Goal: Task Accomplishment & Management: Manage account settings

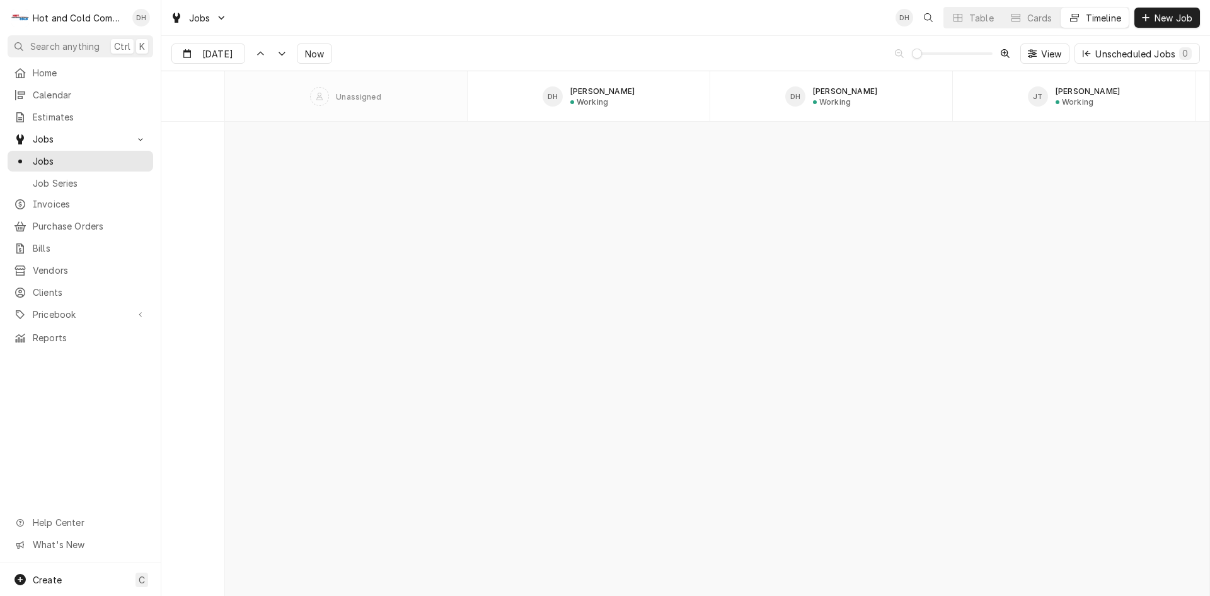
scroll to position [10071, 0]
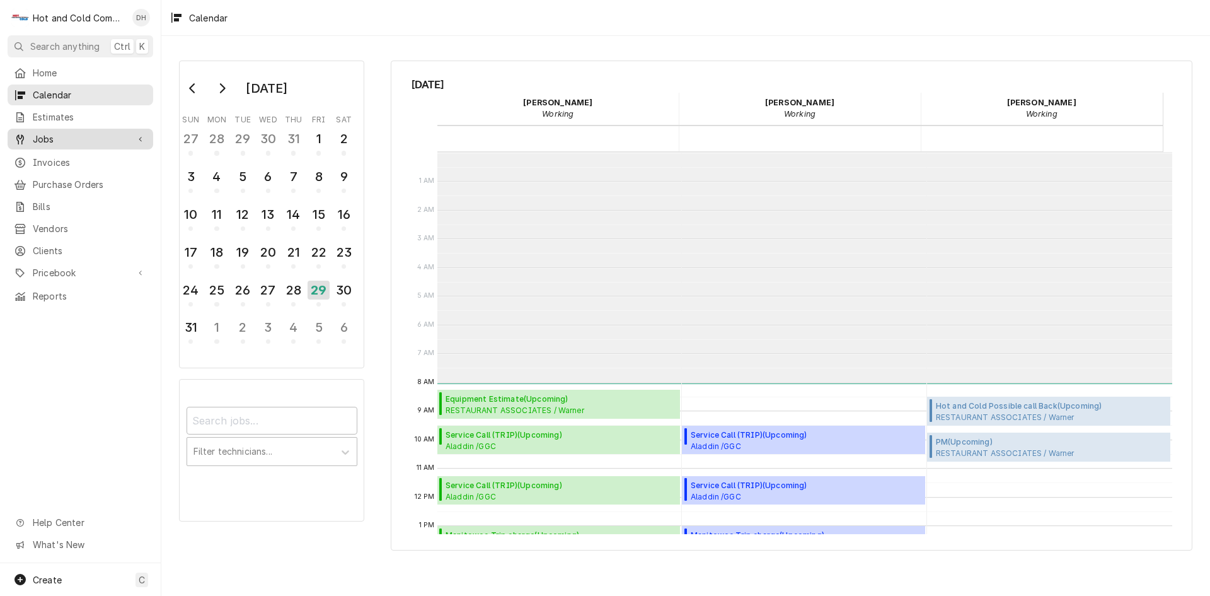
scroll to position [230, 0]
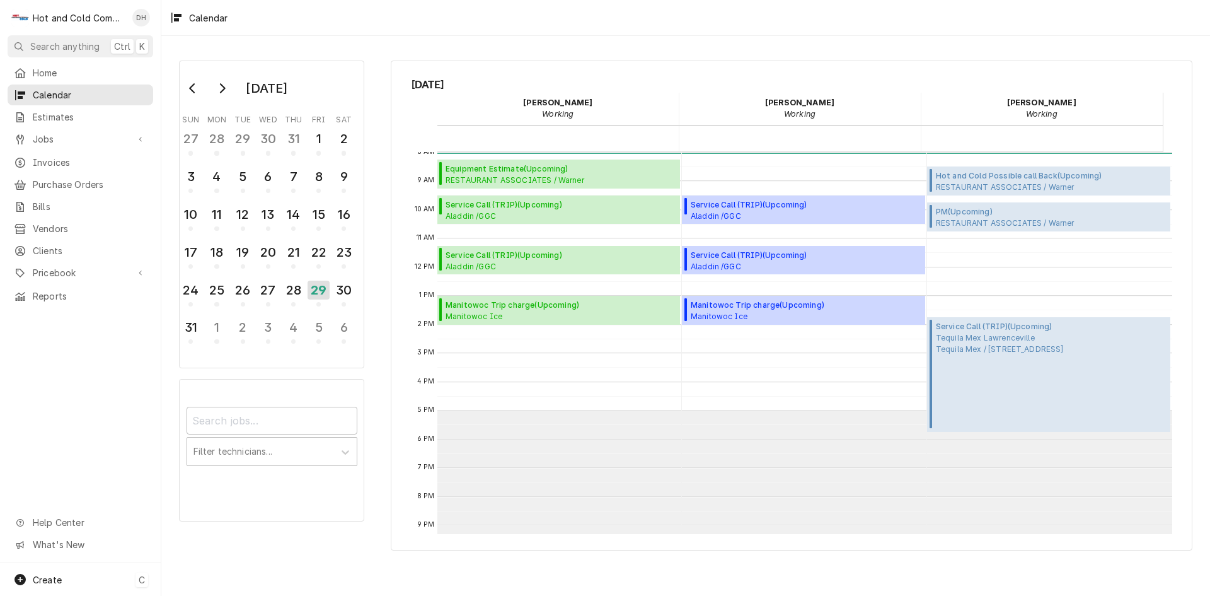
click at [60, 568] on div "Create C" at bounding box center [80, 579] width 161 height 33
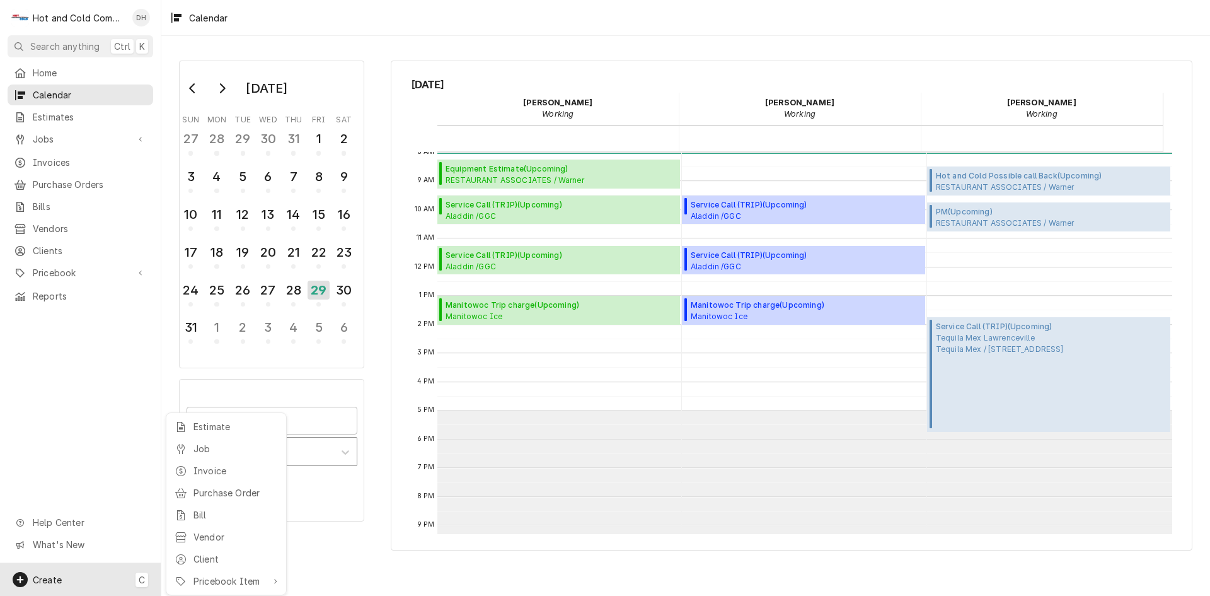
drag, startPoint x: 188, startPoint y: 443, endPoint x: 251, endPoint y: 441, distance: 63.0
click at [187, 443] on div "Job" at bounding box center [226, 449] width 108 height 16
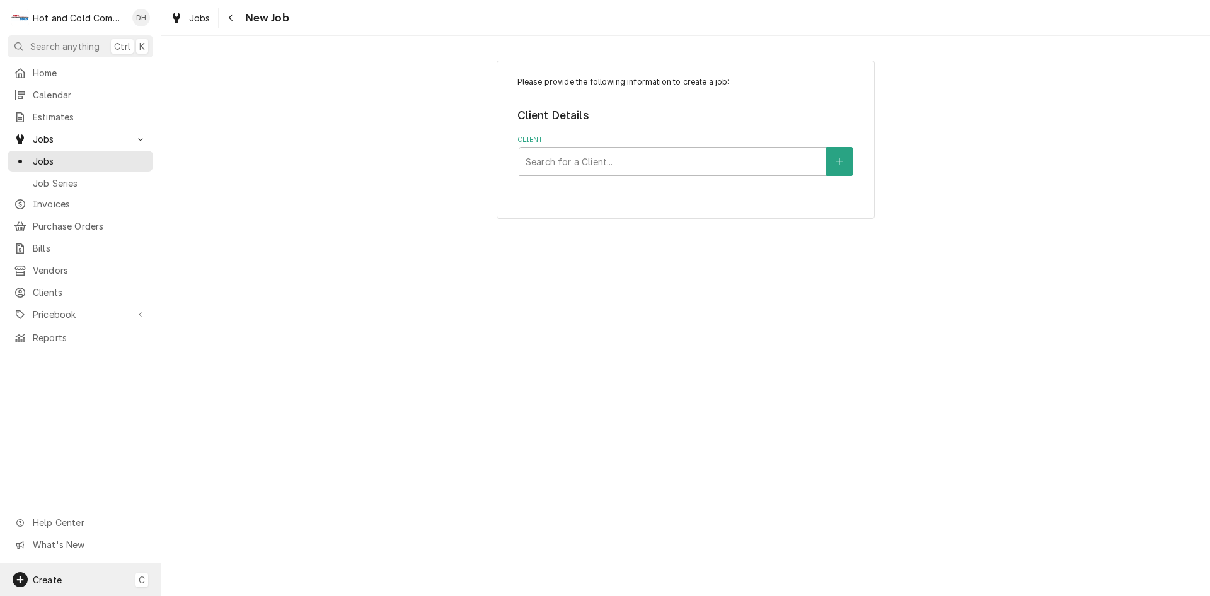
click at [57, 577] on span "Create" at bounding box center [47, 579] width 29 height 11
click at [239, 447] on div "Job" at bounding box center [235, 448] width 84 height 13
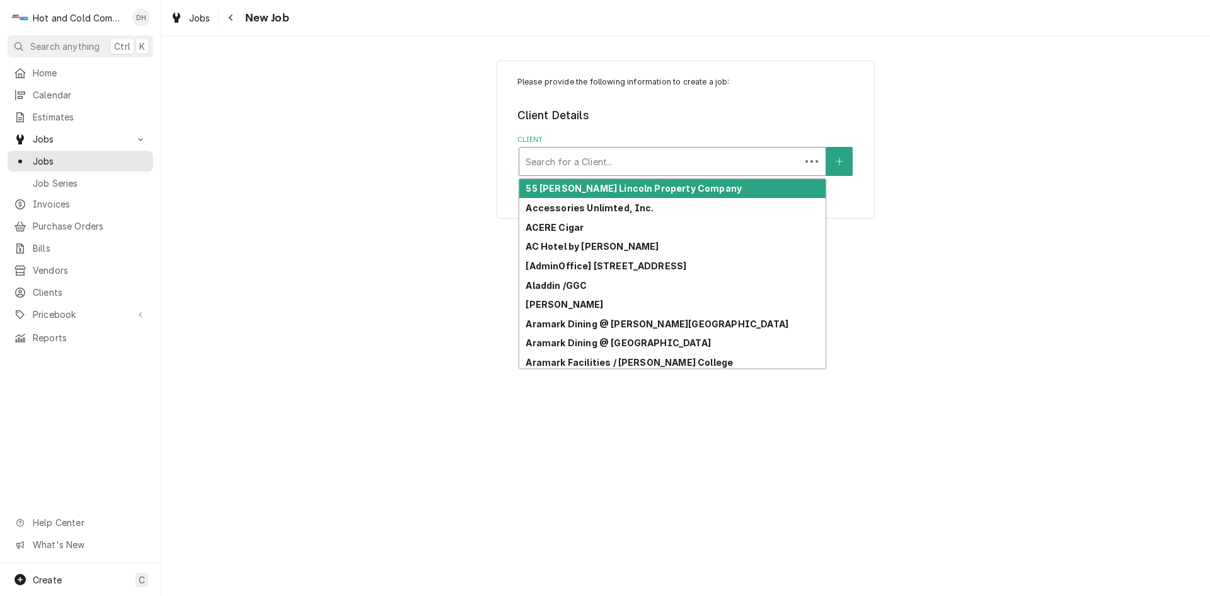
click at [678, 150] on div "Client" at bounding box center [660, 161] width 268 height 23
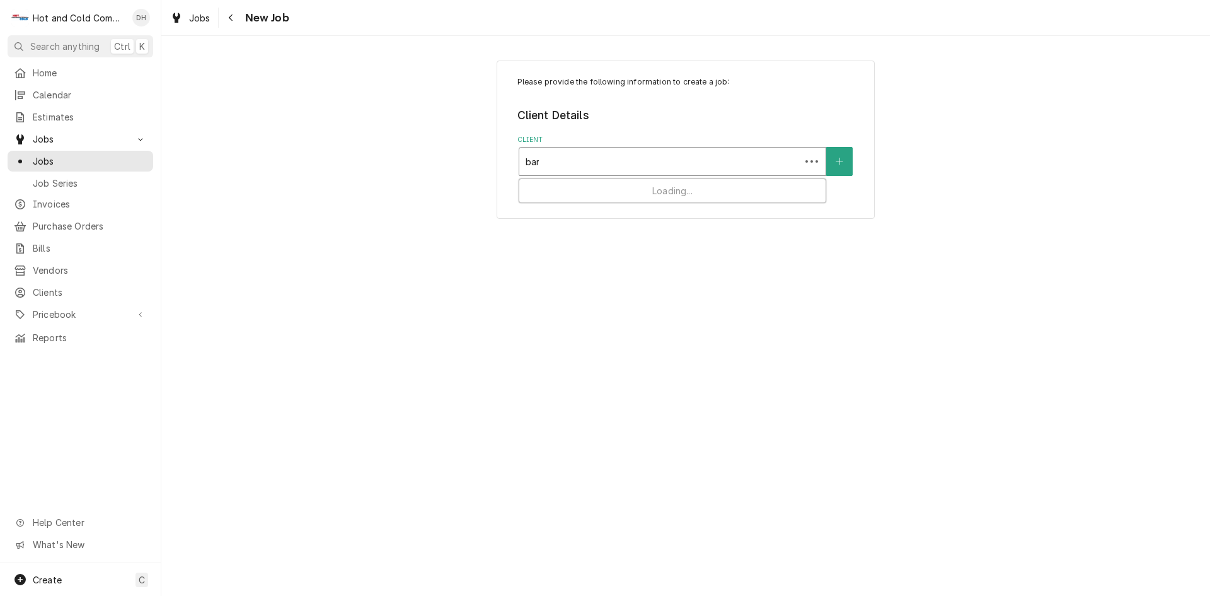
type input "bart"
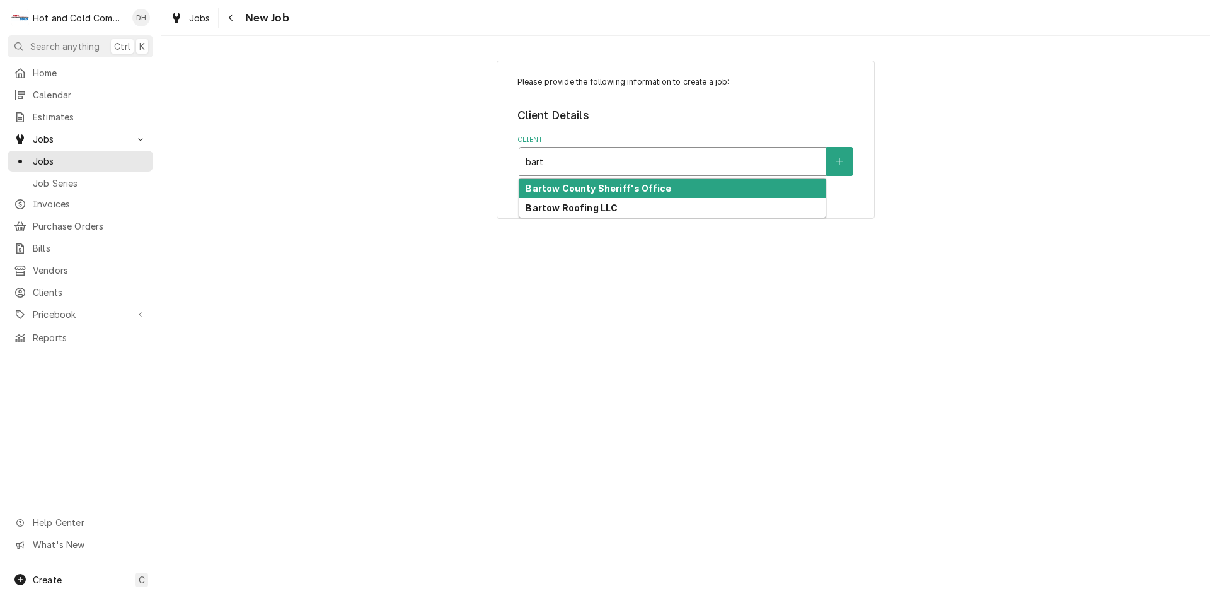
click at [660, 183] on strong "Bartow County Sheriff's Office" at bounding box center [599, 188] width 146 height 11
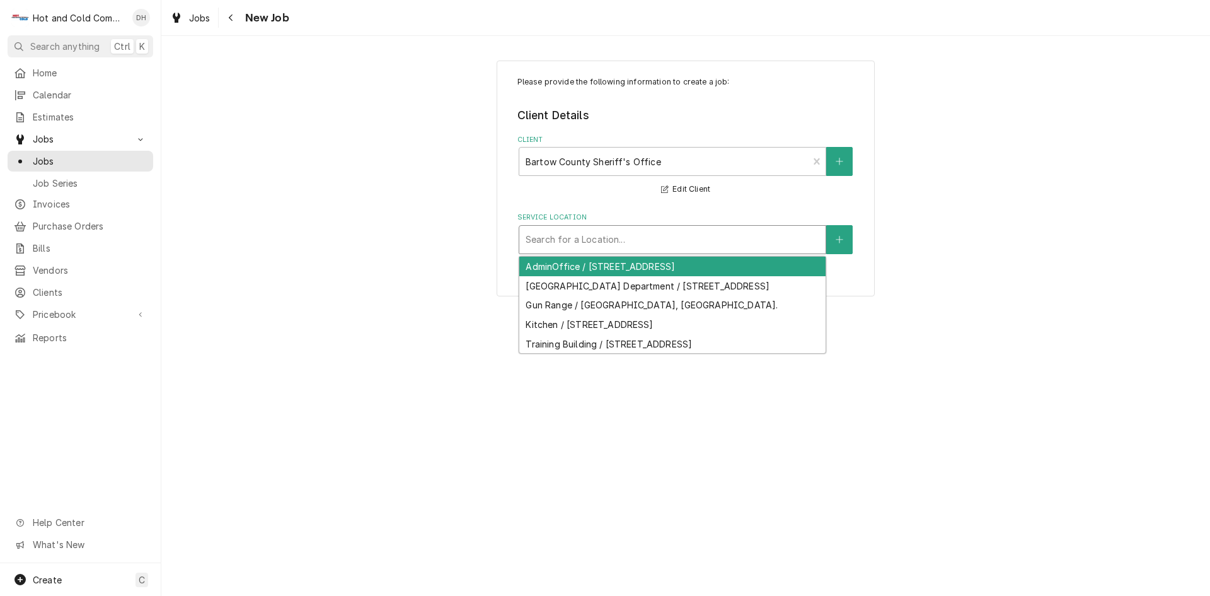
click at [772, 243] on div "Service Location" at bounding box center [673, 239] width 294 height 23
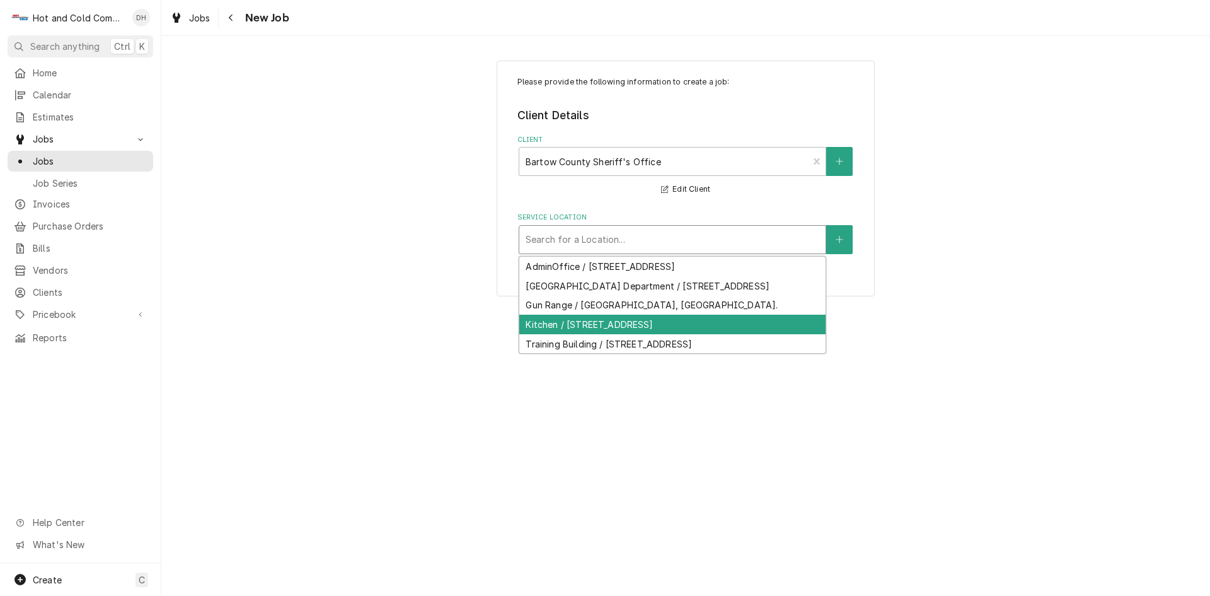
click at [711, 334] on div "Kitchen / [STREET_ADDRESS]" at bounding box center [672, 324] width 306 height 20
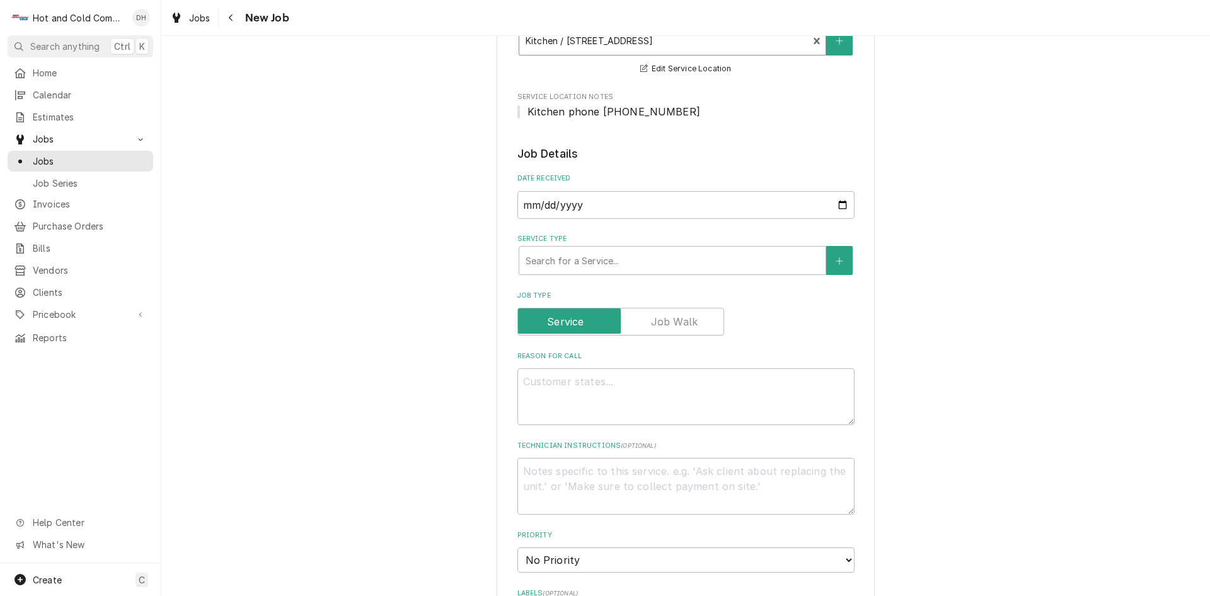
scroll to position [210, 0]
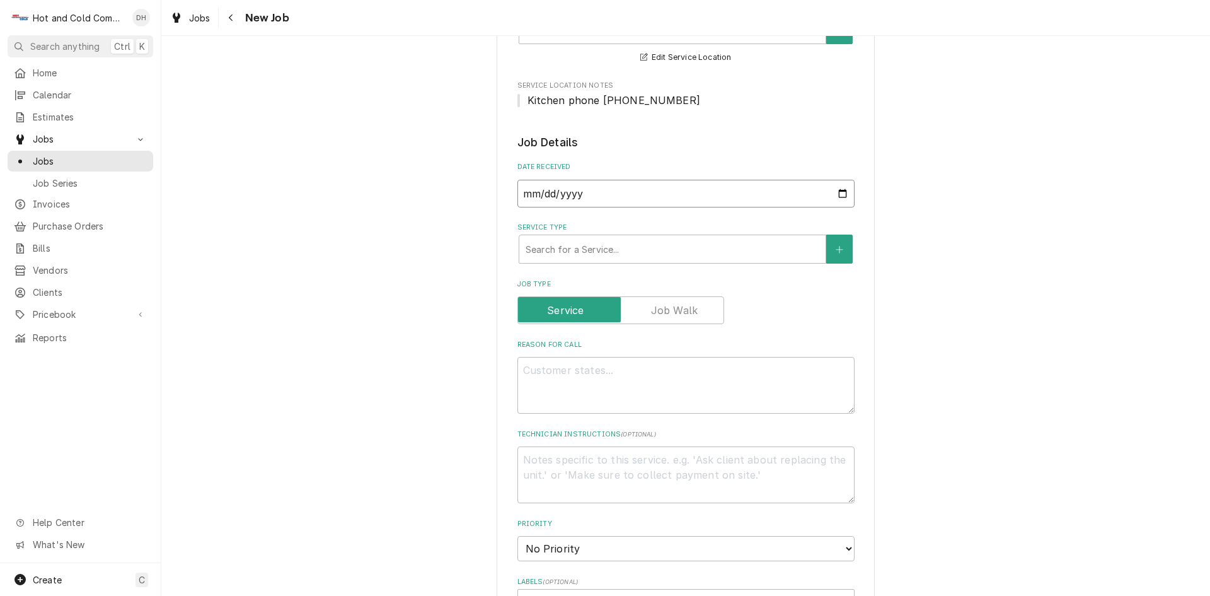
click at [836, 191] on input "2025-08-29" at bounding box center [685, 194] width 337 height 28
type input "2025-08-28"
click at [657, 250] on div "Service Type" at bounding box center [673, 249] width 294 height 23
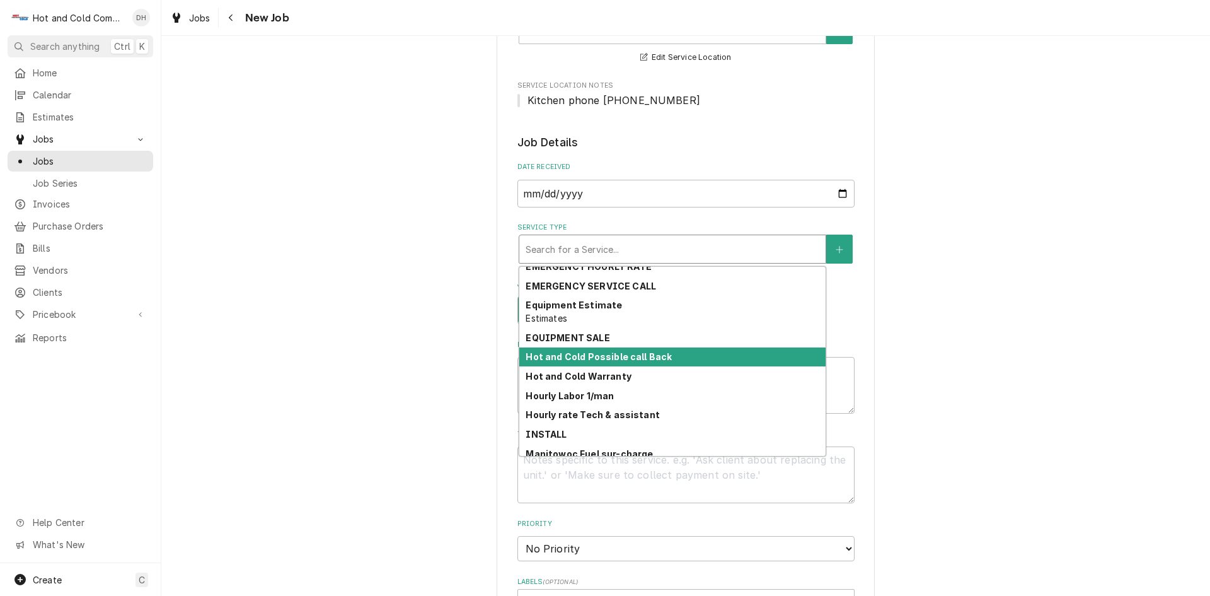
scroll to position [118, 0]
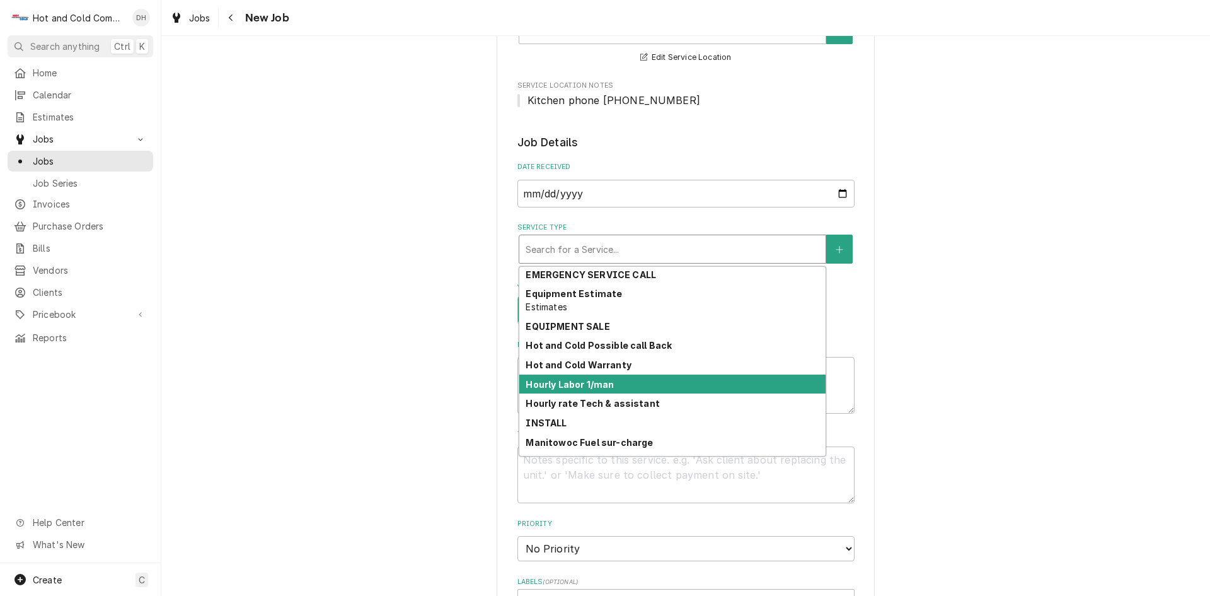
click at [633, 386] on div "Hourly Labor 1/man" at bounding box center [672, 384] width 306 height 20
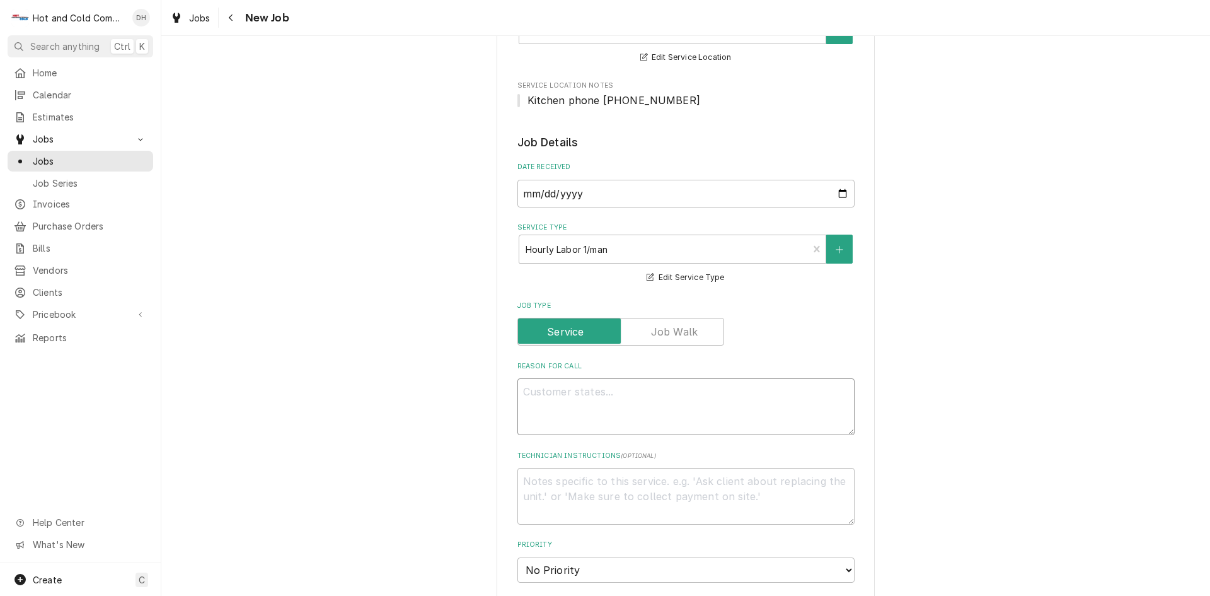
click at [579, 384] on textarea "Reason For Call" at bounding box center [685, 406] width 337 height 57
type textarea "x"
type textarea "S"
type textarea "x"
type textarea "St"
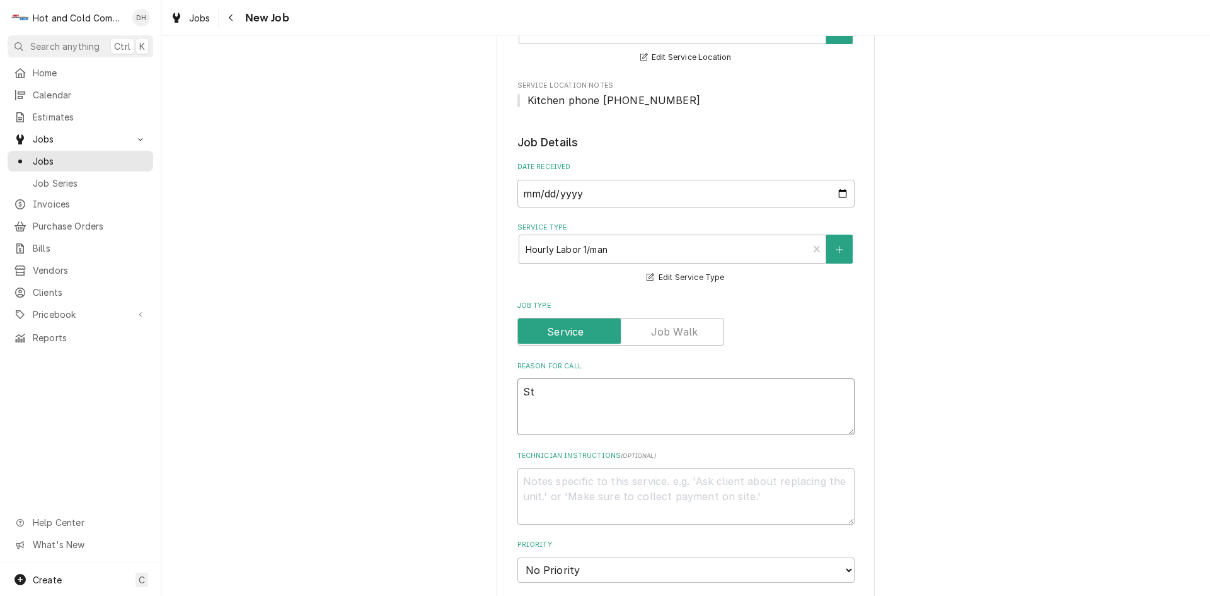
type textarea "x"
type textarea "Sta"
type textarea "x"
type textarea "Staf"
type textarea "x"
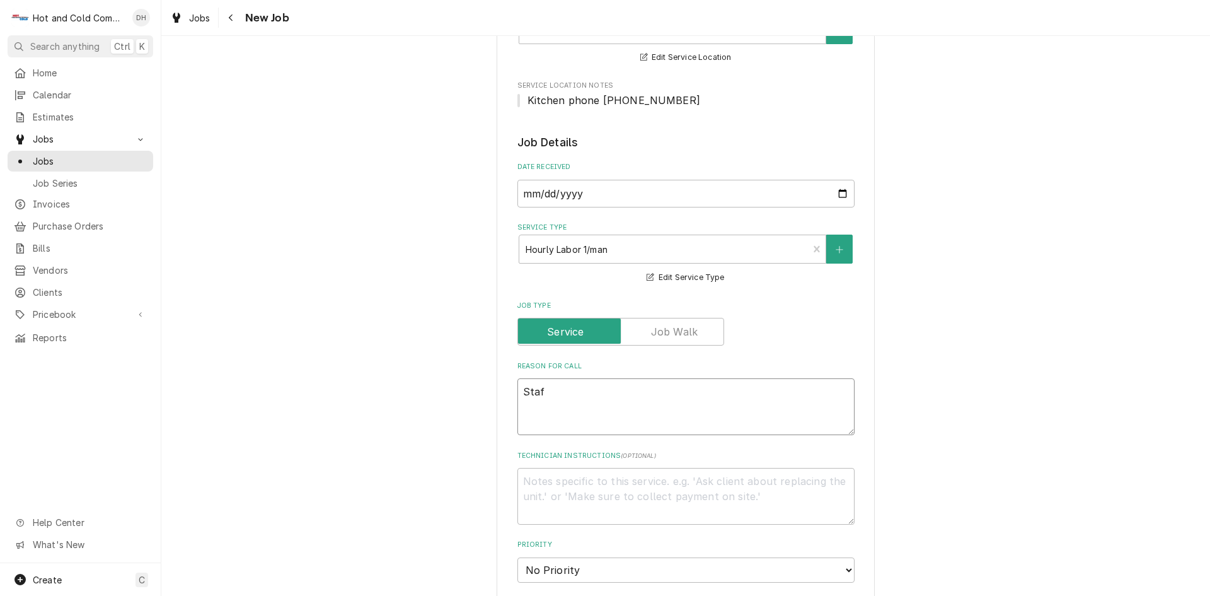
type textarea "Staff"
type textarea "x"
type textarea "Staff"
type textarea "x"
type textarea "Staff d"
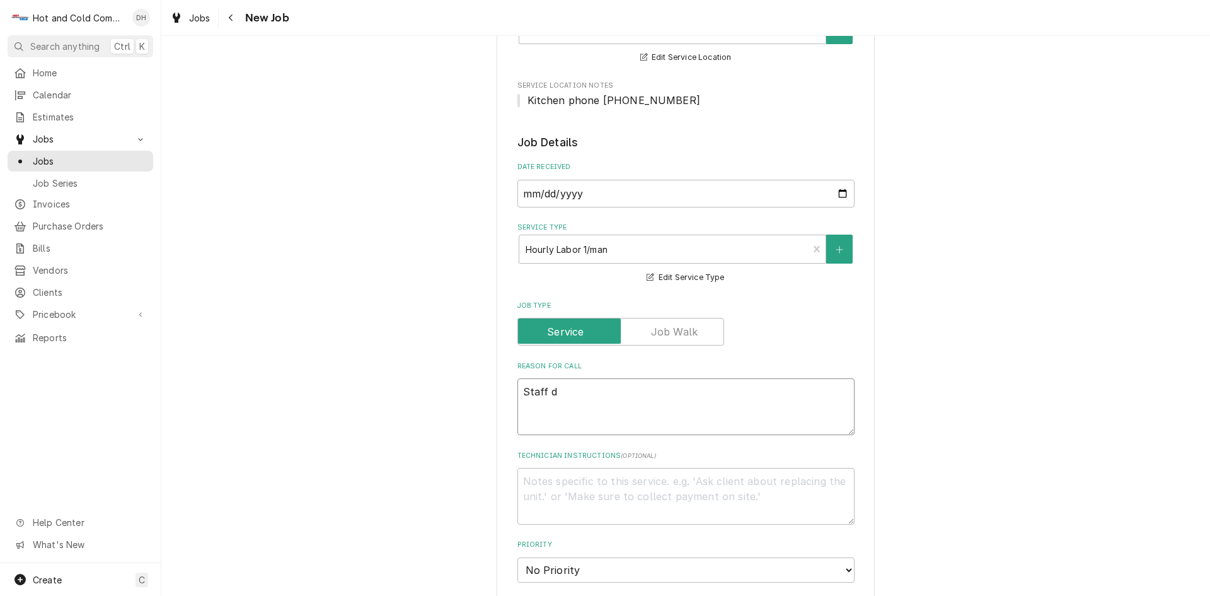
type textarea "x"
type textarea "Staff di"
type textarea "x"
type textarea "Staff din"
type textarea "x"
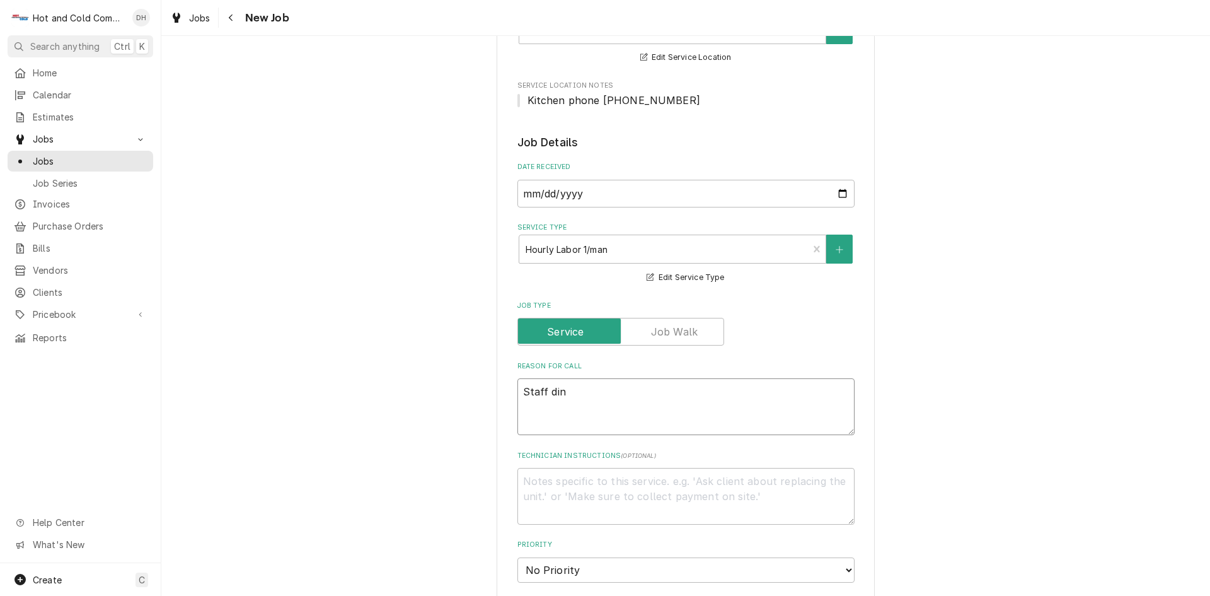
type textarea "Staff dini"
type textarea "x"
type textarea "Staff dinin"
type textarea "x"
type textarea "Staff dining"
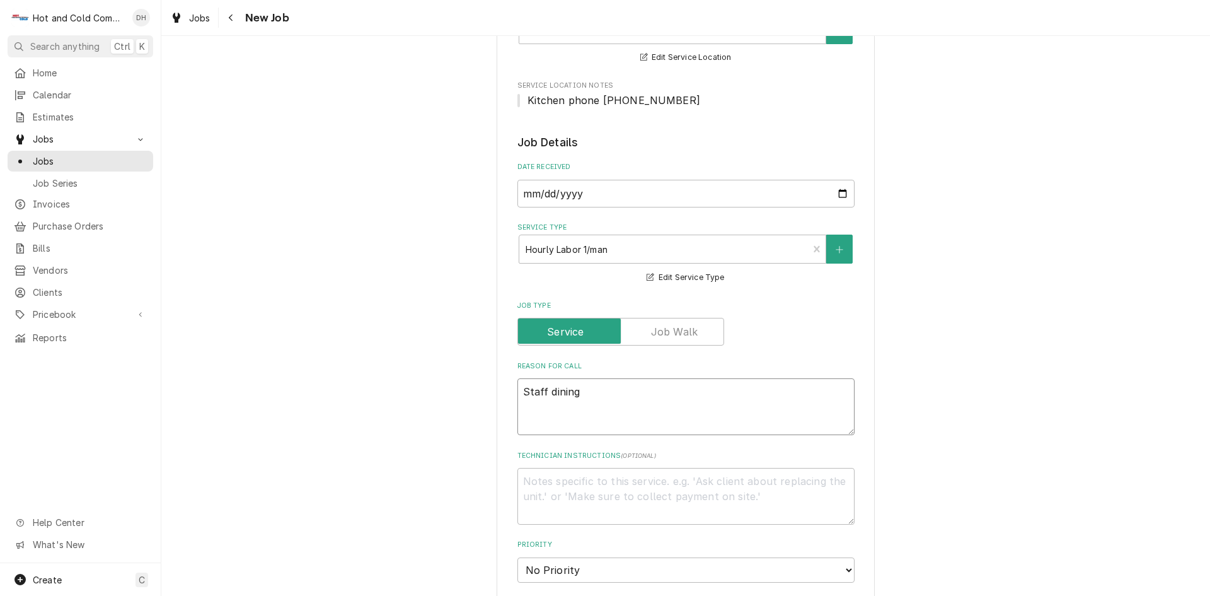
type textarea "x"
type textarea "Staff dining"
type textarea "x"
type textarea "Staff dining s"
type textarea "x"
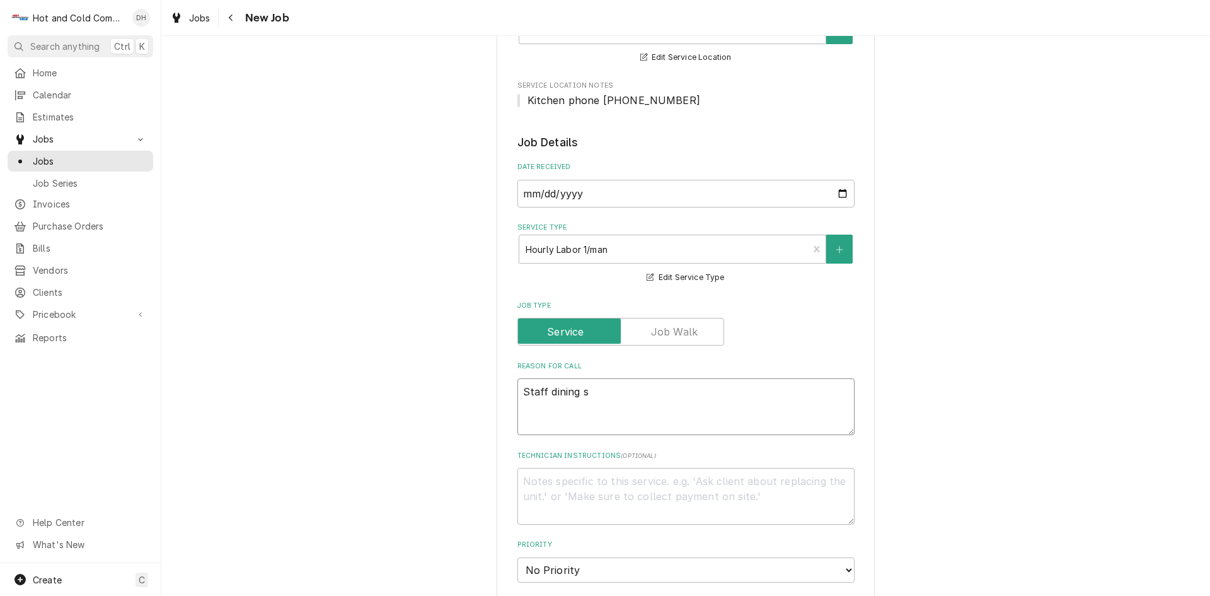
type textarea "Staff dining st"
type textarea "x"
type textarea "Staff dining ste"
type textarea "x"
type textarea "Staff dining stea"
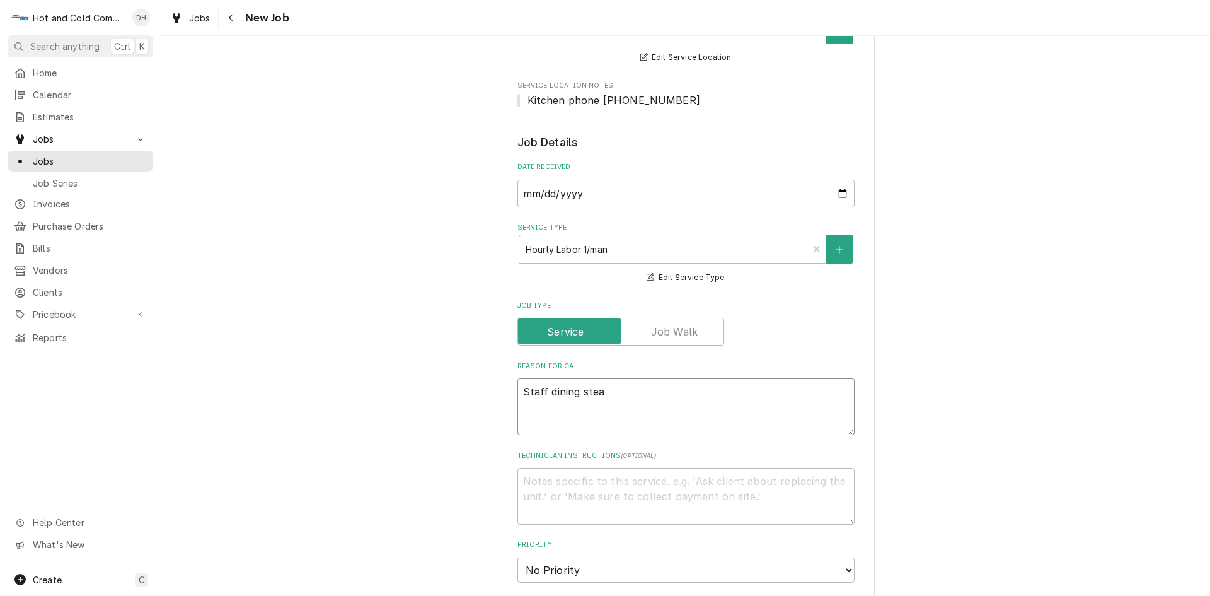
type textarea "x"
type textarea "Staff dining steam"
type textarea "x"
type textarea "Staff dining steam"
type textarea "x"
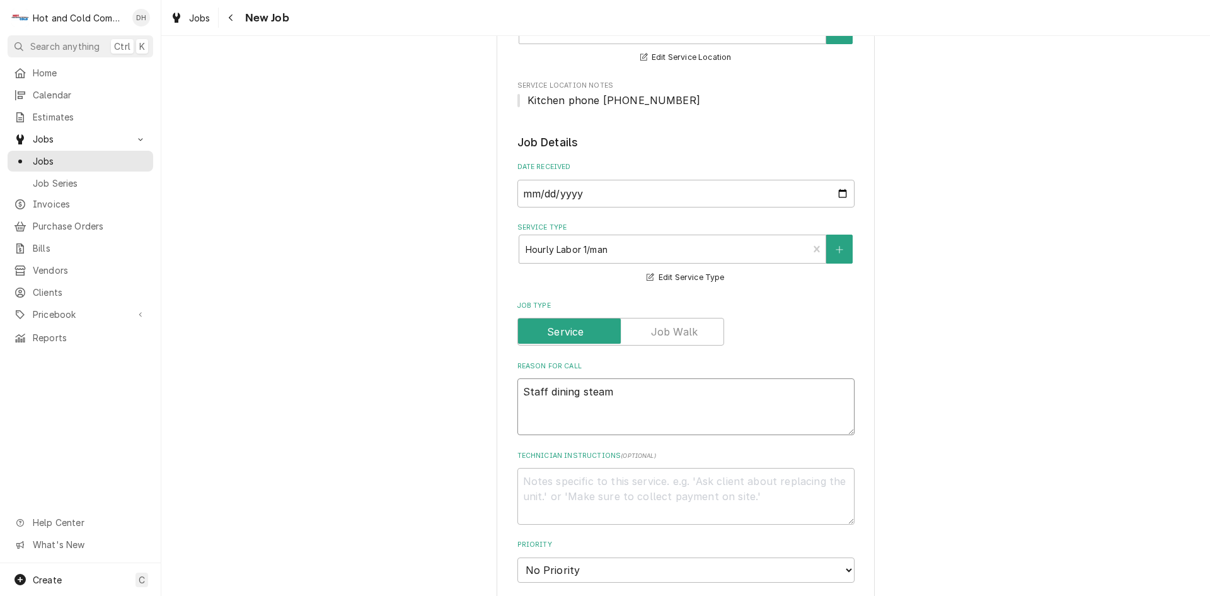
type textarea "Staff dining steam t"
type textarea "x"
type textarea "Staff dining steam ta"
type textarea "x"
type textarea "Staff dining steam tab"
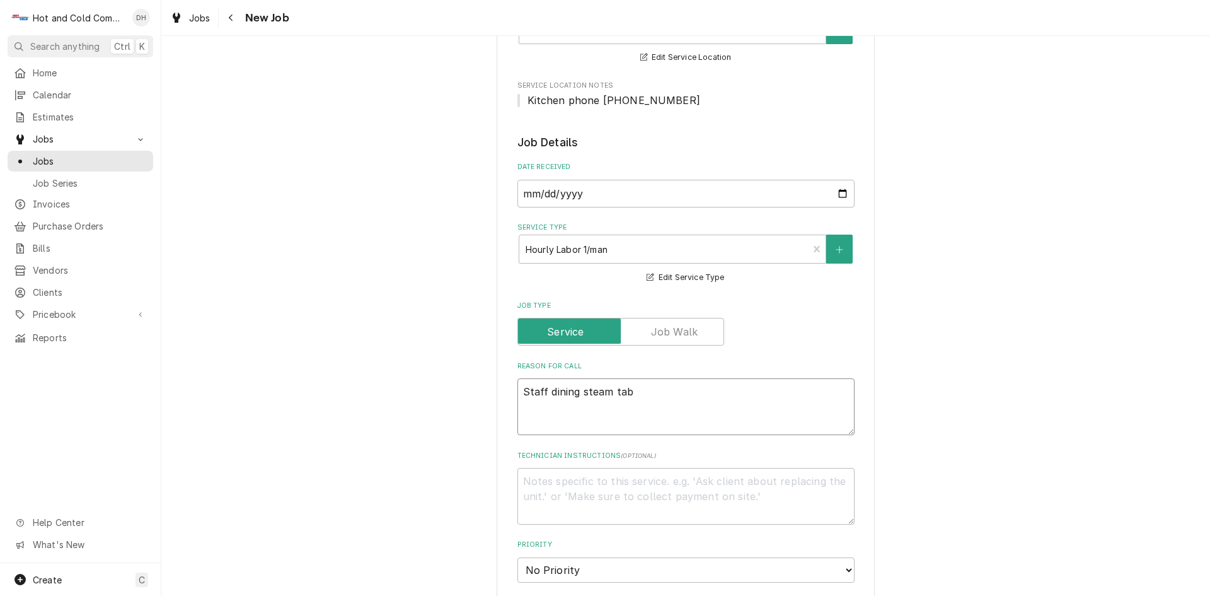
type textarea "x"
type textarea "Staff dining steam tabl"
type textarea "x"
type textarea "Staff dining steam table"
type textarea "x"
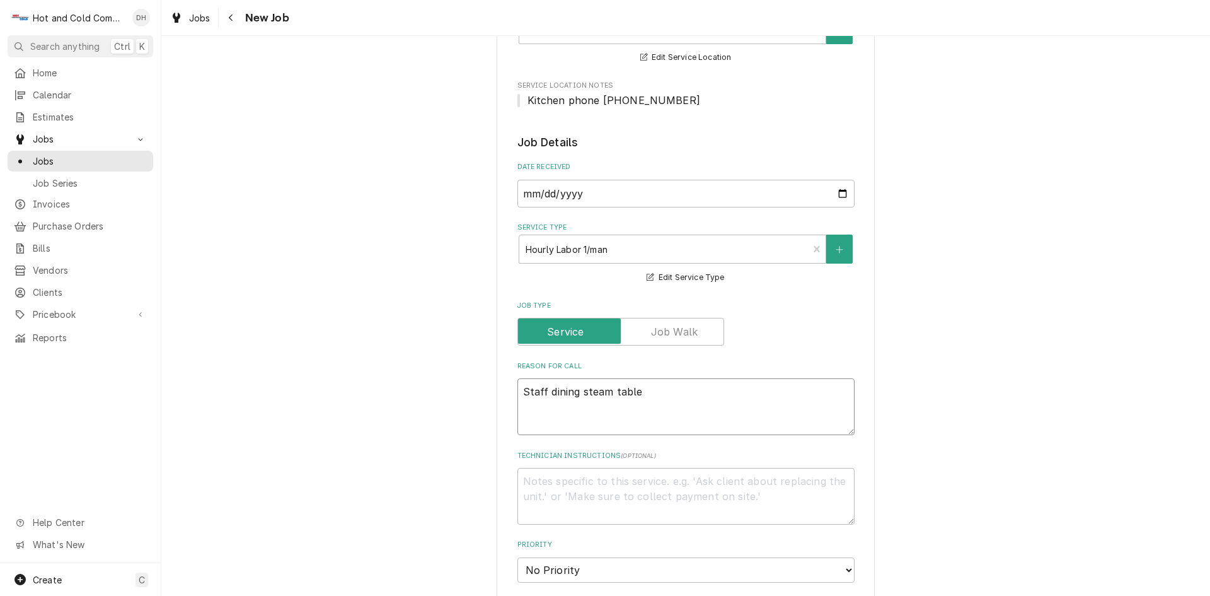
type textarea "Staff dining steam table"
type textarea "x"
type textarea "Staff dining steam table s"
type textarea "x"
type textarea "Staff dining steam table sh"
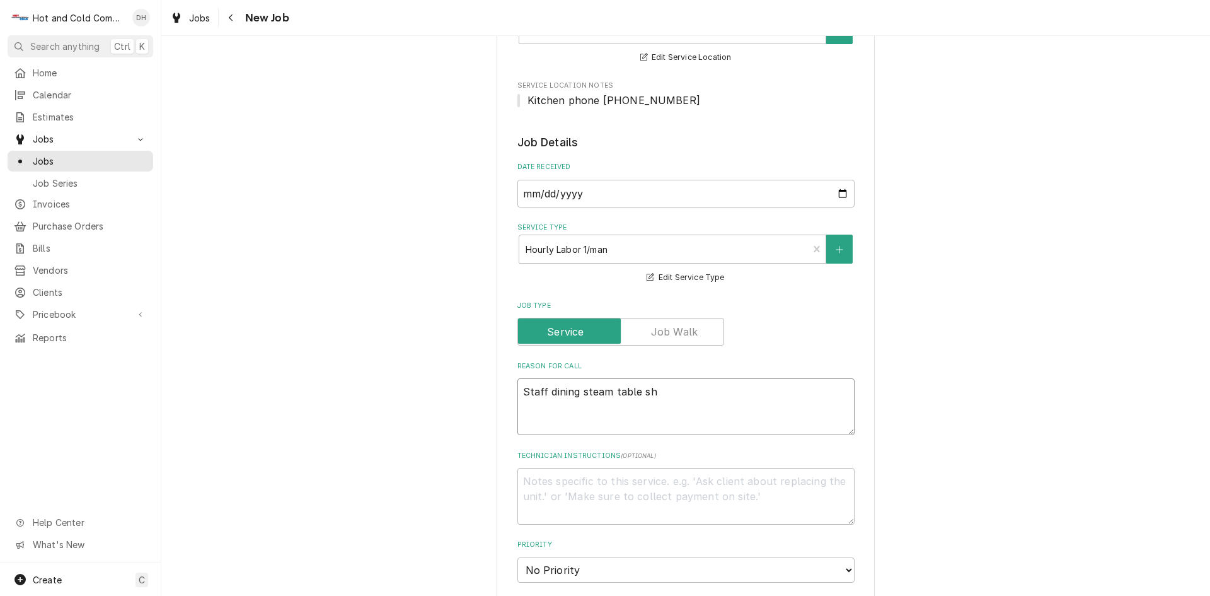
type textarea "x"
type textarea "Staff dining steam table sho"
type textarea "x"
type textarea "Staff dining steam table shoo"
type textarea "x"
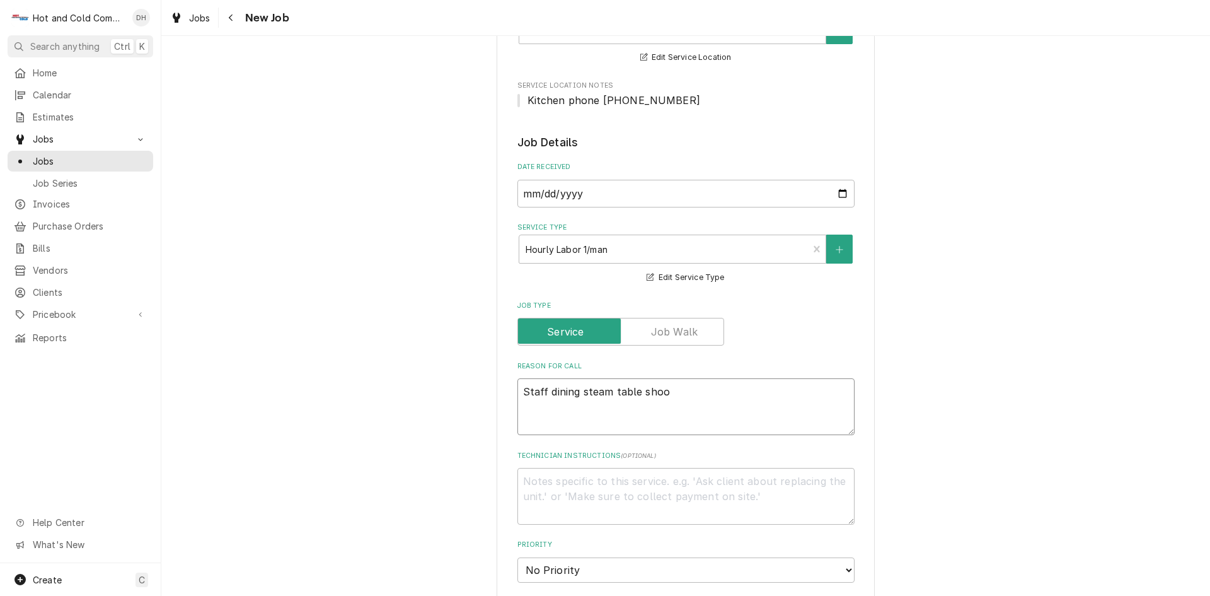
type textarea "Staff dining steam table shoot"
type textarea "x"
type textarea "Staff dining steam table shooti"
type textarea "x"
type textarea "Staff dining steam table shootin"
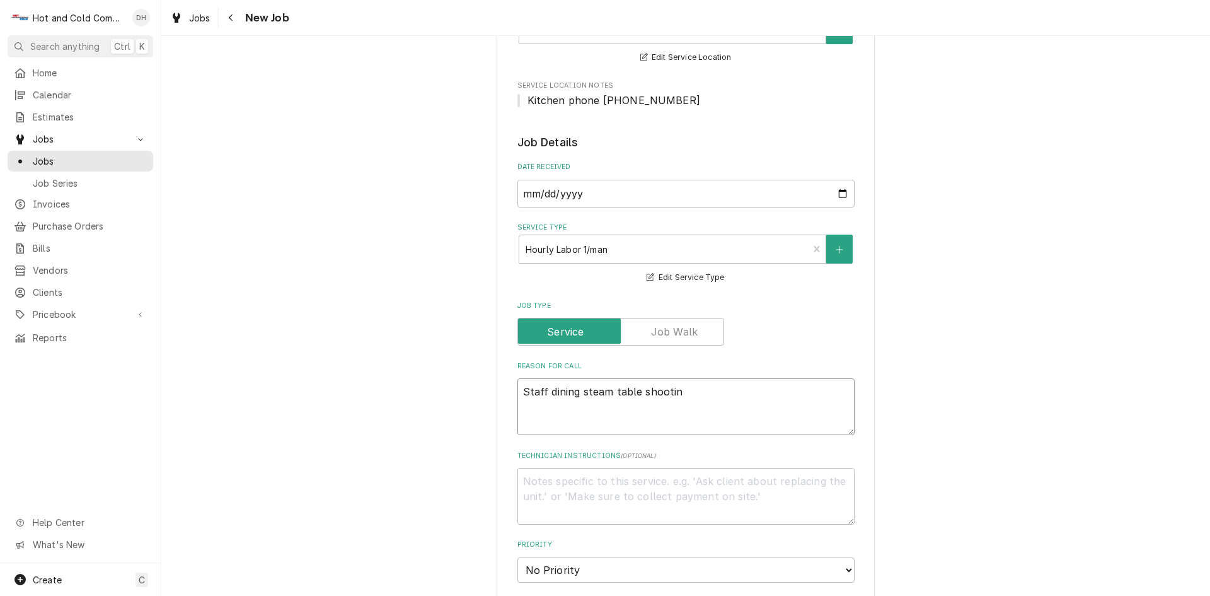
type textarea "x"
type textarea "Staff dining steam table shooting"
type textarea "x"
type textarea "Staff dining steam table shooting"
type textarea "x"
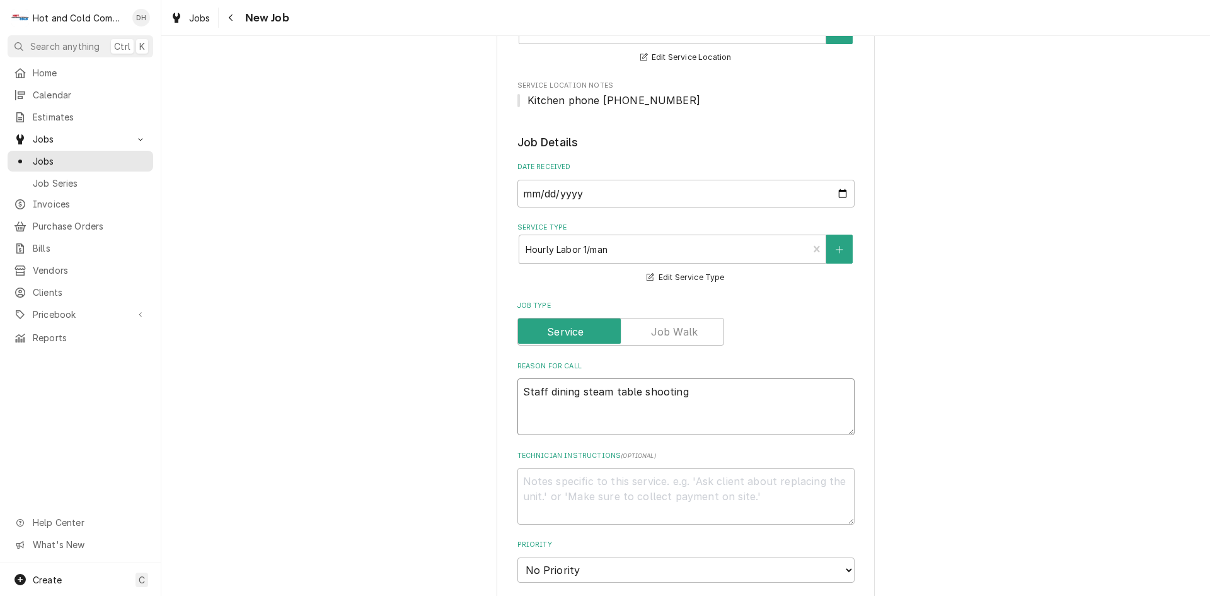
type textarea "Staff dining steam table shooting s"
type textarea "x"
type textarea "Staff dining steam table shooting sp"
type textarea "x"
type textarea "Staff dining steam table shooting spa"
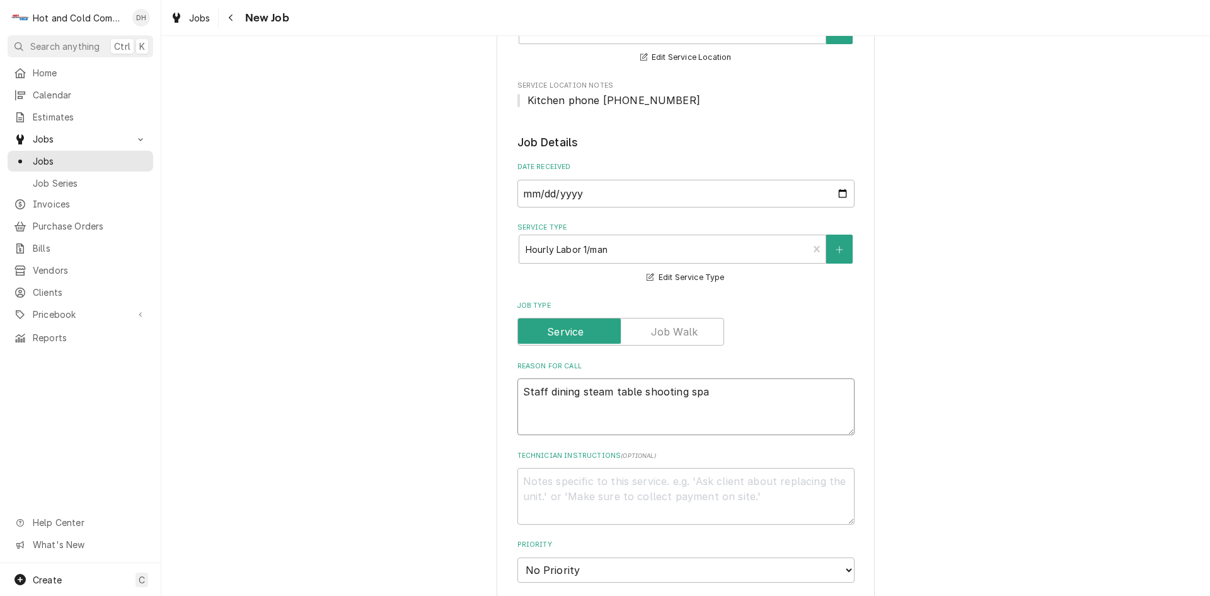
type textarea "x"
type textarea "Staff dining steam table shooting spar"
type textarea "x"
type textarea "Staff dining steam table shooting spark"
type textarea "x"
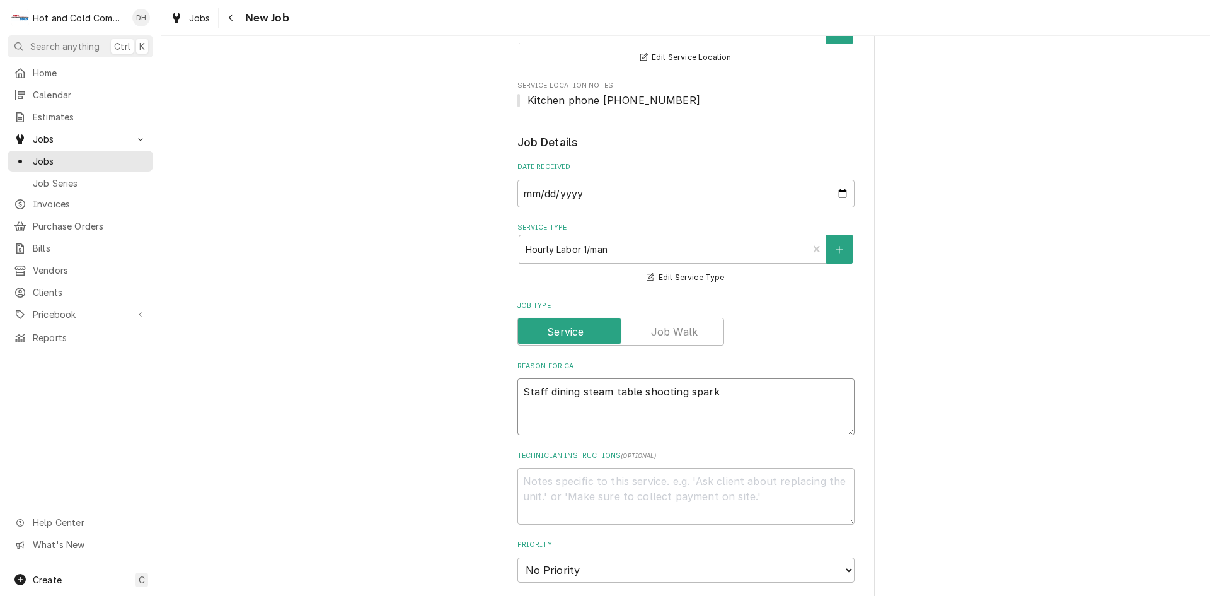
type textarea "Staff dining steam table shooting sparks"
type textarea "x"
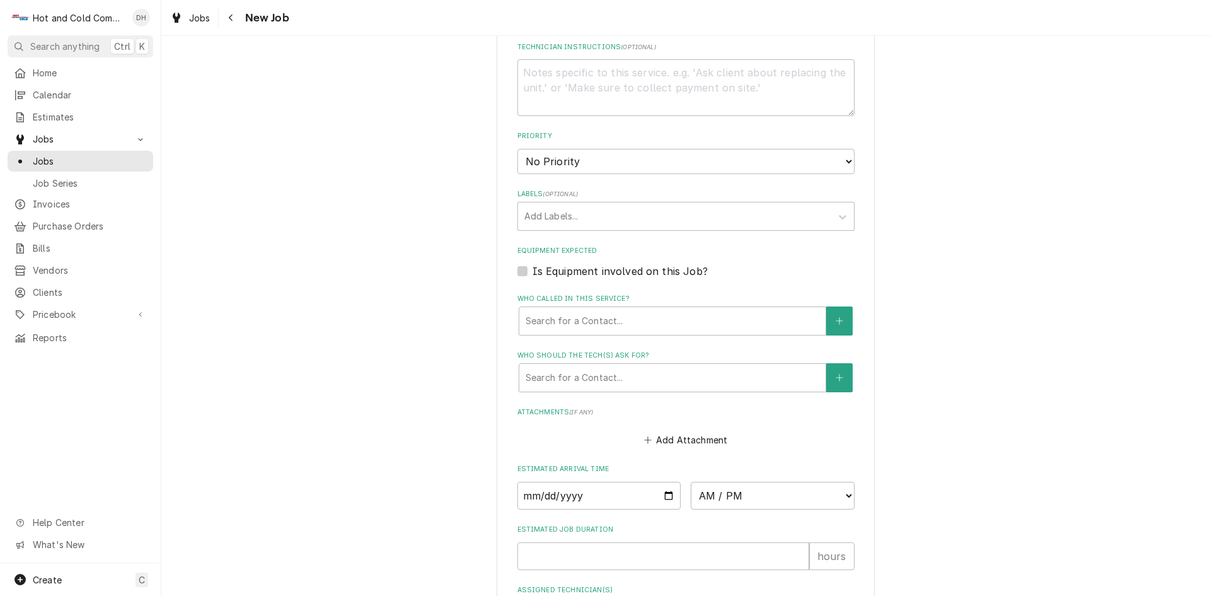
scroll to position [630, 0]
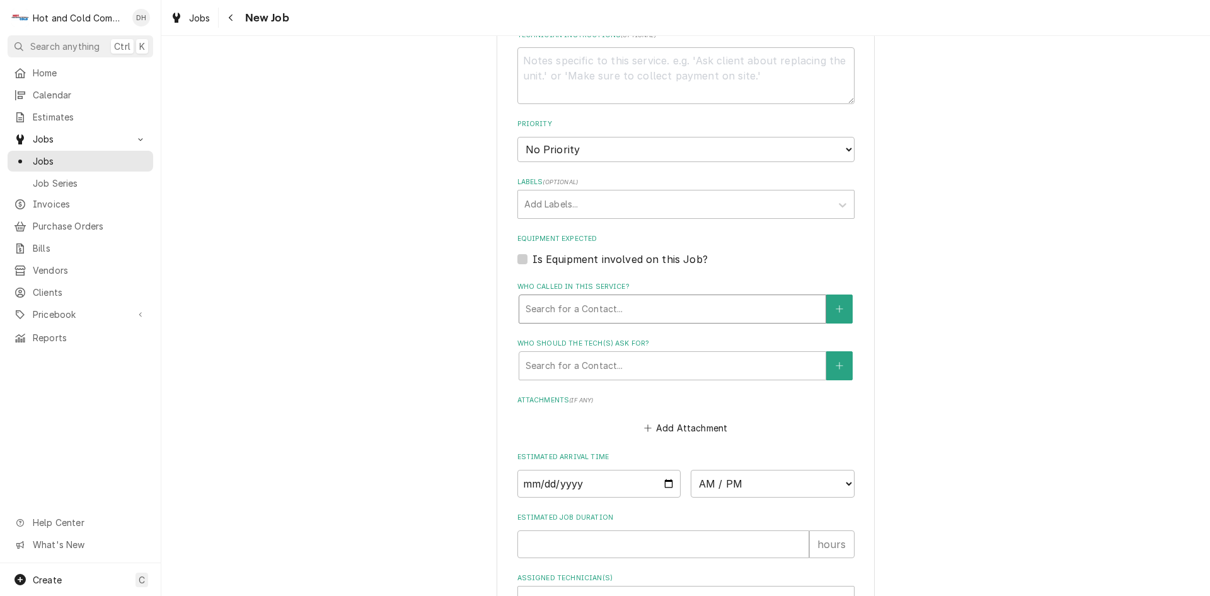
type textarea "Staff dining steam table shooting sparks"
click at [619, 310] on div "Who called in this service?" at bounding box center [673, 308] width 294 height 23
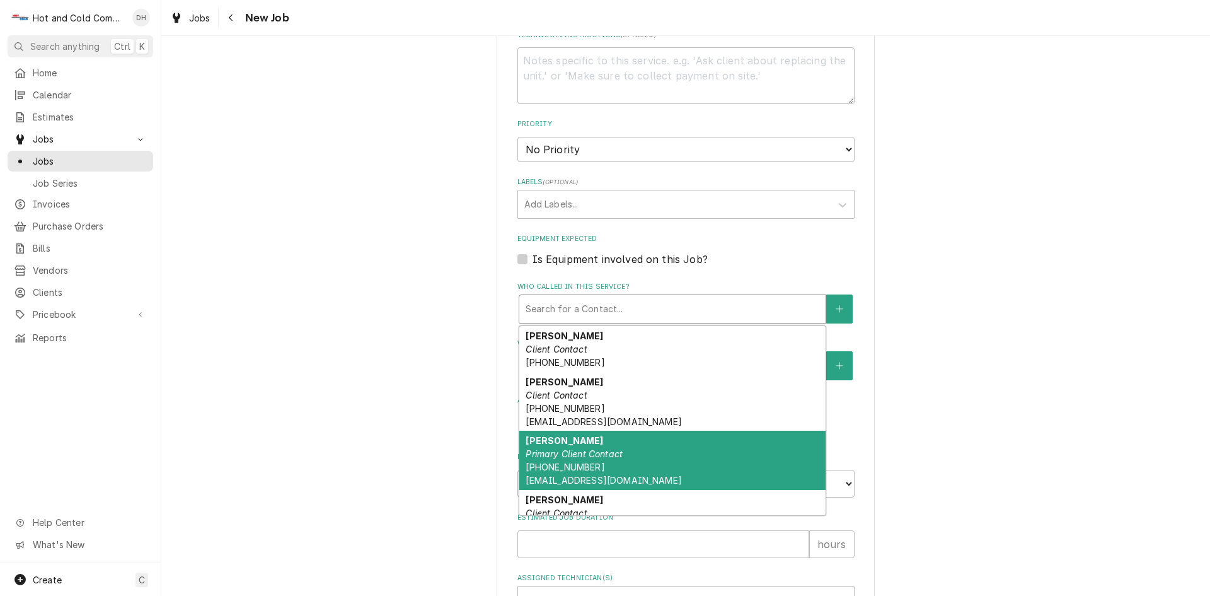
click at [605, 445] on div "Danny Higgins Primary Client Contact (678) 873-9590 dannyhiggins@bartow.org" at bounding box center [672, 459] width 306 height 59
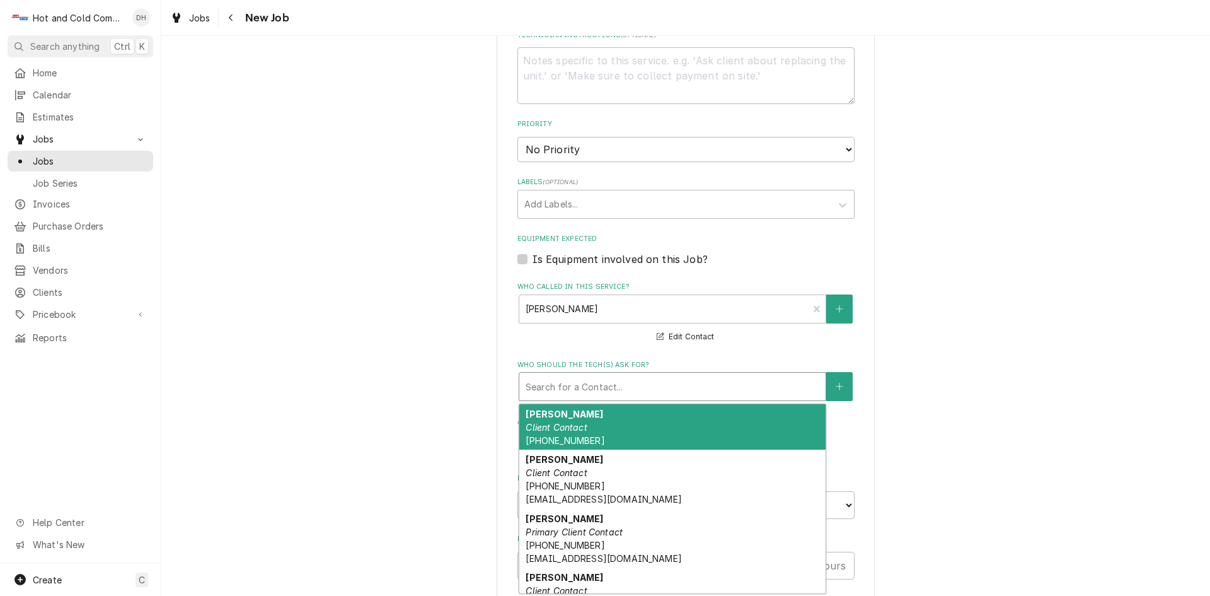
click at [653, 393] on div "Who should the tech(s) ask for?" at bounding box center [673, 386] width 294 height 23
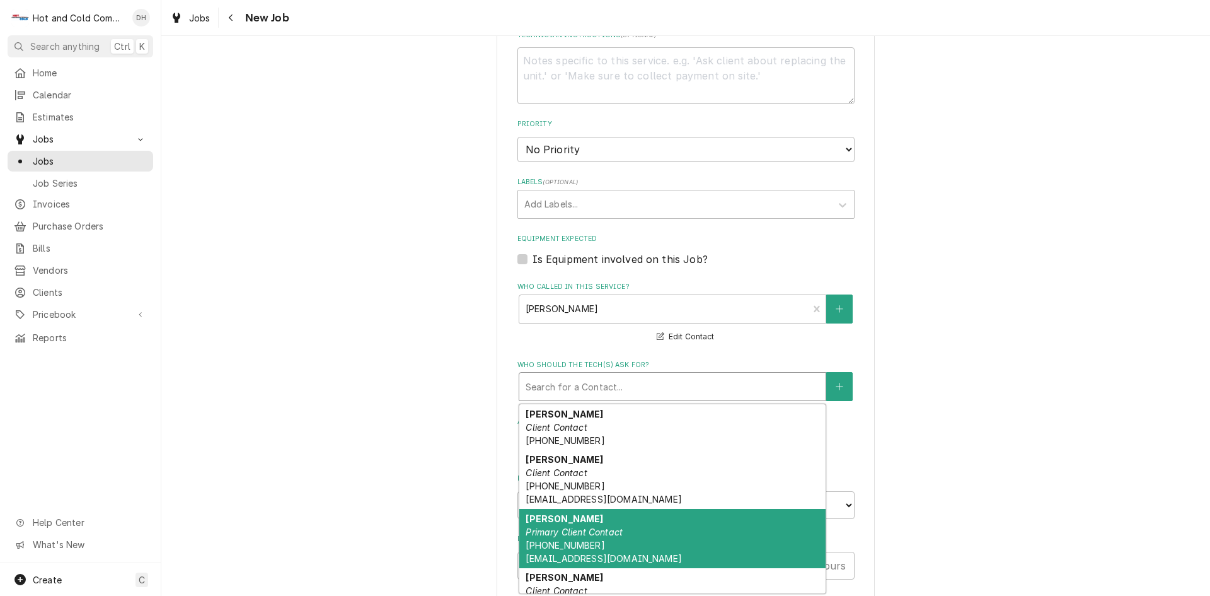
drag, startPoint x: 616, startPoint y: 536, endPoint x: 647, endPoint y: 519, distance: 35.0
click at [616, 535] on em "Primary Client Contact" at bounding box center [574, 531] width 97 height 11
type textarea "x"
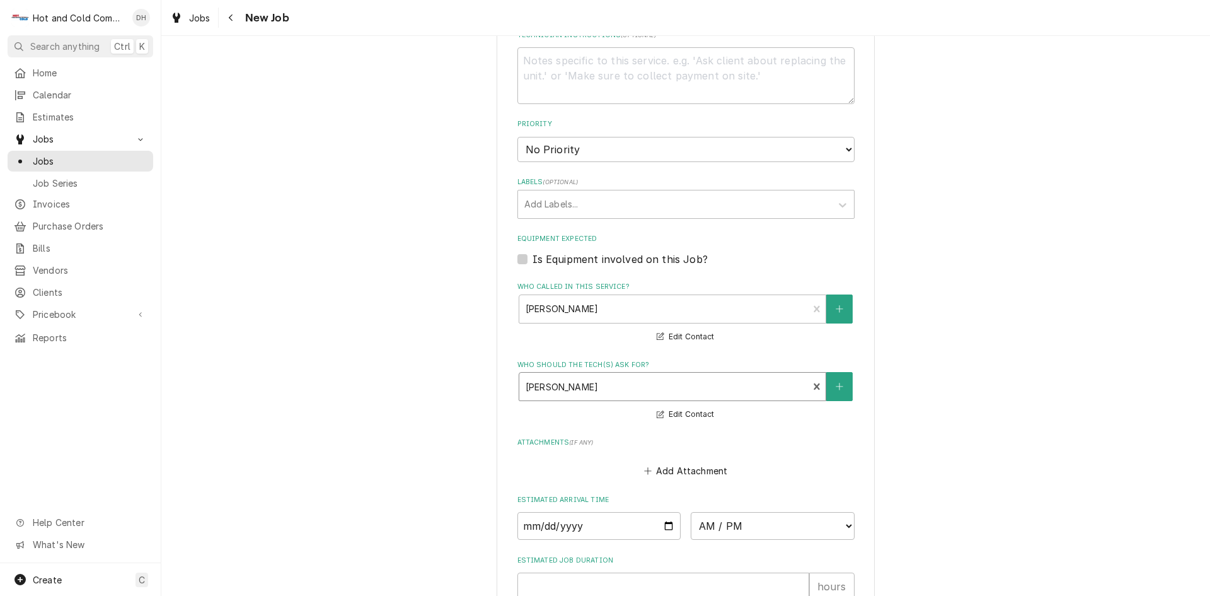
scroll to position [840, 0]
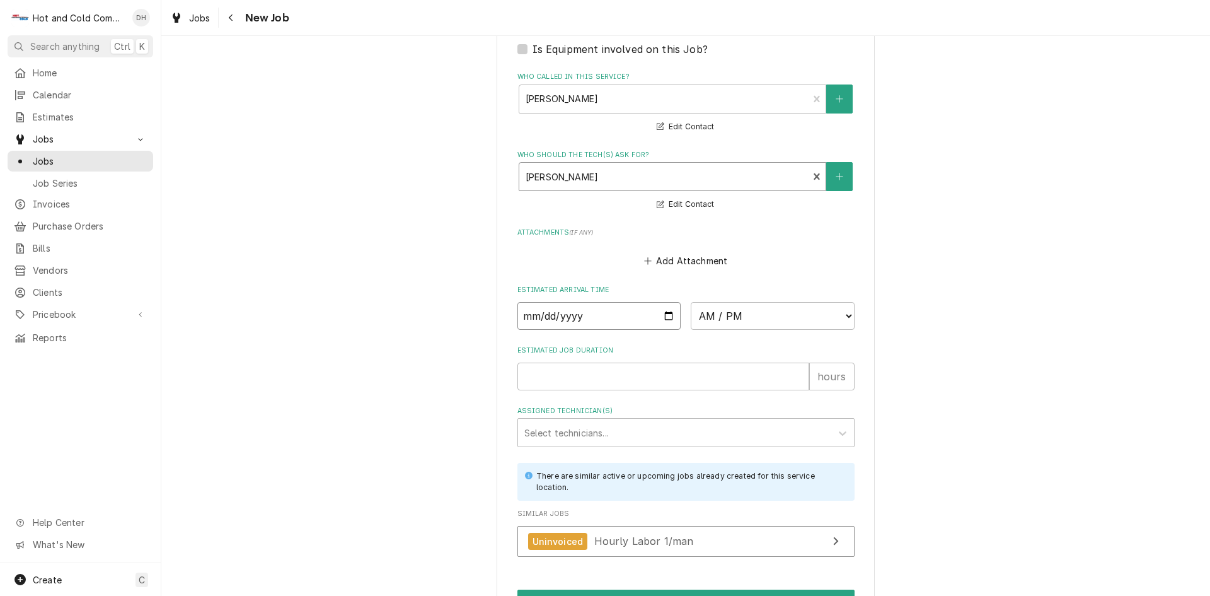
click at [666, 313] on input "Date" at bounding box center [599, 316] width 164 height 28
type input "2025-08-29"
type textarea "x"
click at [842, 316] on select "AM / PM 6:00 AM 6:15 AM 6:30 AM 6:45 AM 7:00 AM 7:15 AM 7:30 AM 7:45 AM 8:00 AM…" at bounding box center [773, 316] width 164 height 28
select select "10:00:00"
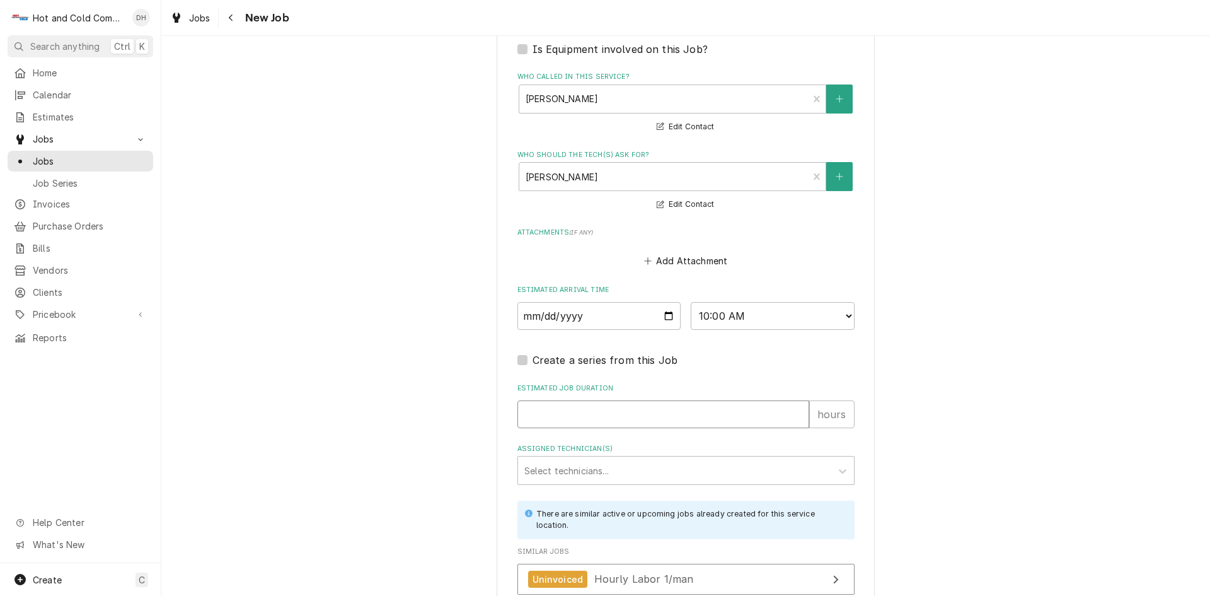
click at [629, 406] on input "Estimated Job Duration" at bounding box center [663, 414] width 292 height 28
type textarea "x"
type input "1"
type textarea "x"
type input "1"
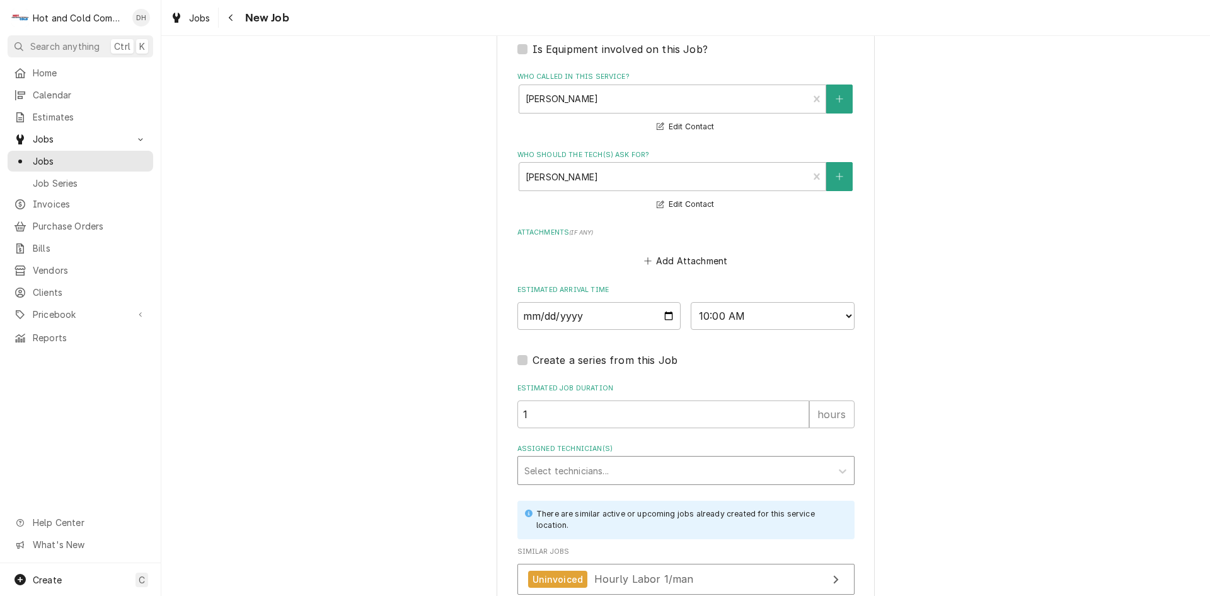
drag, startPoint x: 688, startPoint y: 464, endPoint x: 681, endPoint y: 461, distance: 7.4
click at [687, 464] on div "Assigned Technician(s)" at bounding box center [674, 470] width 301 height 23
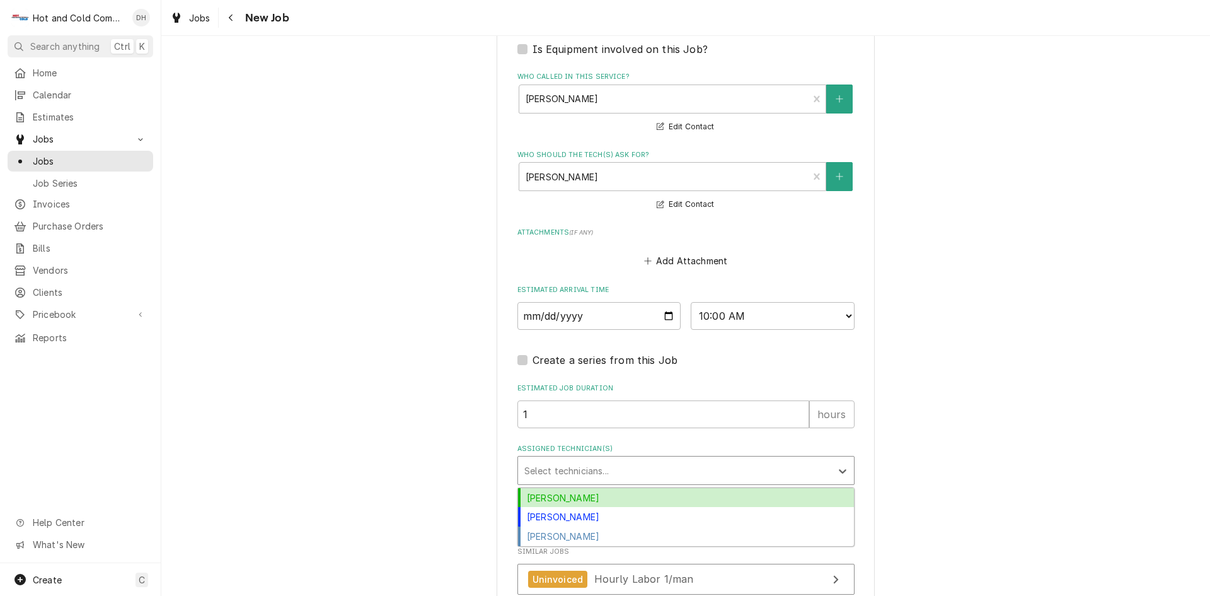
click at [589, 491] on div "[PERSON_NAME]" at bounding box center [686, 498] width 336 height 20
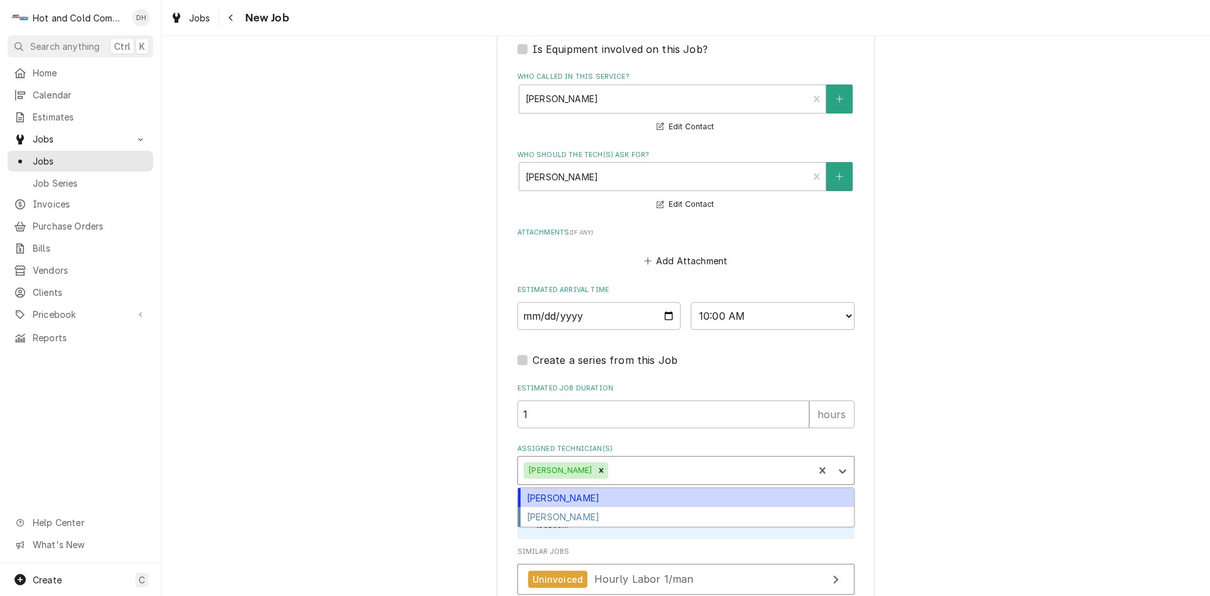
click at [698, 475] on div "Assigned Technician(s)" at bounding box center [709, 470] width 197 height 23
click at [606, 500] on div "[PERSON_NAME]" at bounding box center [686, 498] width 336 height 20
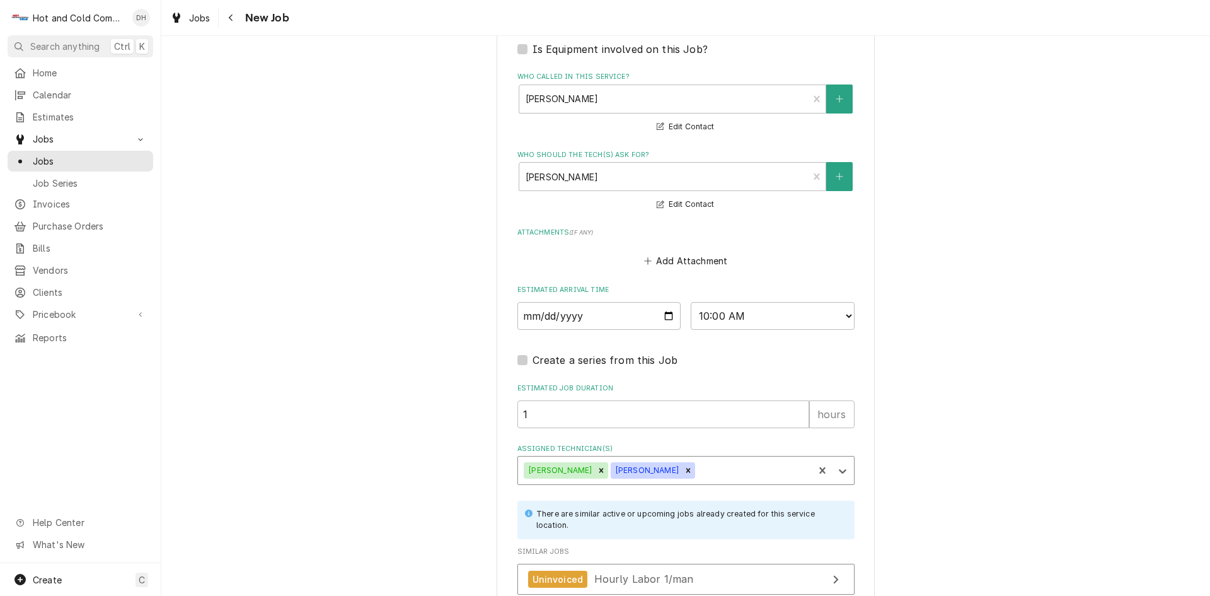
scroll to position [954, 0]
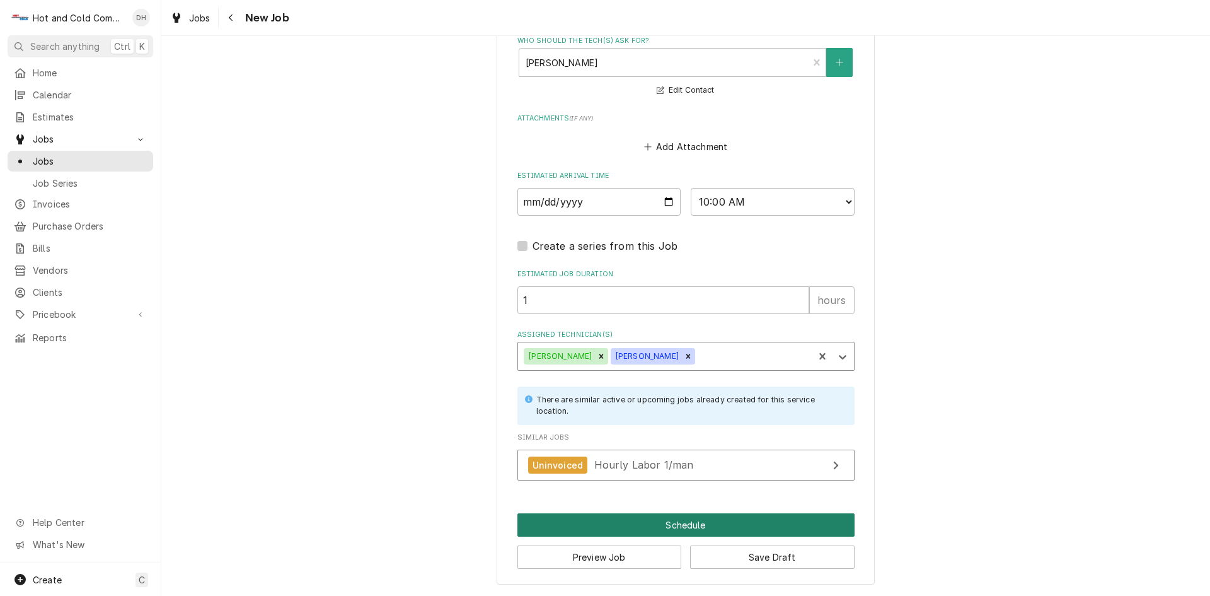
click at [684, 527] on button "Schedule" at bounding box center [685, 524] width 337 height 23
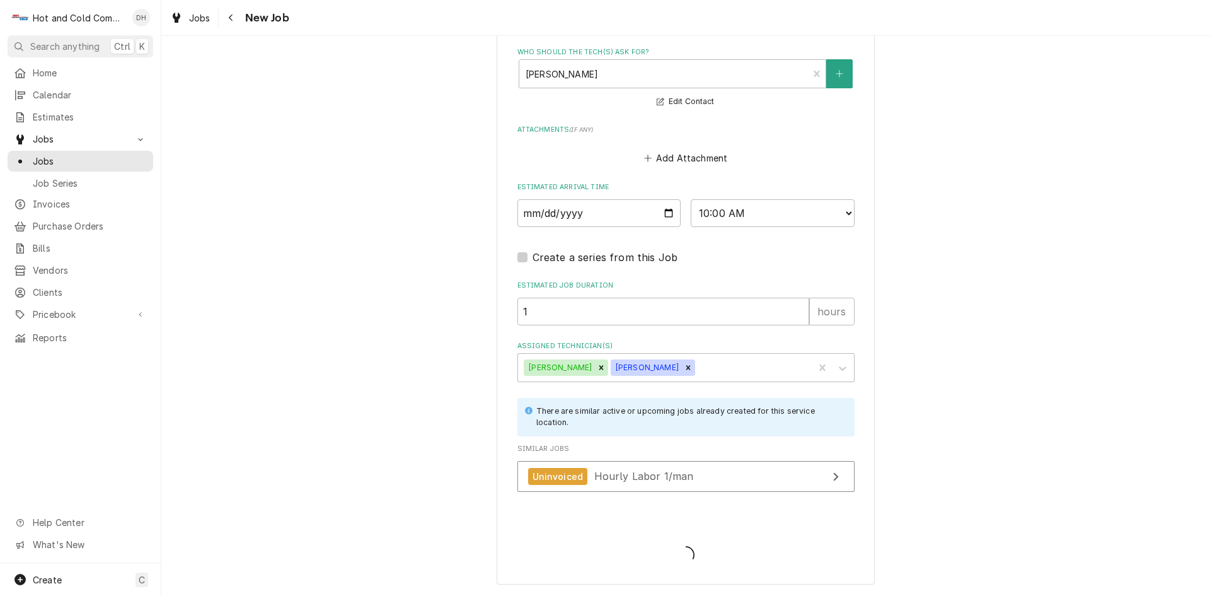
scroll to position [943, 0]
type textarea "x"
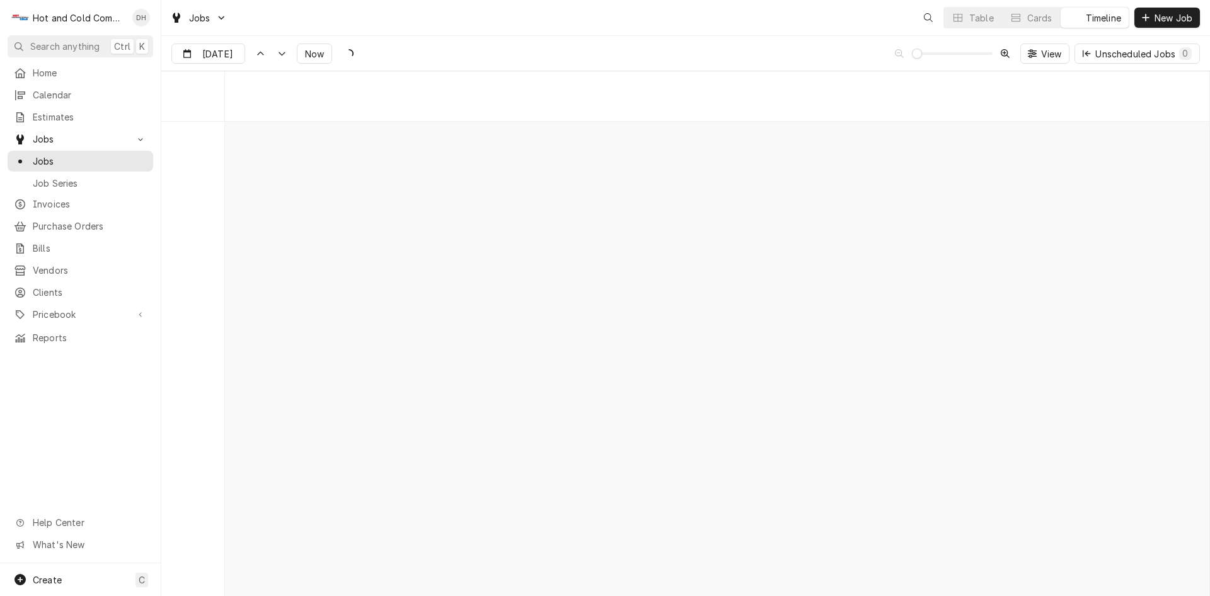
scroll to position [9870, 0]
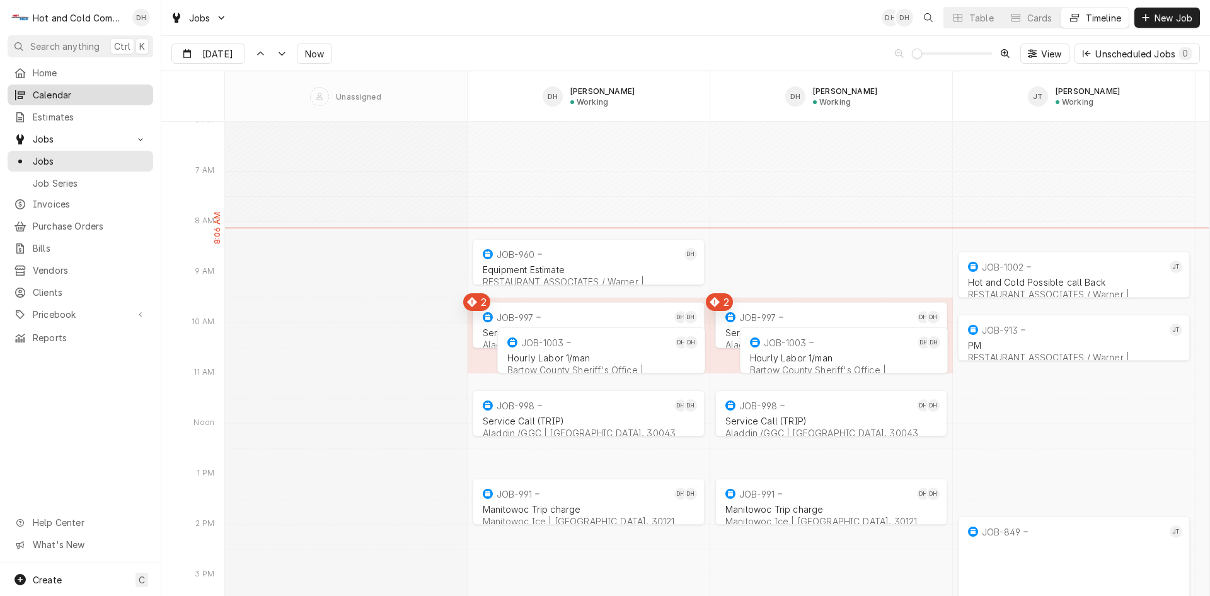
click at [64, 94] on span "Calendar" at bounding box center [90, 94] width 114 height 13
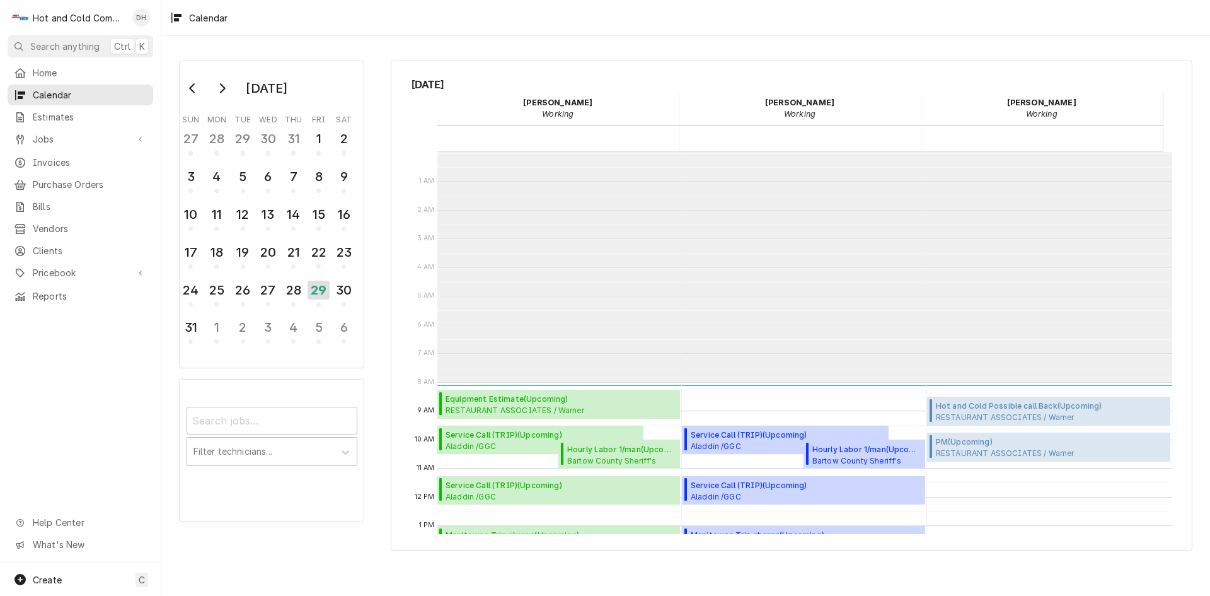
scroll to position [230, 0]
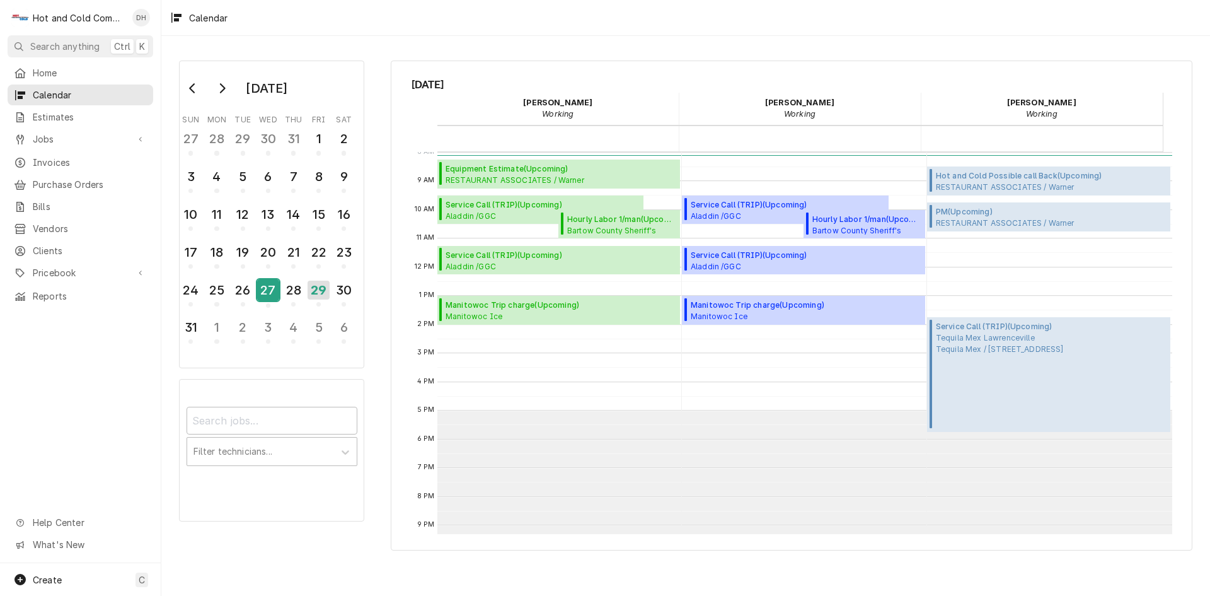
click at [272, 291] on div "27" at bounding box center [268, 289] width 22 height 21
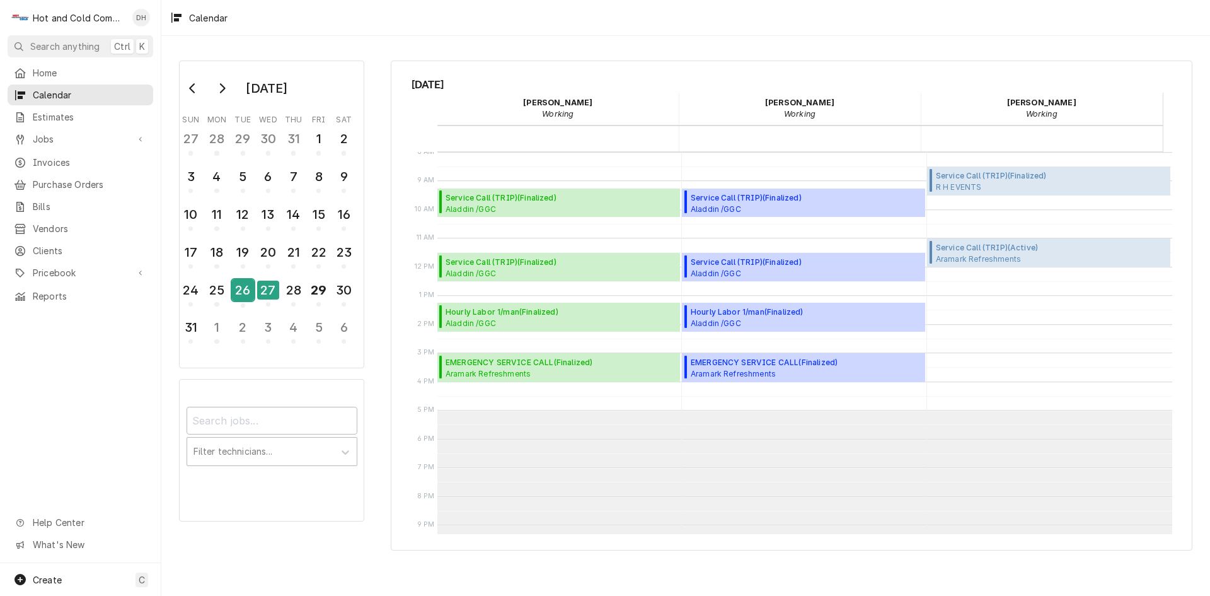
click at [238, 301] on div "26" at bounding box center [243, 292] width 22 height 31
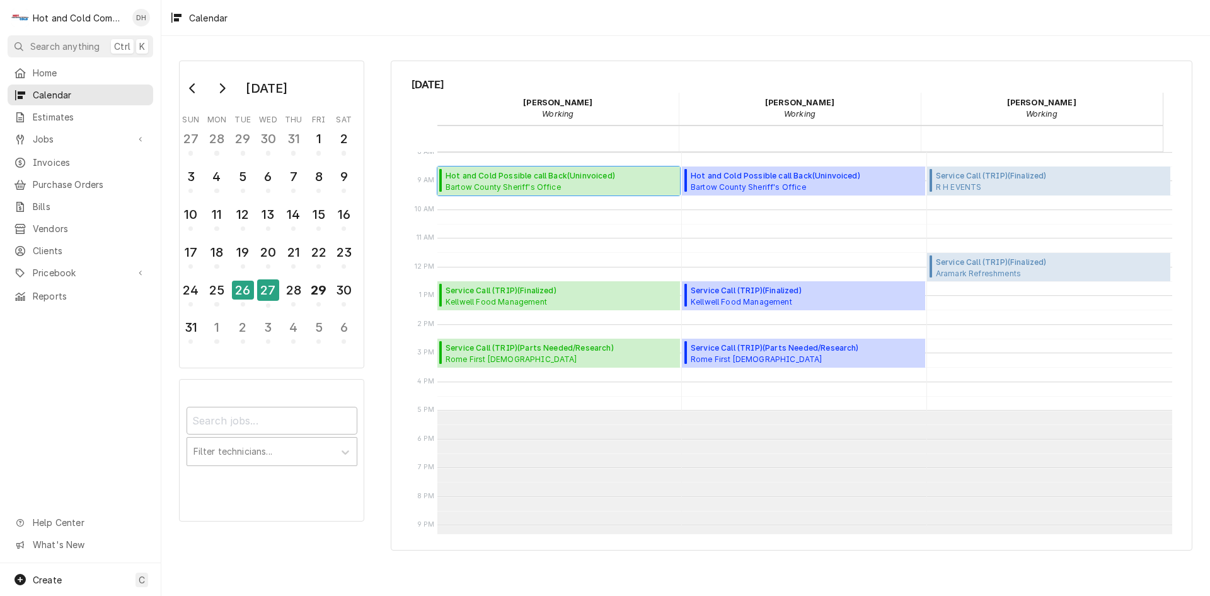
click at [528, 182] on span "Bartow County Sheriff's Office Kitchen / 103 Zena Dr, Cartersville, GA 30121" at bounding box center [531, 187] width 170 height 10
click at [322, 294] on div "29" at bounding box center [319, 289] width 22 height 21
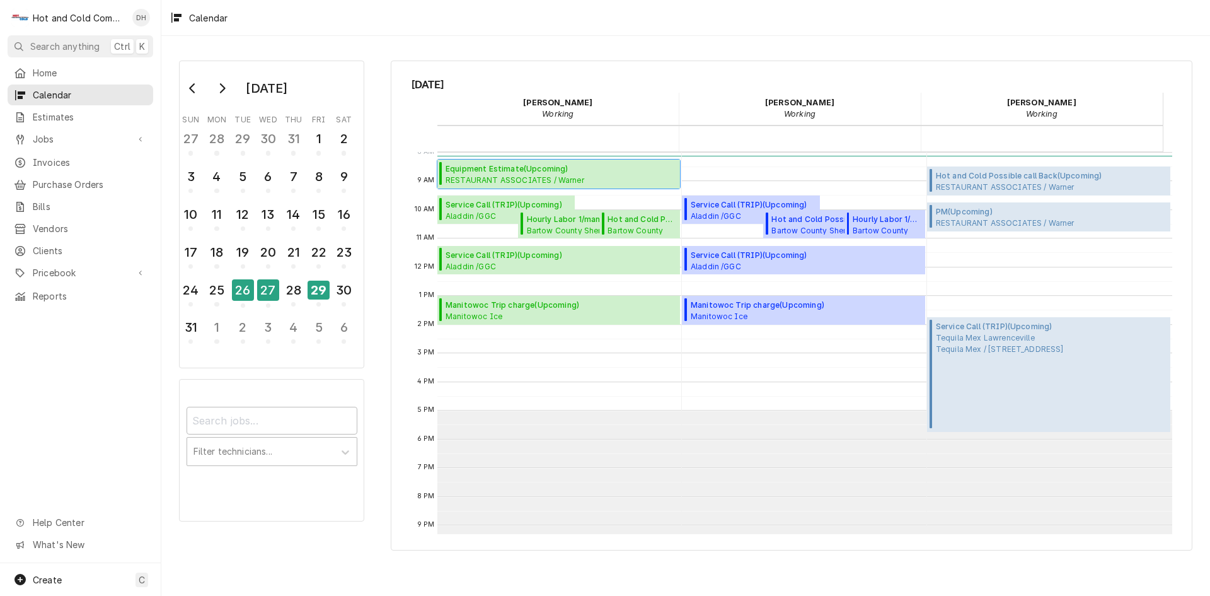
click at [485, 175] on span "RESTAURANT ASSOCIATES / Warner Techwood Market / 1050 Techwood Dr, Atlanta, GA …" at bounding box center [521, 180] width 150 height 10
click at [292, 289] on div "28" at bounding box center [293, 289] width 22 height 21
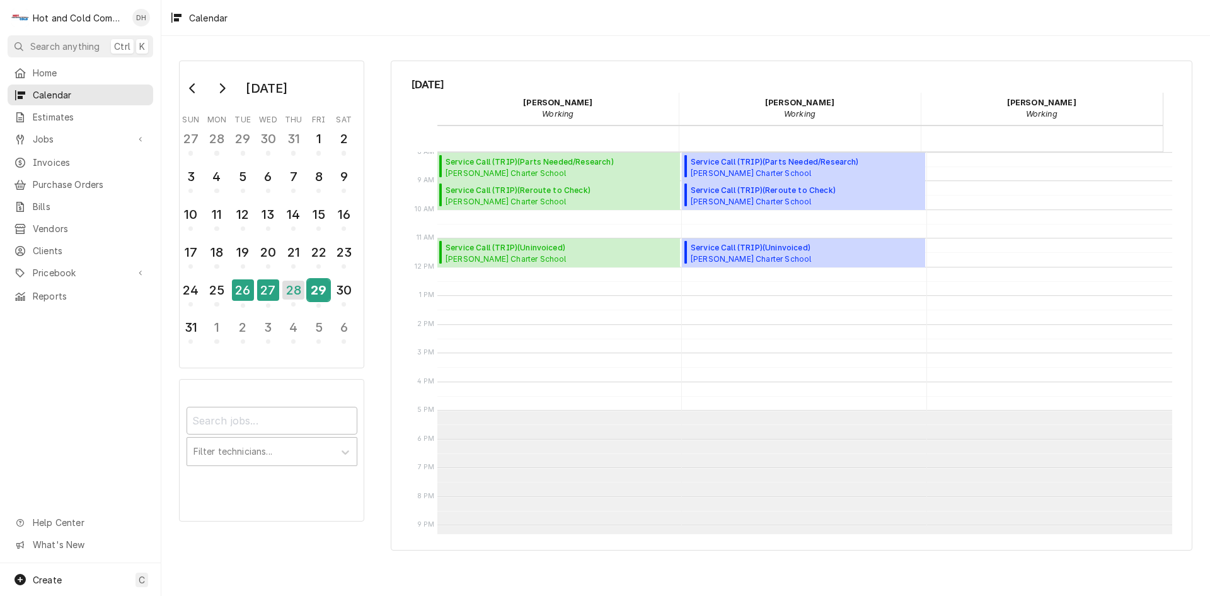
click at [311, 295] on div "29" at bounding box center [319, 289] width 22 height 21
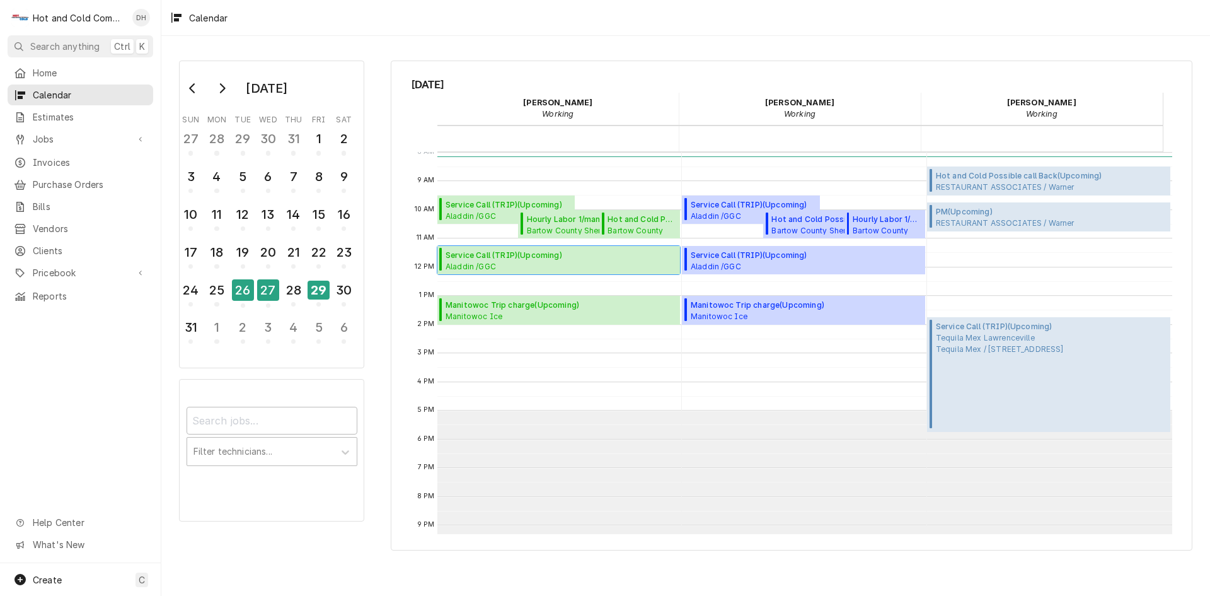
click at [487, 261] on span "Aladdin /GGC CAFE / 1000 University Center Ln, Lawrenceville, GA 30043" at bounding box center [504, 266] width 117 height 10
click at [298, 301] on div "28" at bounding box center [293, 292] width 22 height 31
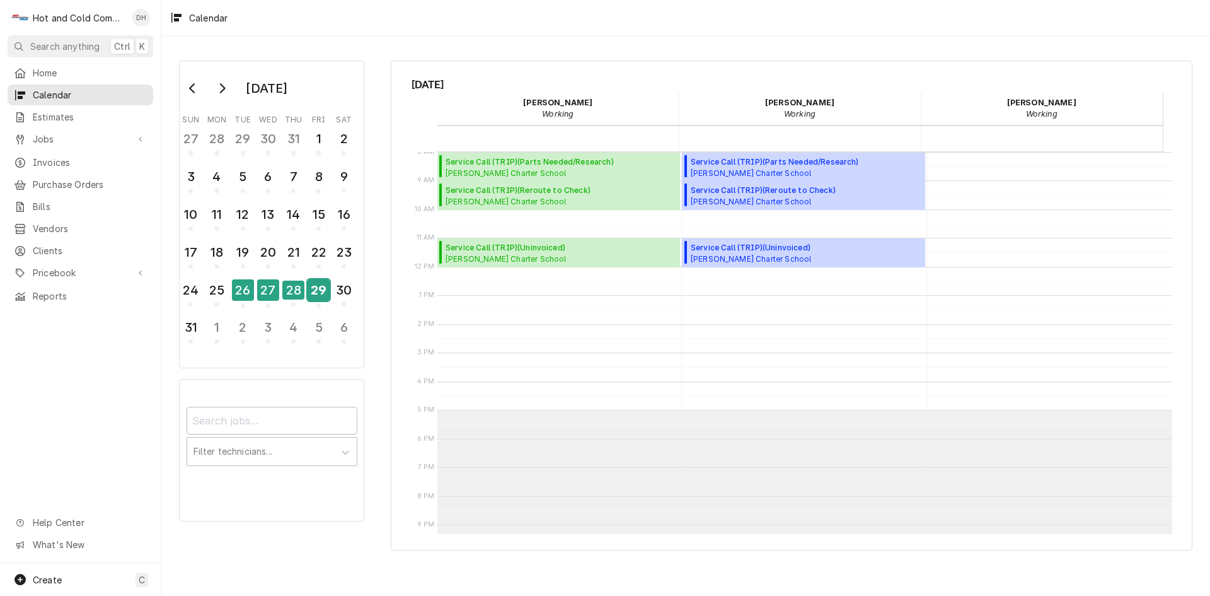
click at [318, 297] on div "29" at bounding box center [319, 289] width 22 height 21
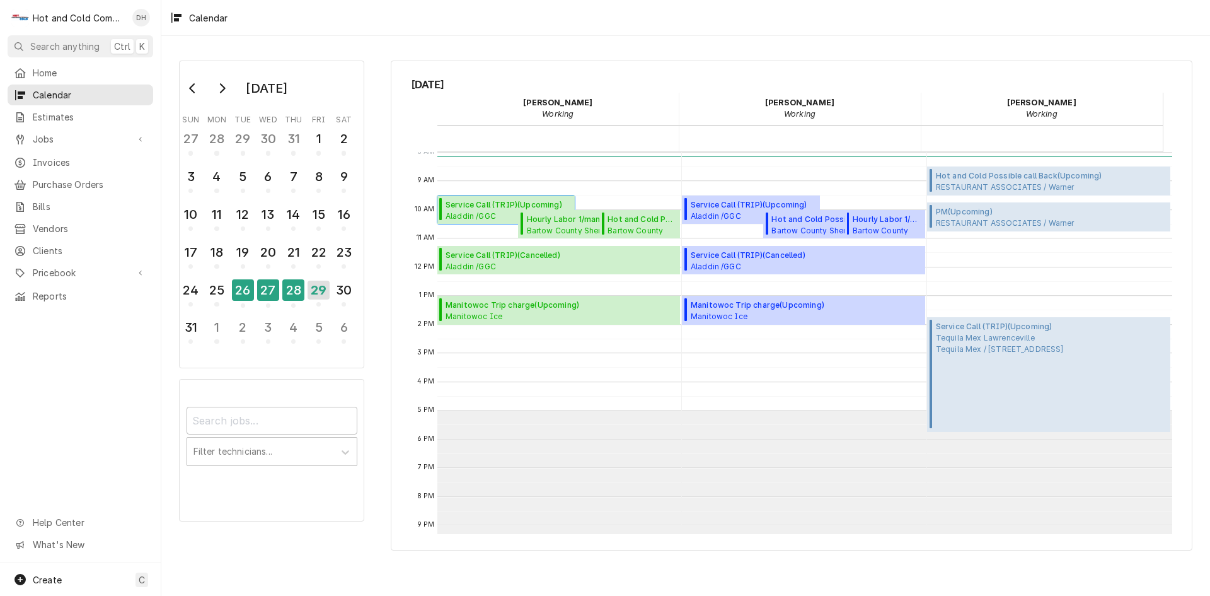
click at [459, 210] on span "Aladdin /GGC A-Bldg. (Chic Fila,Panda,C-Store) / 1000 University Center Ln, Law…" at bounding box center [508, 215] width 125 height 10
click at [281, 296] on button "28" at bounding box center [293, 294] width 25 height 34
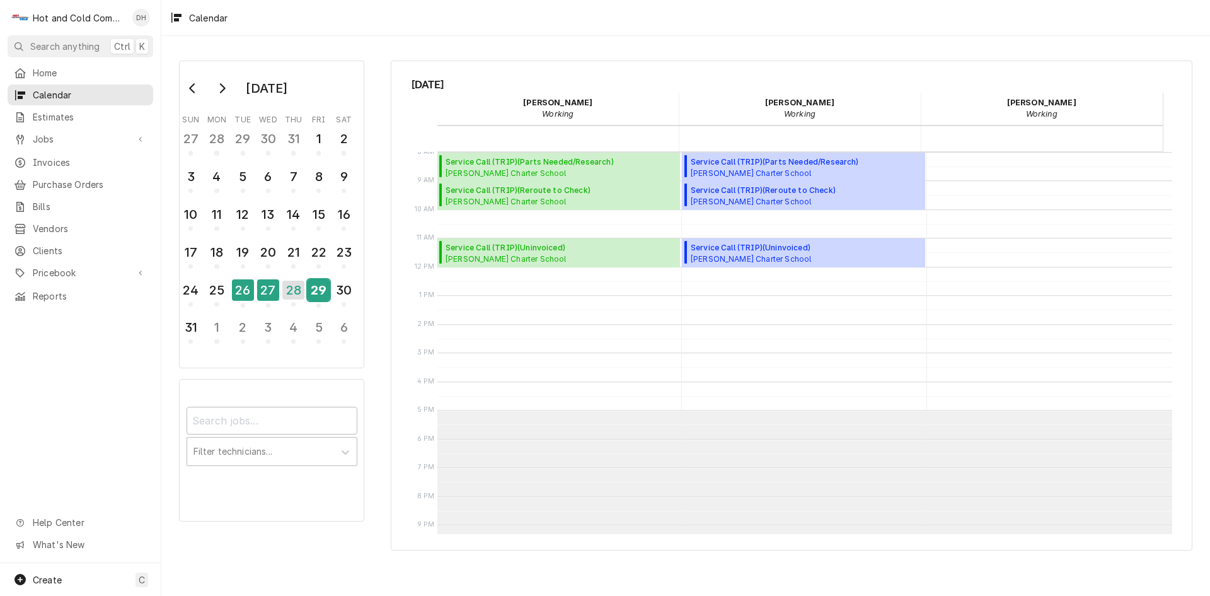
click at [321, 303] on div "29" at bounding box center [319, 292] width 22 height 31
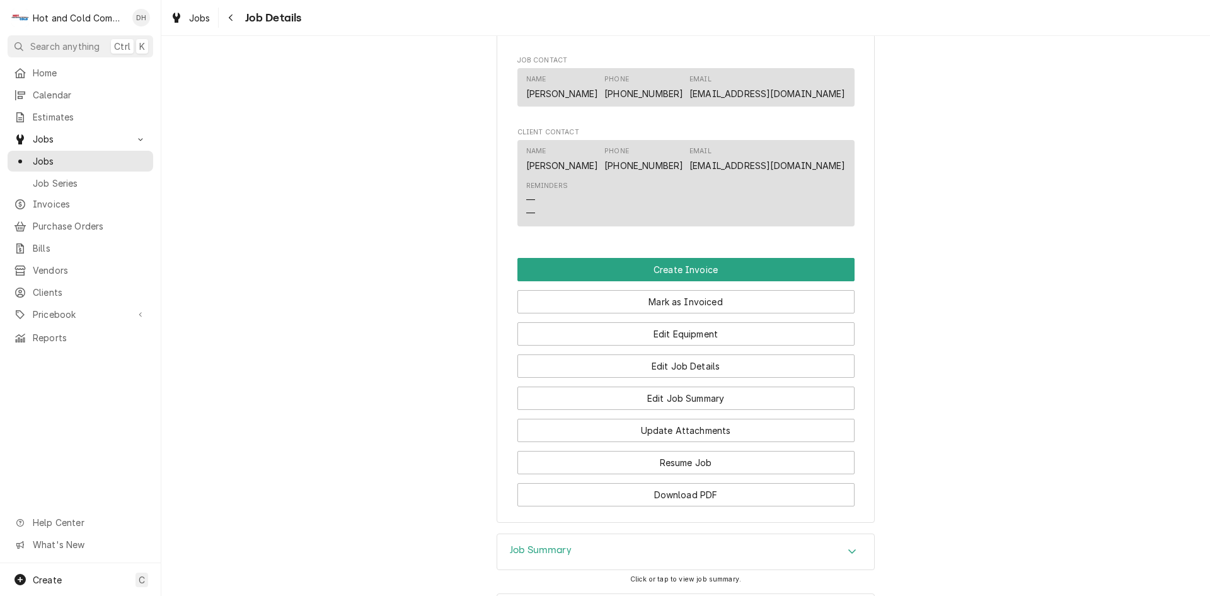
scroll to position [840, 0]
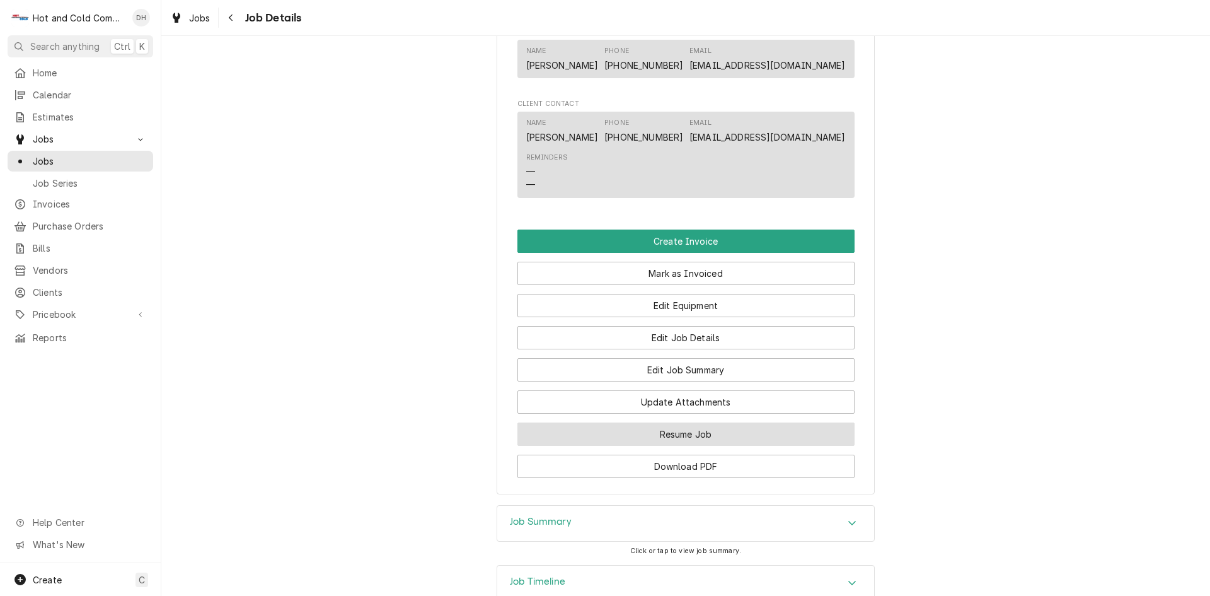
click at [699, 445] on button "Resume Job" at bounding box center [685, 433] width 337 height 23
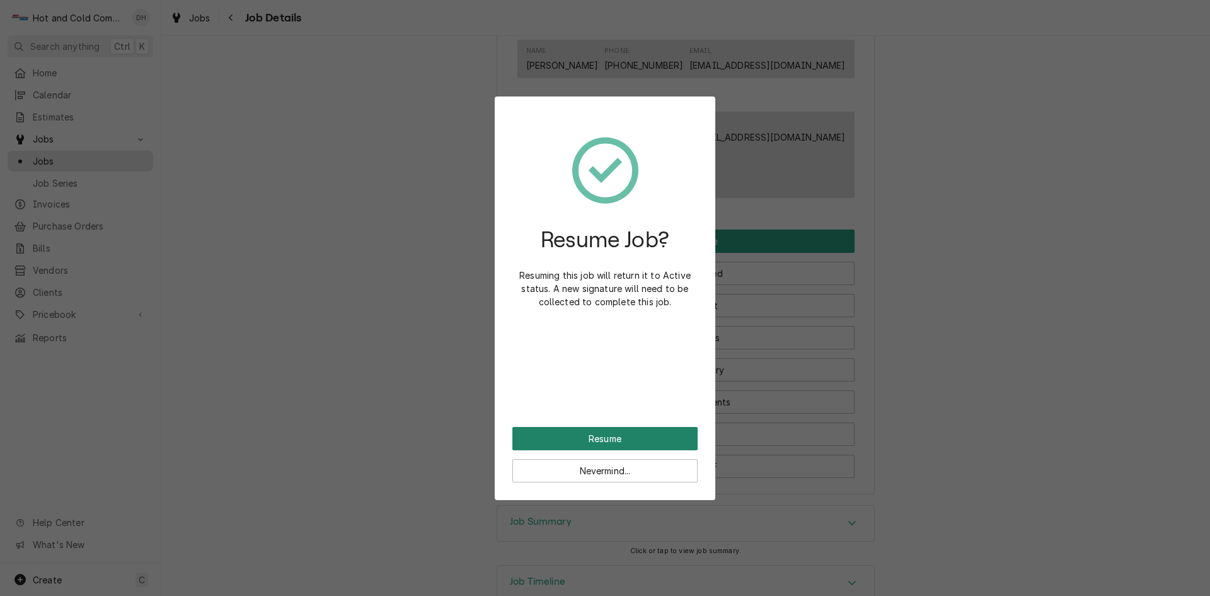
click at [623, 441] on button "Resume" at bounding box center [604, 438] width 185 height 23
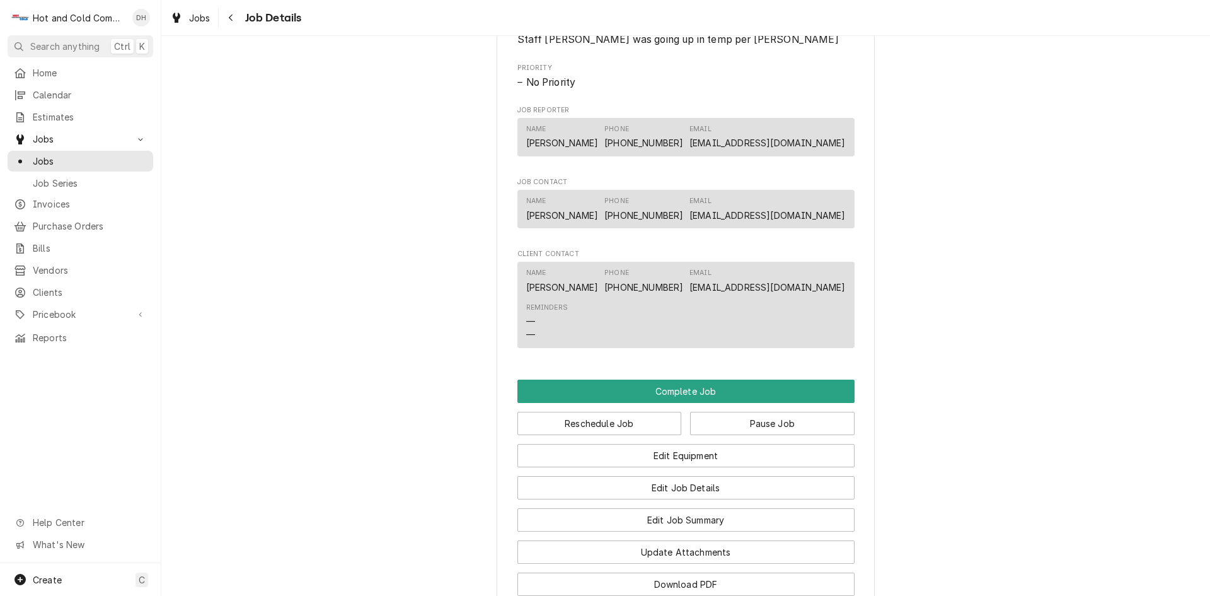
scroll to position [840, 0]
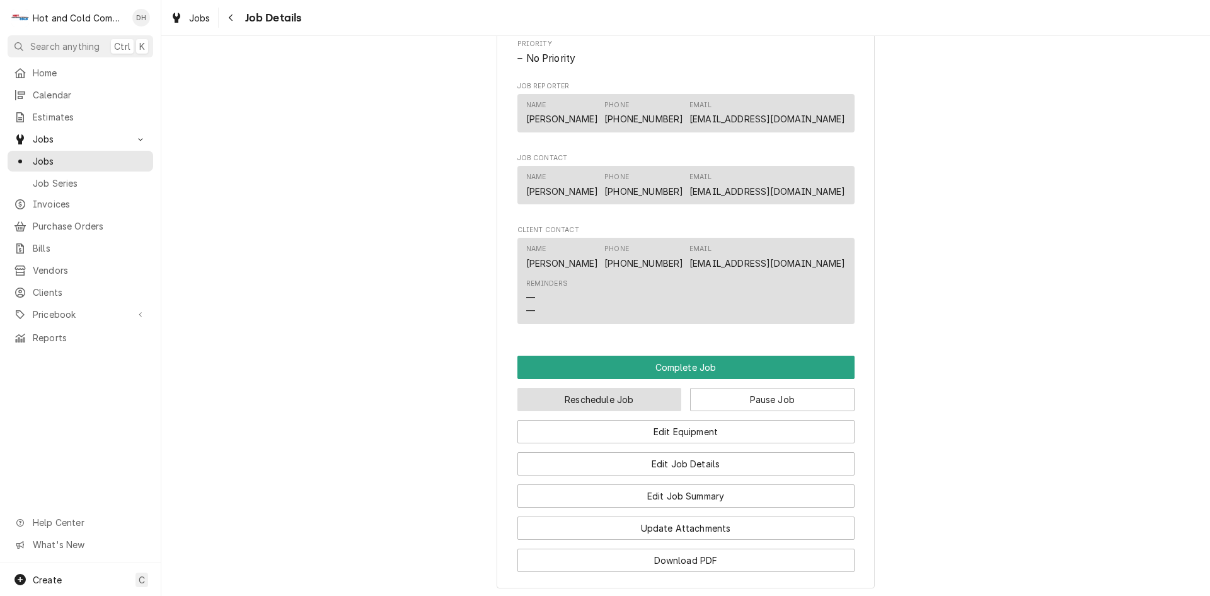
click at [593, 411] on button "Reschedule Job" at bounding box center [599, 399] width 164 height 23
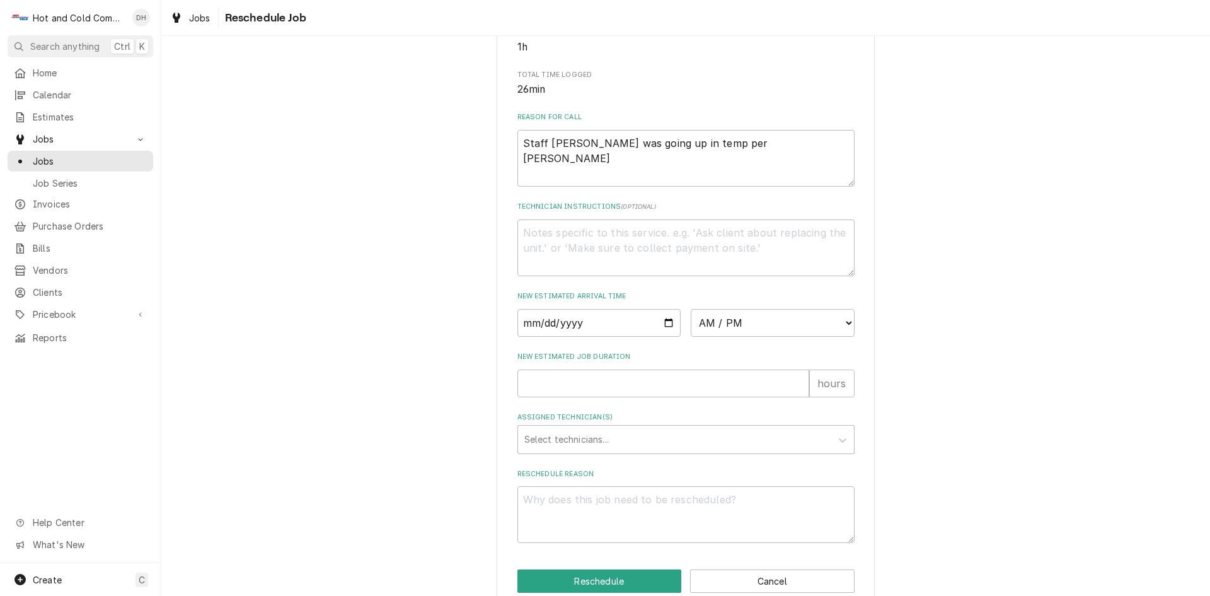
scroll to position [347, 0]
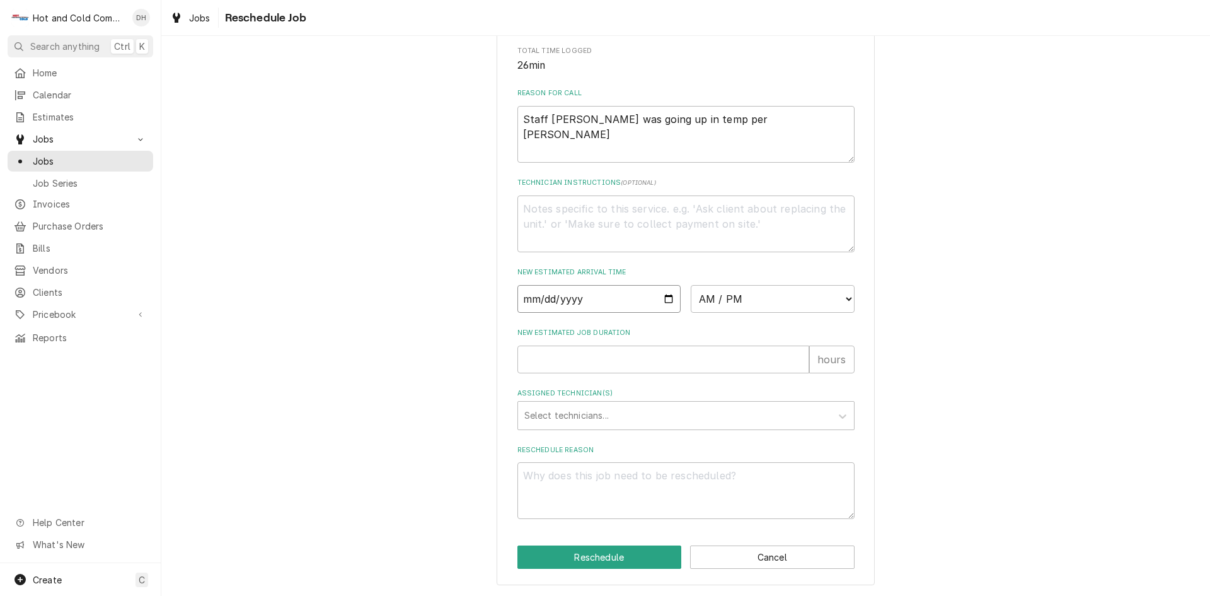
click at [664, 297] on input "Date" at bounding box center [599, 299] width 164 height 28
type input "[DATE]"
type textarea "x"
click at [844, 299] on select "AM / PM 6:00 AM 6:15 AM 6:30 AM 6:45 AM 7:00 AM 7:15 AM 7:30 AM 7:45 AM 8:00 AM…" at bounding box center [773, 299] width 164 height 28
select select "10:00:00"
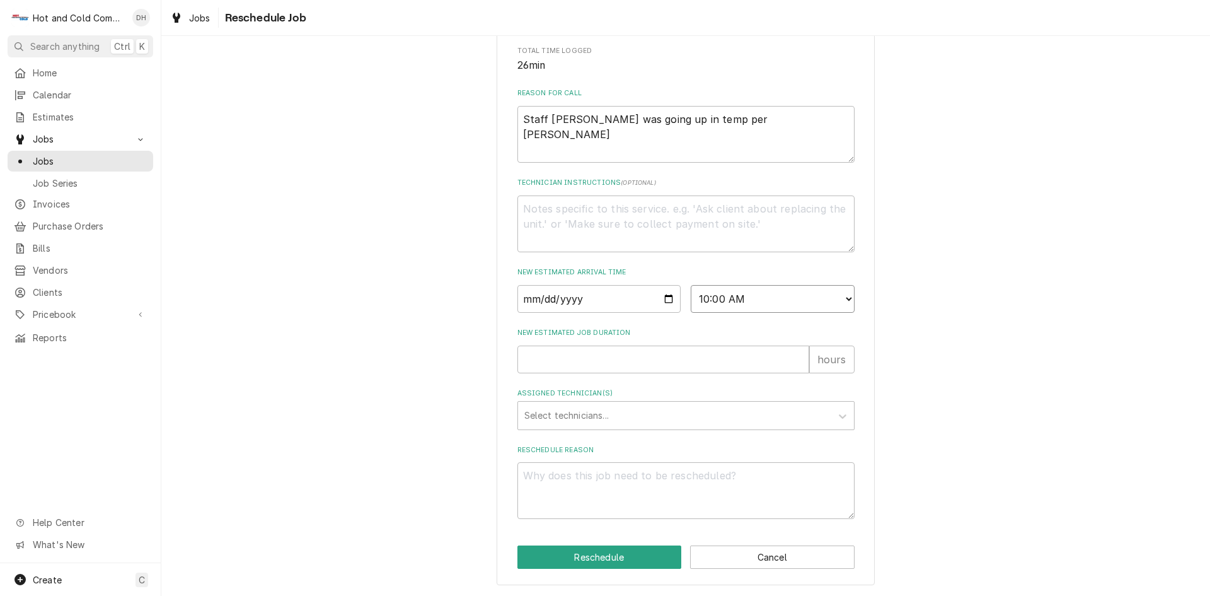
click at [691, 285] on select "AM / PM 6:00 AM 6:15 AM 6:30 AM 6:45 AM 7:00 AM 7:15 AM 7:30 AM 7:45 AM 8:00 AM…" at bounding box center [773, 299] width 164 height 28
click at [567, 362] on input "New Estimated Job Duration" at bounding box center [663, 359] width 292 height 28
type textarea "x"
type input "1"
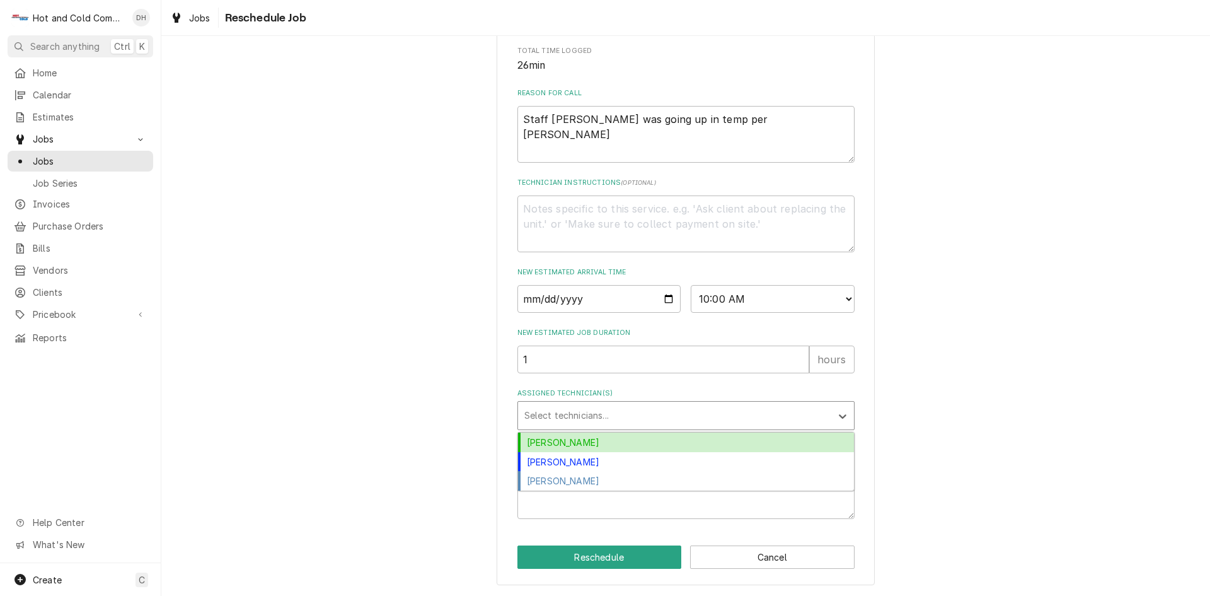
click at [590, 413] on div "Assigned Technician(s)" at bounding box center [674, 415] width 301 height 23
click at [576, 443] on div "[PERSON_NAME]" at bounding box center [686, 442] width 336 height 20
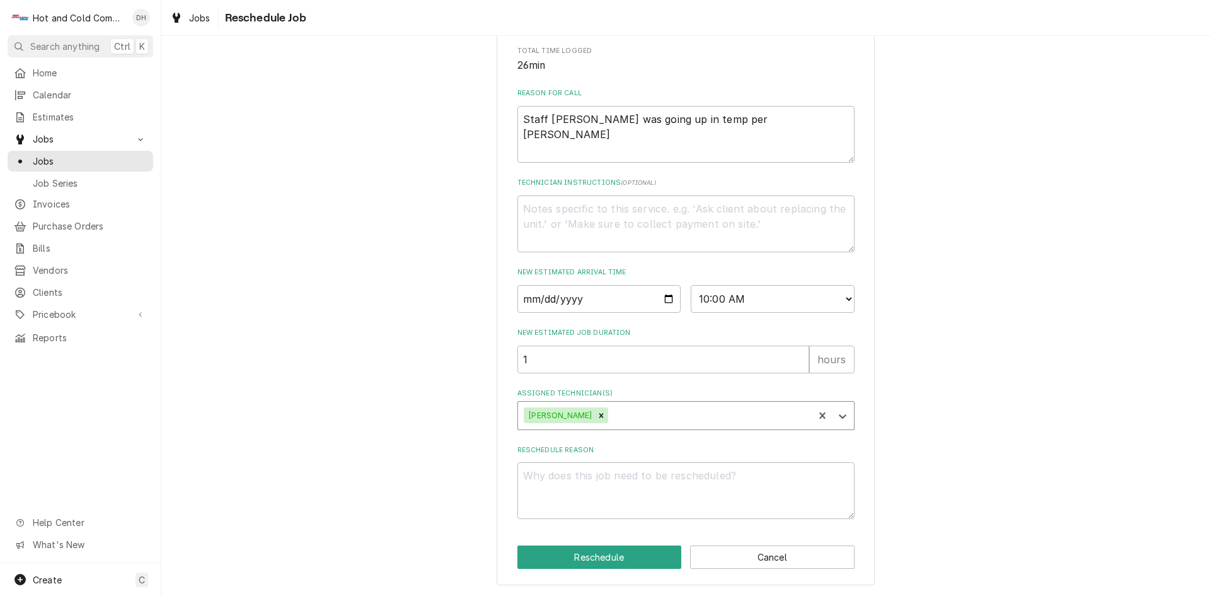
click at [647, 416] on div "Assigned Technician(s)" at bounding box center [709, 415] width 197 height 23
click at [625, 444] on div "[PERSON_NAME]" at bounding box center [686, 442] width 336 height 20
click at [617, 485] on textarea "Reschedule Reason" at bounding box center [685, 490] width 337 height 57
type textarea "x"
type textarea "c"
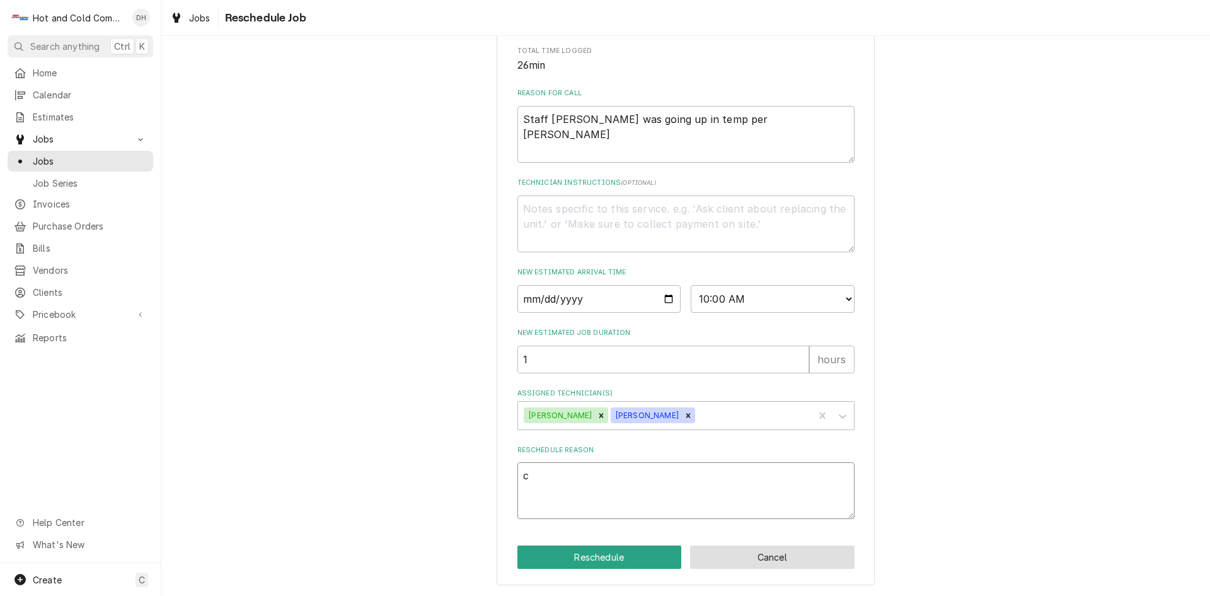
type textarea "x"
type textarea "ch"
type textarea "x"
type textarea "che"
type textarea "x"
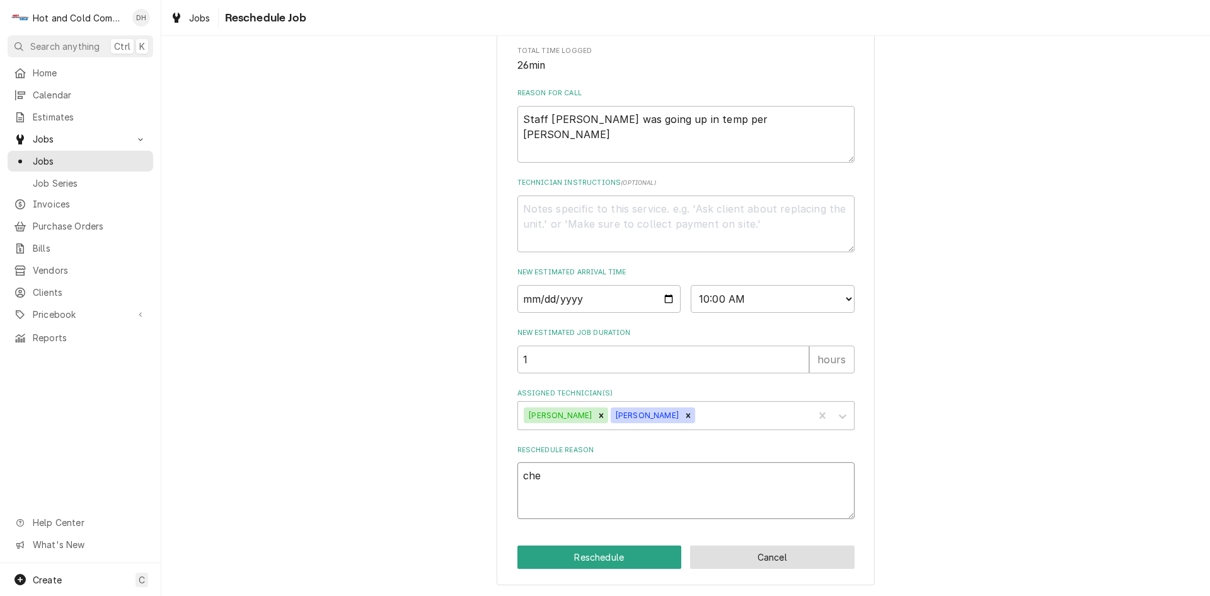
type textarea "chec"
type textarea "x"
type textarea "check"
type textarea "x"
type textarea "check"
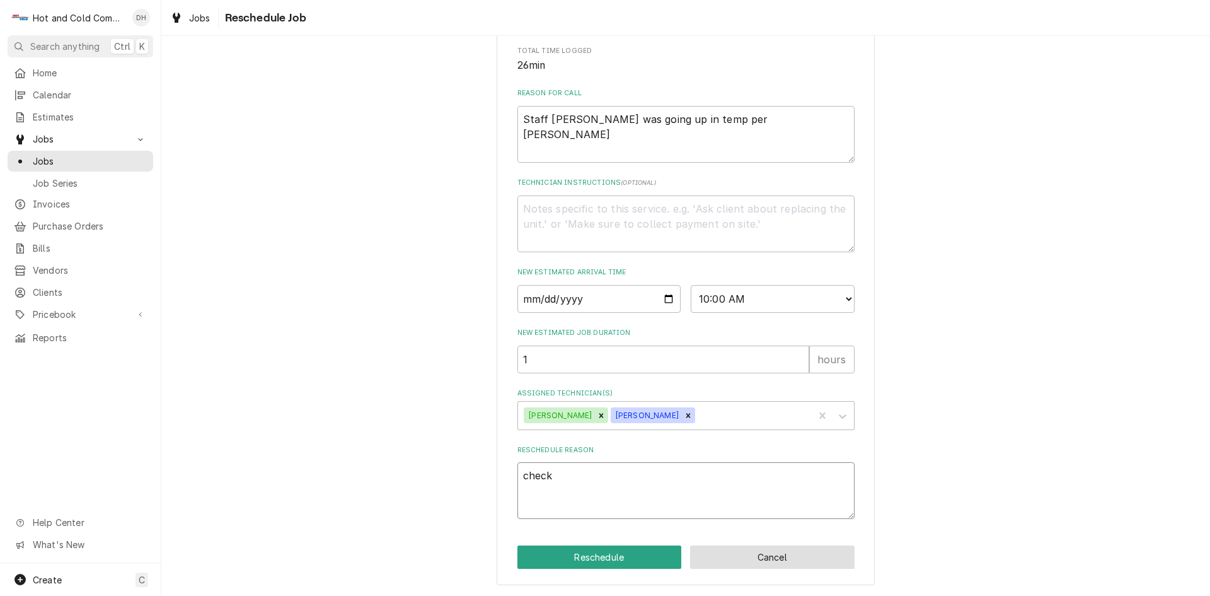
type textarea "x"
type textarea "check o"
type textarea "x"
type textarea "check ou"
type textarea "x"
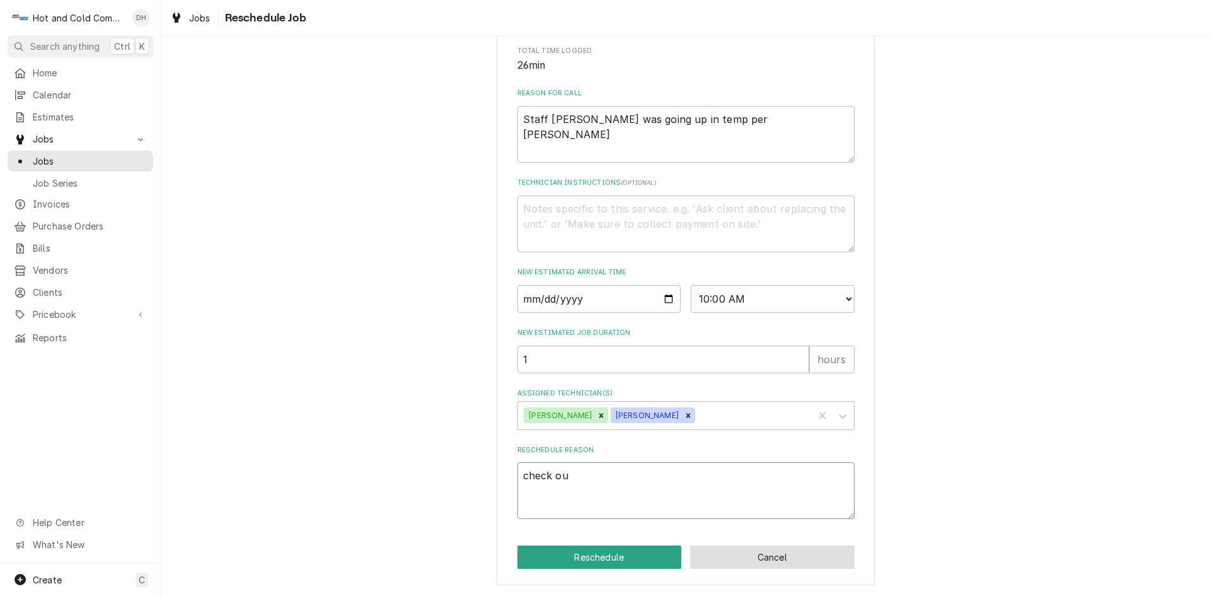
type textarea "check out"
type textarea "x"
type textarea "check out"
type textarea "x"
type textarea "check out f"
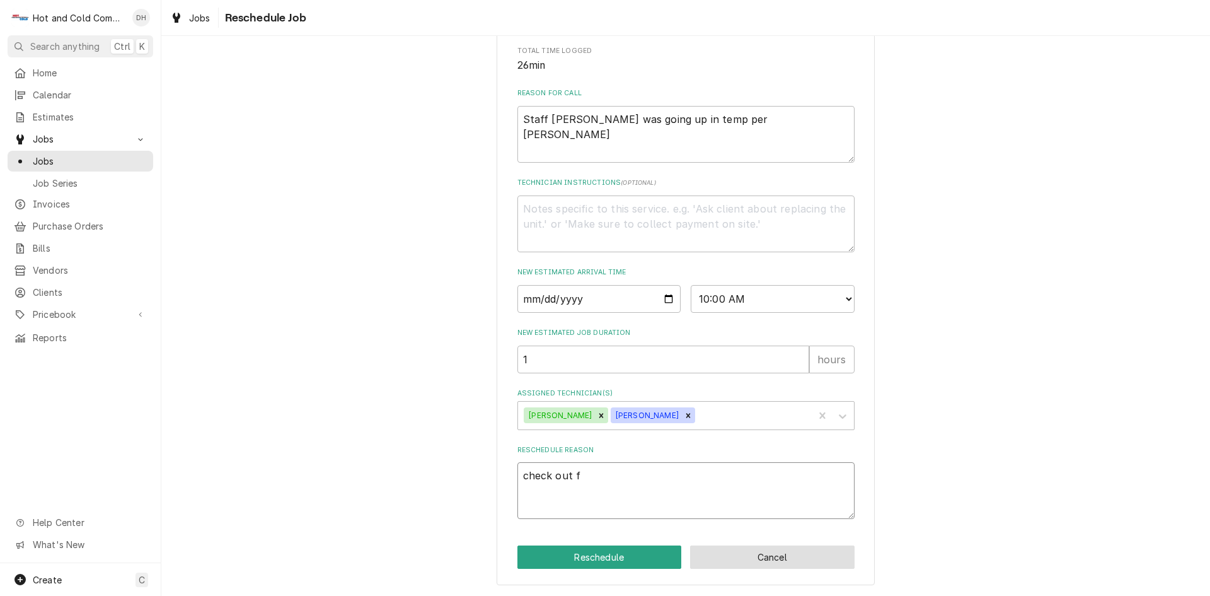
type textarea "x"
type textarea "check out fr"
type textarea "x"
type textarea "check out fro"
type textarea "x"
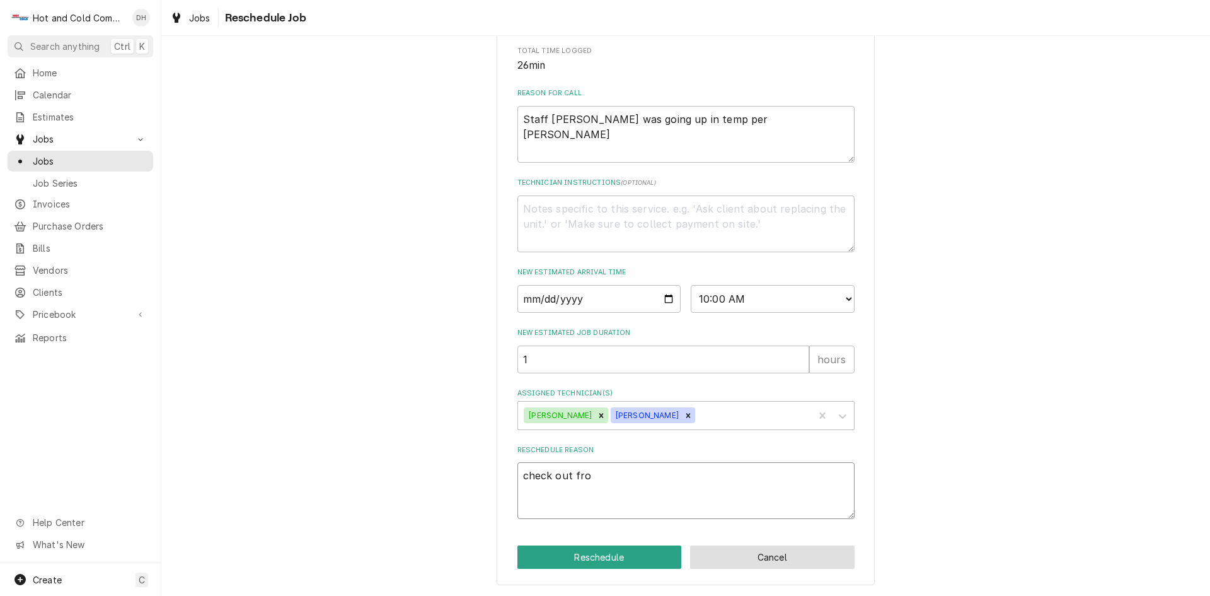
type textarea "check out fros"
type textarea "x"
type textarea "check out frost"
click at [611, 562] on button "Reschedule" at bounding box center [599, 556] width 164 height 23
type textarea "x"
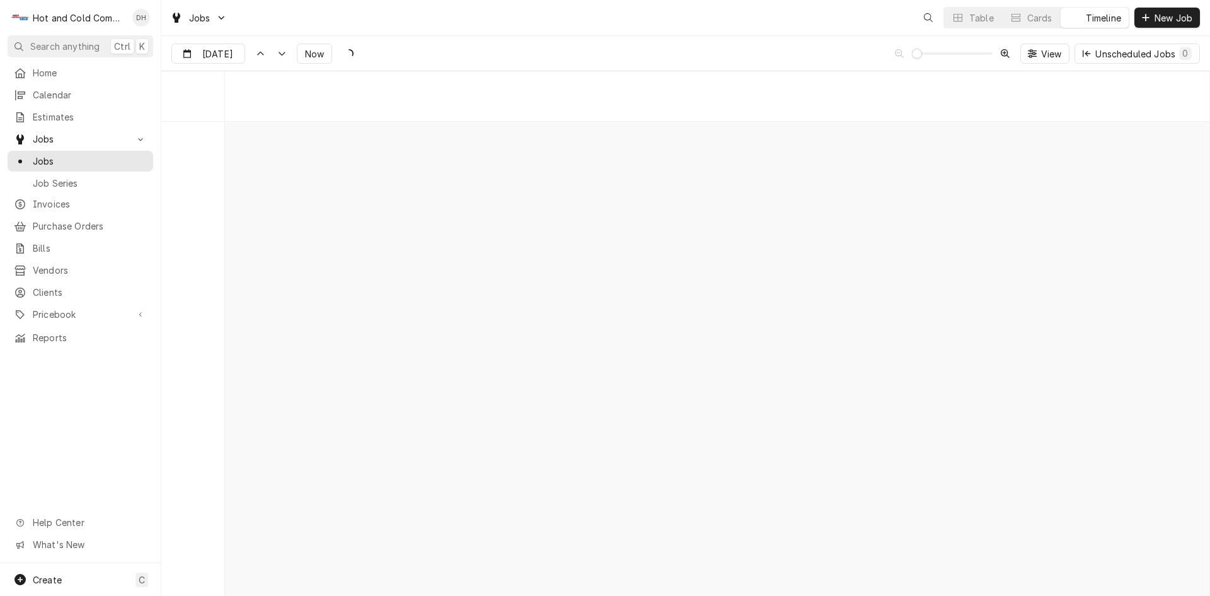
scroll to position [9870, 0]
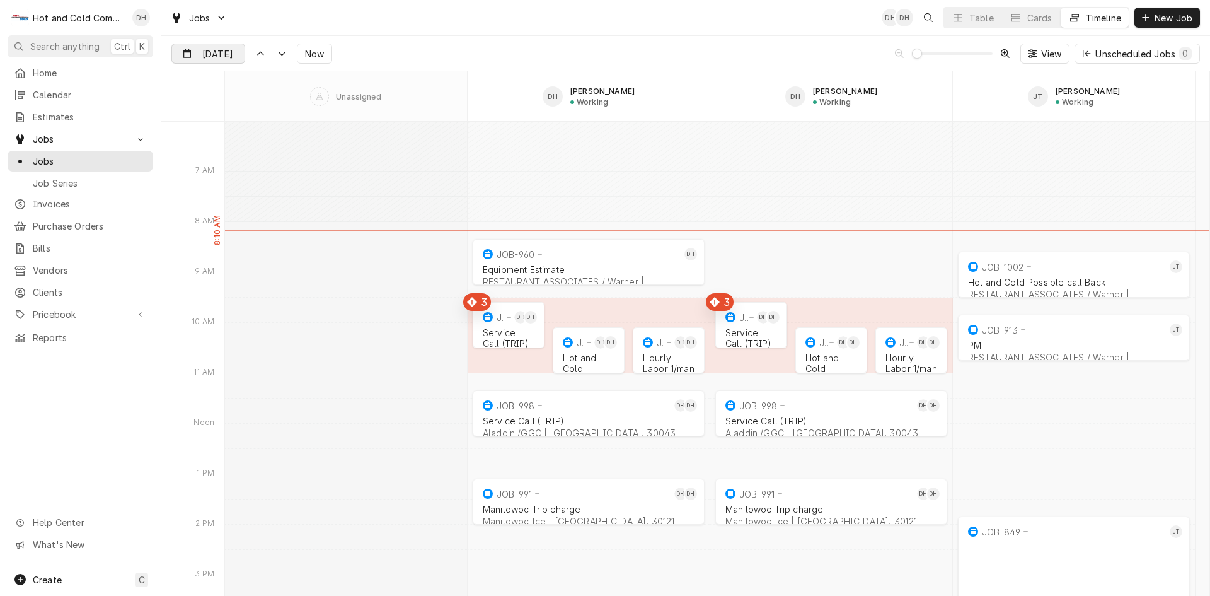
click at [209, 57] on input "[DATE]" at bounding box center [199, 56] width 55 height 25
click at [208, 57] on input "[DATE]" at bounding box center [199, 56] width 55 height 25
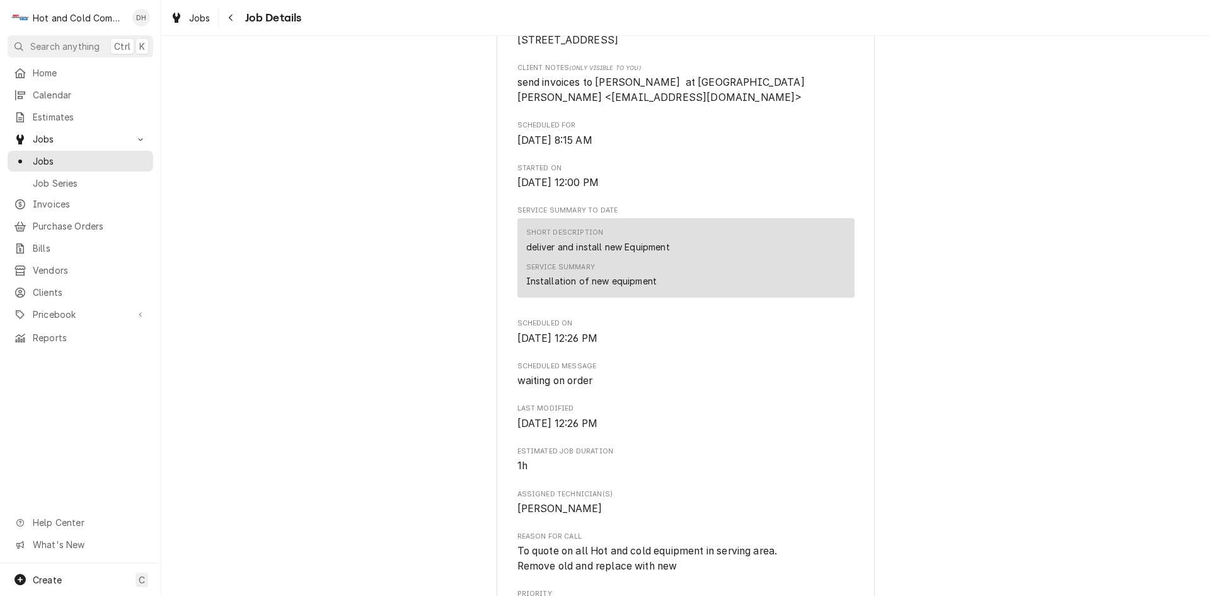
scroll to position [1051, 0]
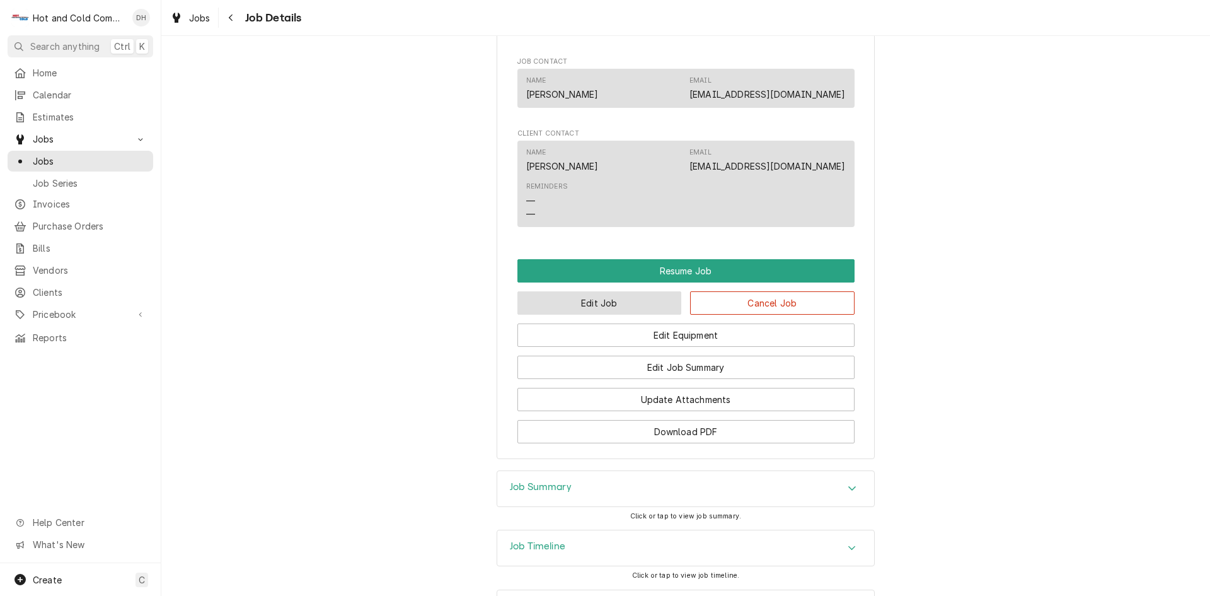
click at [605, 314] on button "Edit Job" at bounding box center [599, 302] width 164 height 23
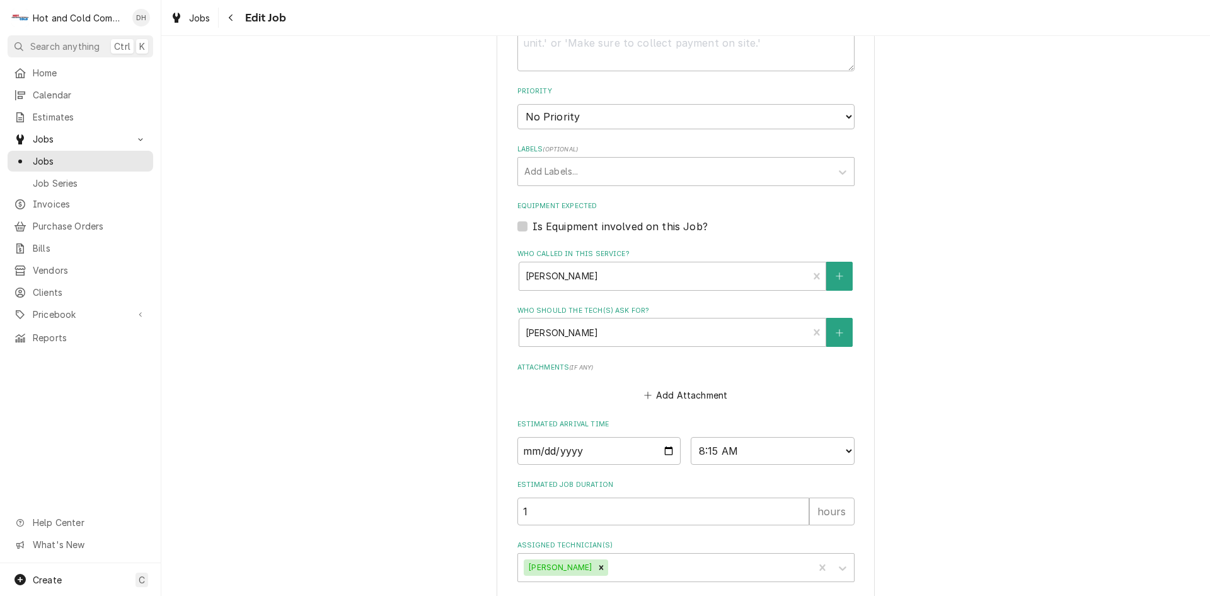
scroll to position [662, 0]
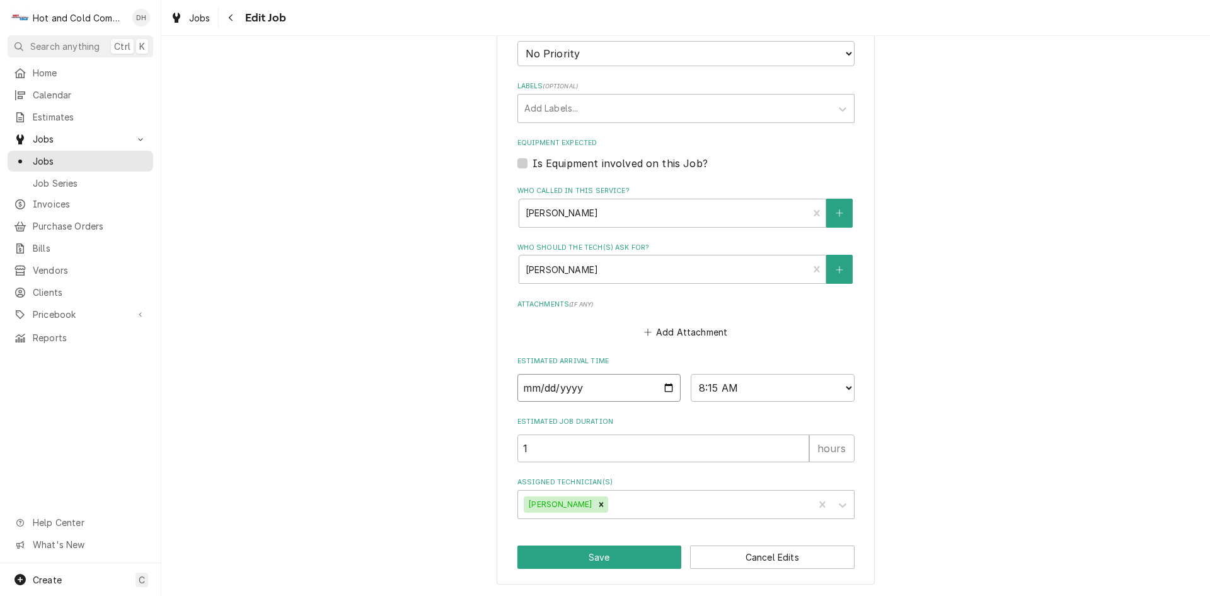
click at [664, 386] on input "[DATE]" at bounding box center [599, 388] width 164 height 28
type textarea "x"
type input "[DATE]"
click at [599, 556] on button "Save" at bounding box center [599, 556] width 164 height 23
type textarea "x"
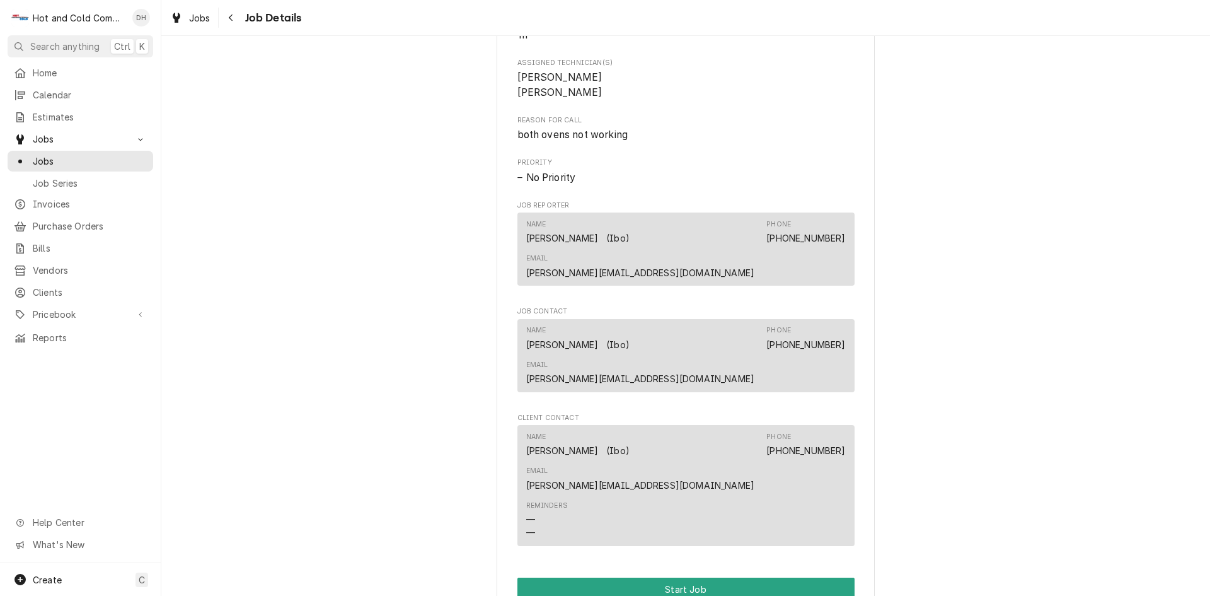
scroll to position [630, 0]
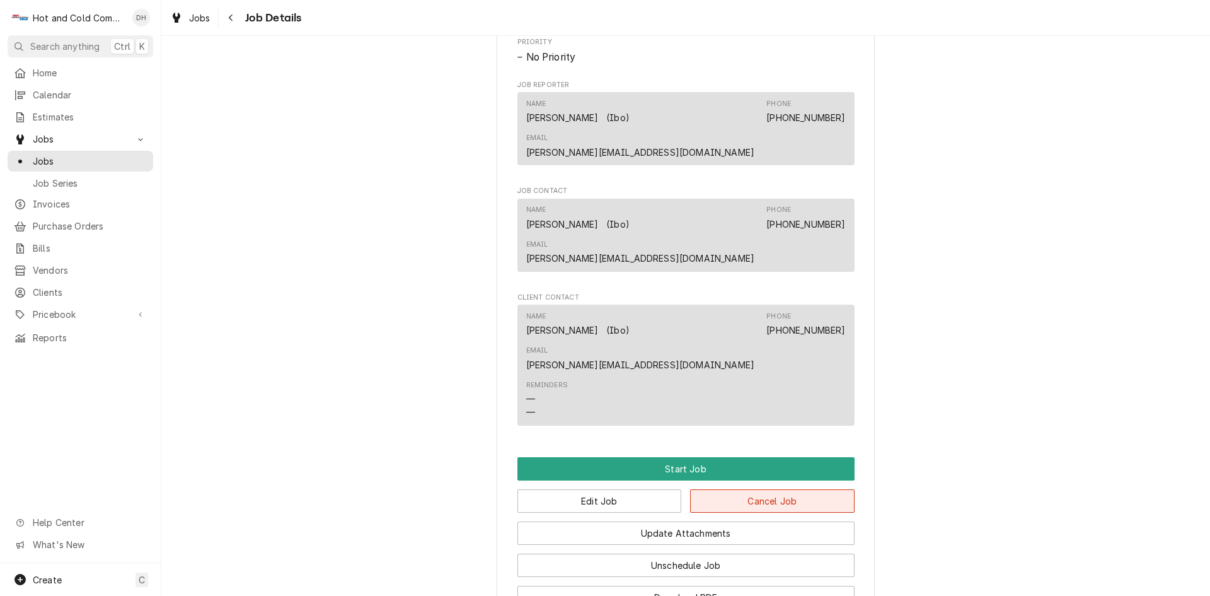
click at [744, 489] on button "Cancel Job" at bounding box center [772, 500] width 164 height 23
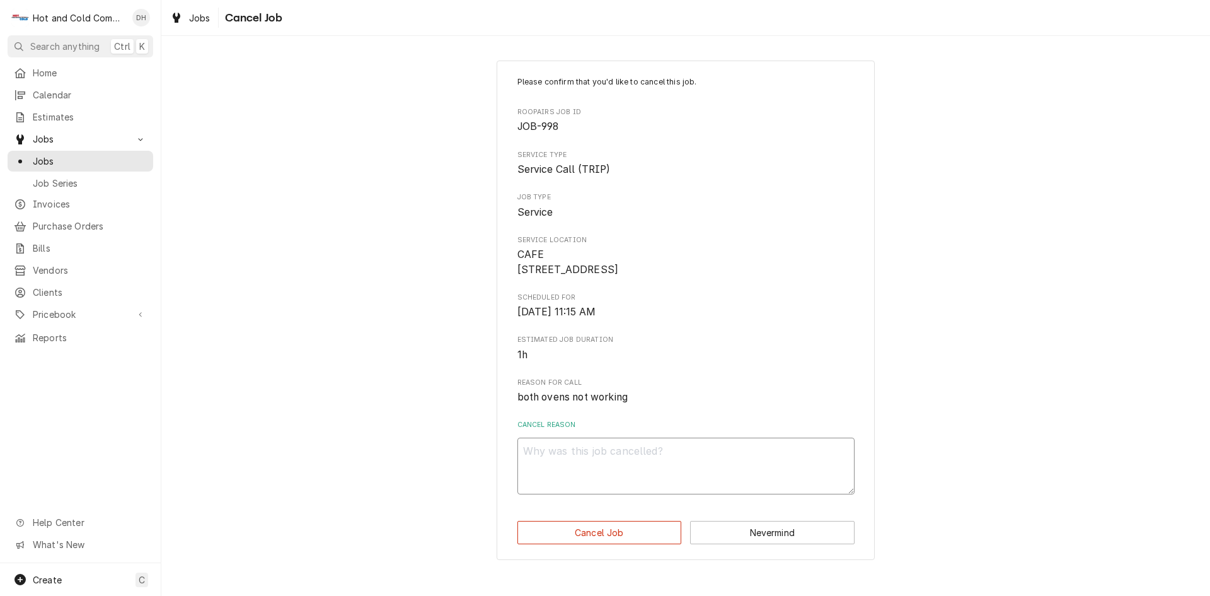
click at [708, 474] on textarea "Cancel Reason" at bounding box center [685, 465] width 337 height 57
type textarea "x"
type textarea "e"
type textarea "x"
type textarea "eq"
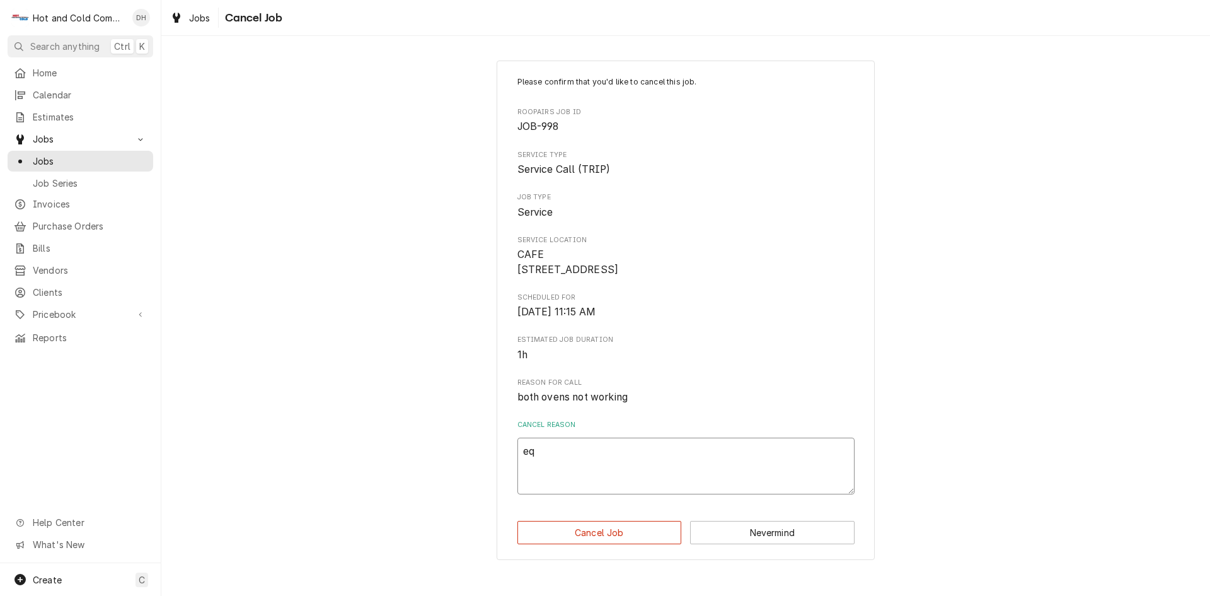
type textarea "x"
type textarea "equ"
type textarea "x"
type textarea "equi"
type textarea "x"
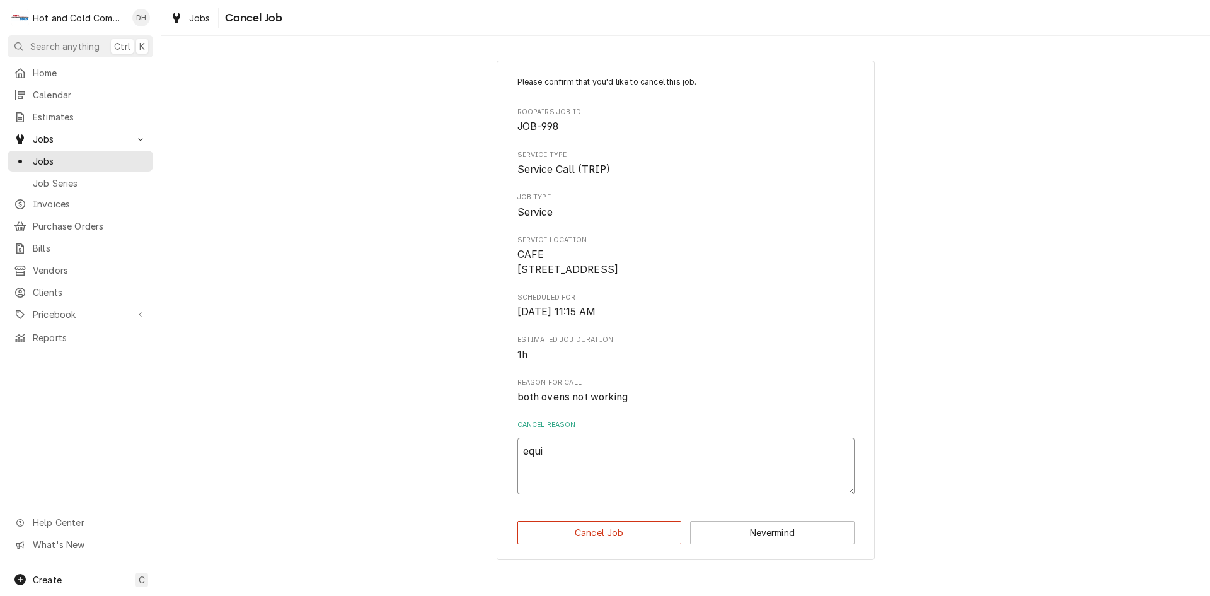
type textarea "equip"
type textarea "x"
type textarea "equipm"
type textarea "x"
type textarea "equipme"
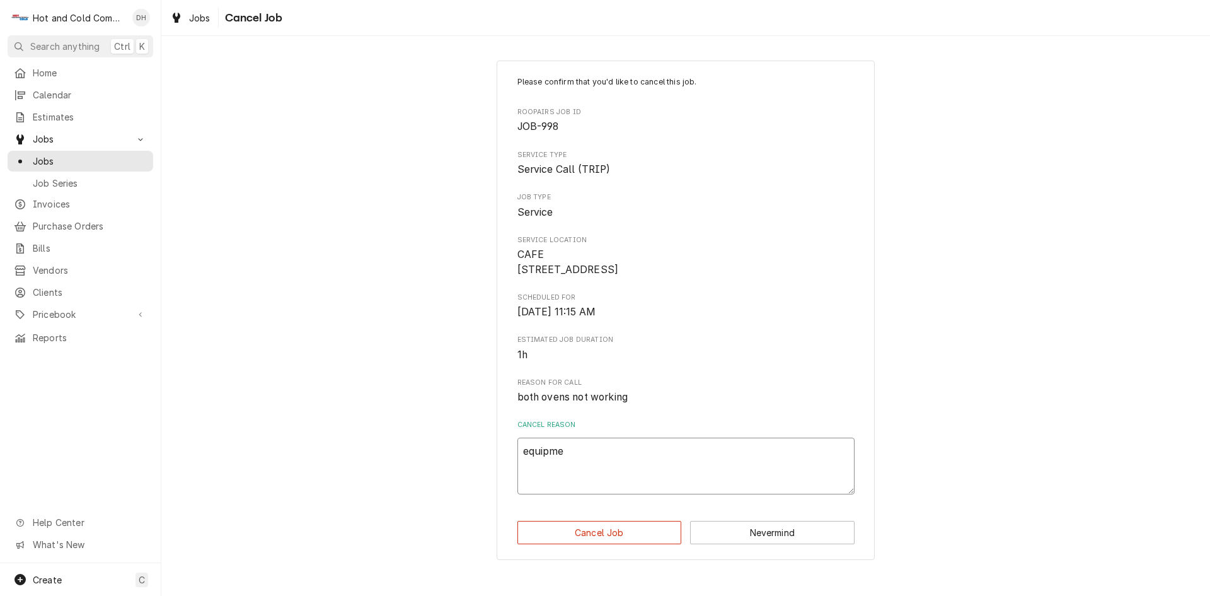
type textarea "x"
type textarea "equipmen"
type textarea "x"
type textarea "equipment"
type textarea "x"
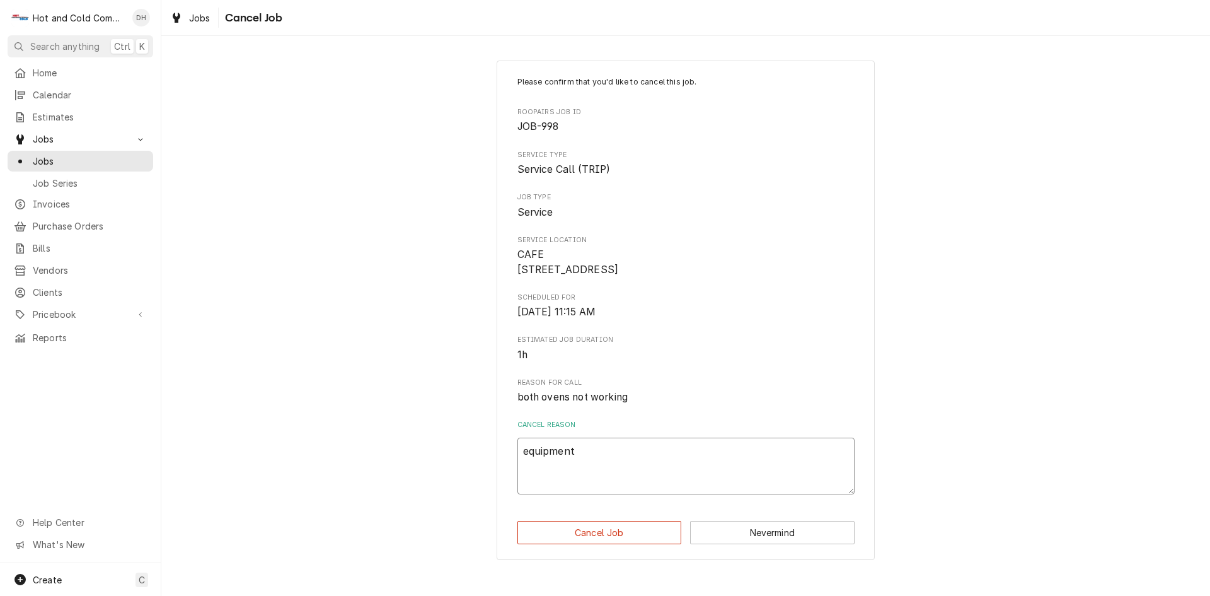
type textarea "equipment"
type textarea "x"
type textarea "equipment i"
type textarea "x"
type textarea "equipment is"
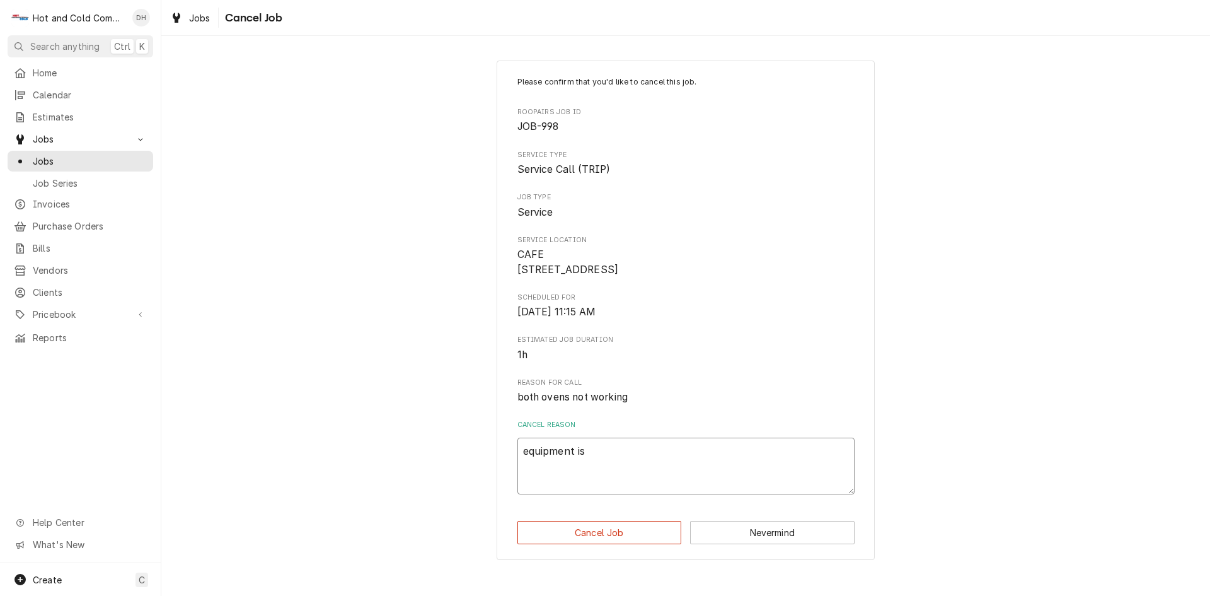
type textarea "x"
type textarea "equipment is"
type textarea "x"
type textarea "equipment is a"
type textarea "x"
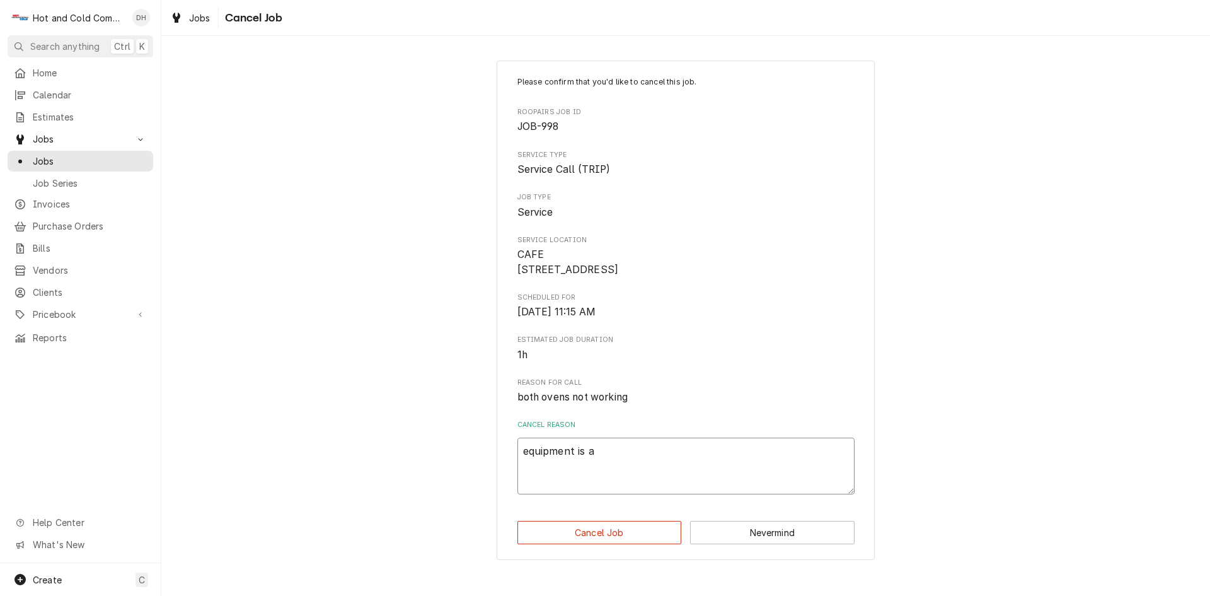
type textarea "equipment is a"
type textarea "x"
type textarea "equipment is a m"
type textarea "x"
type textarea "equipment is a mi"
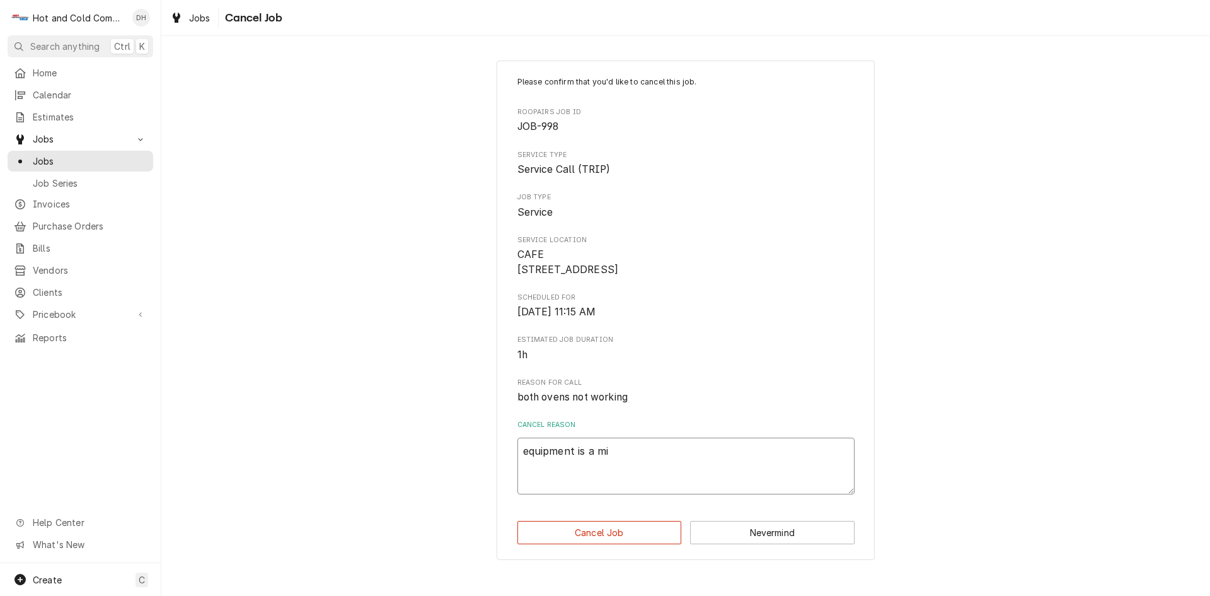
type textarea "x"
type textarea "equipment is a mic"
type textarea "x"
type textarea "equipment is a micr"
type textarea "x"
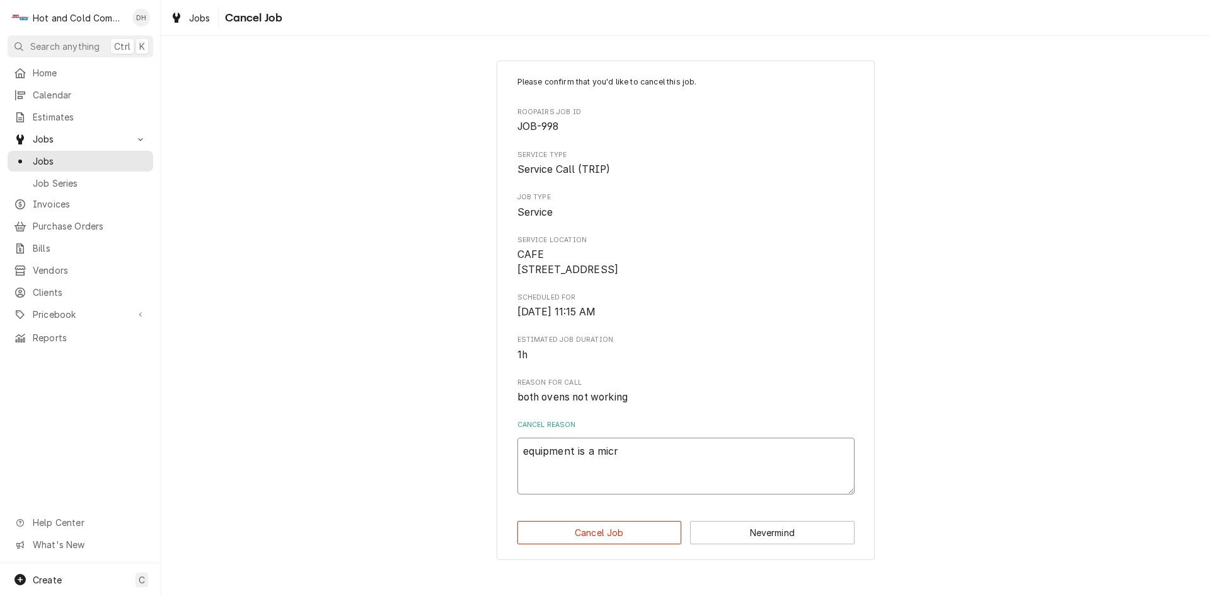
type textarea "equipment is a micro"
type textarea "x"
type textarea "equipment is a microw"
type textarea "x"
type textarea "equipment is a microwa"
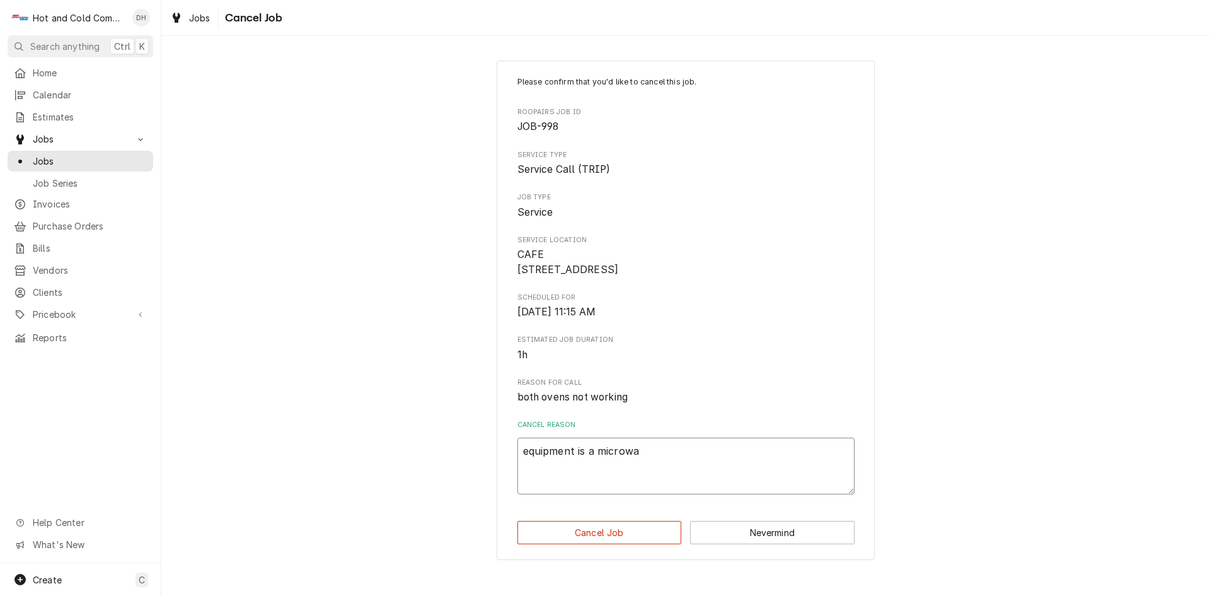
type textarea "x"
type textarea "equipment is a microwav"
type textarea "x"
type textarea "equipment is a microwave"
type textarea "x"
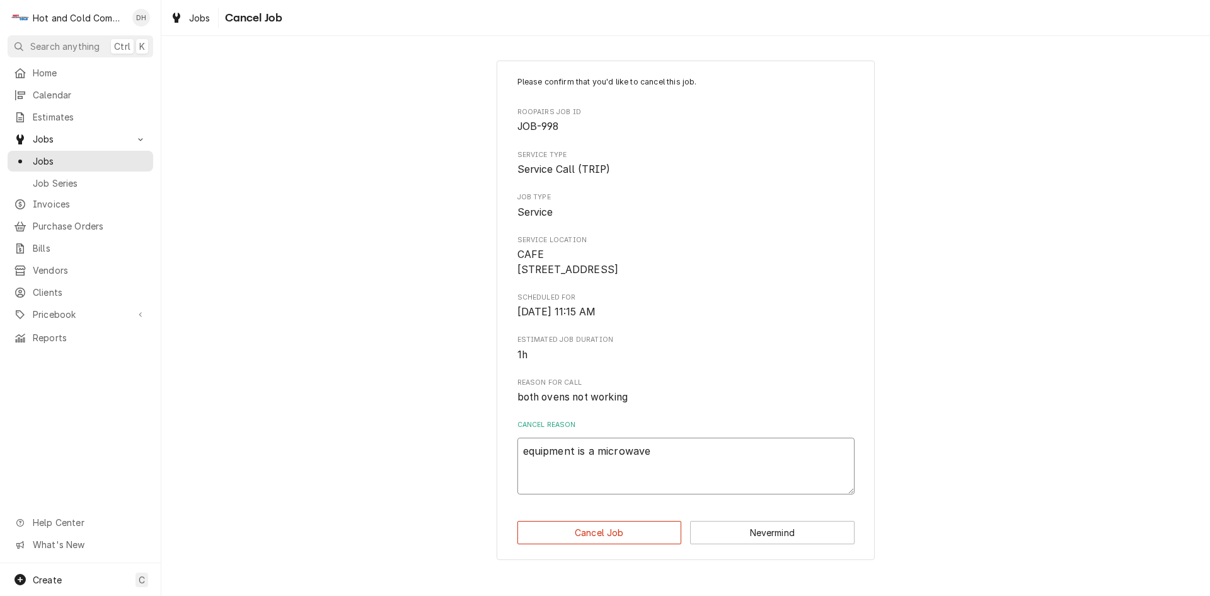
type textarea "equipment is a microwave"
type textarea "x"
type textarea "equipment is a microwave a"
type textarea "x"
type textarea "equipment is a microwave an"
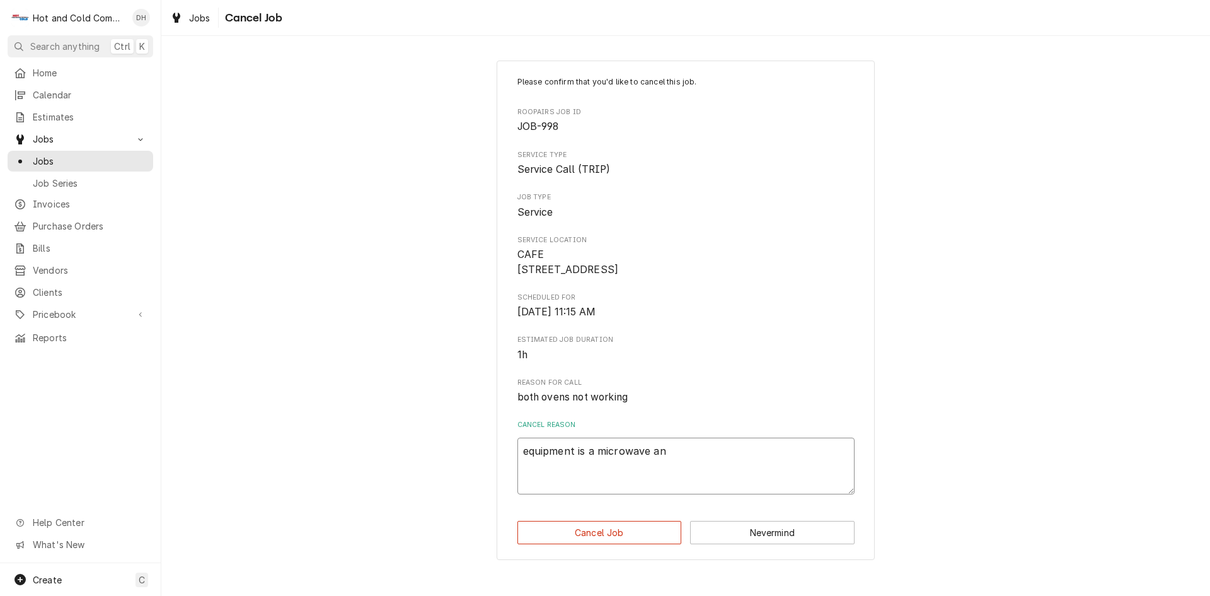
type textarea "x"
type textarea "equipment is a microwave and"
type textarea "x"
type textarea "equipment is a microwave and"
type textarea "x"
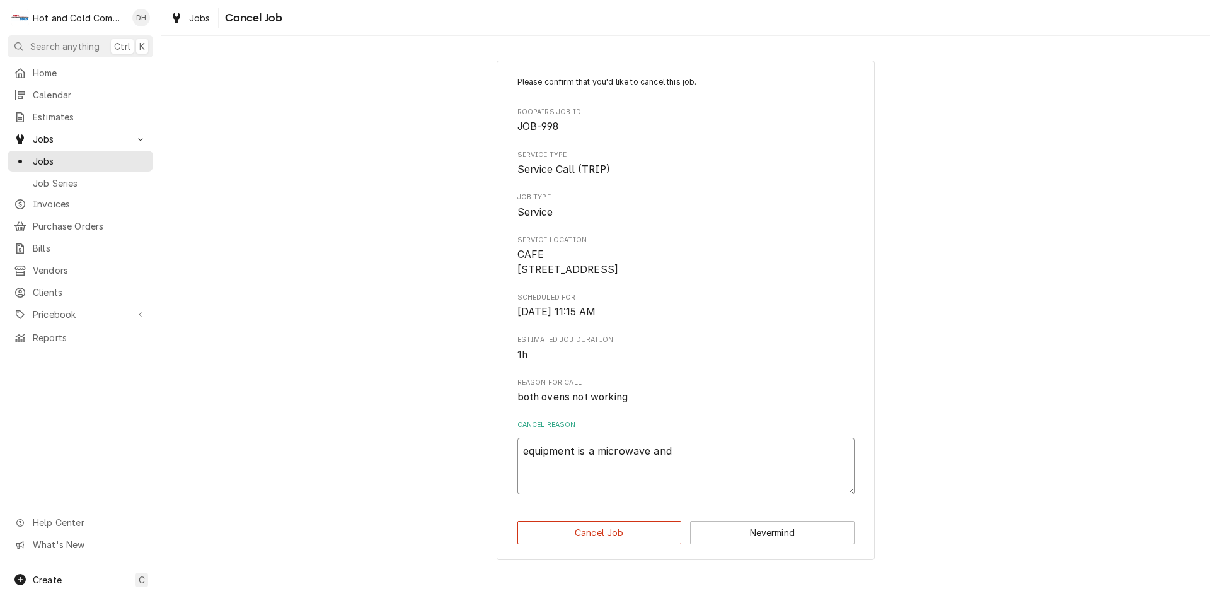
type textarea "equipment is a microwave and w"
type textarea "x"
type textarea "equipment is a microwave and we"
type textarea "x"
type textarea "equipment is a microwave and we"
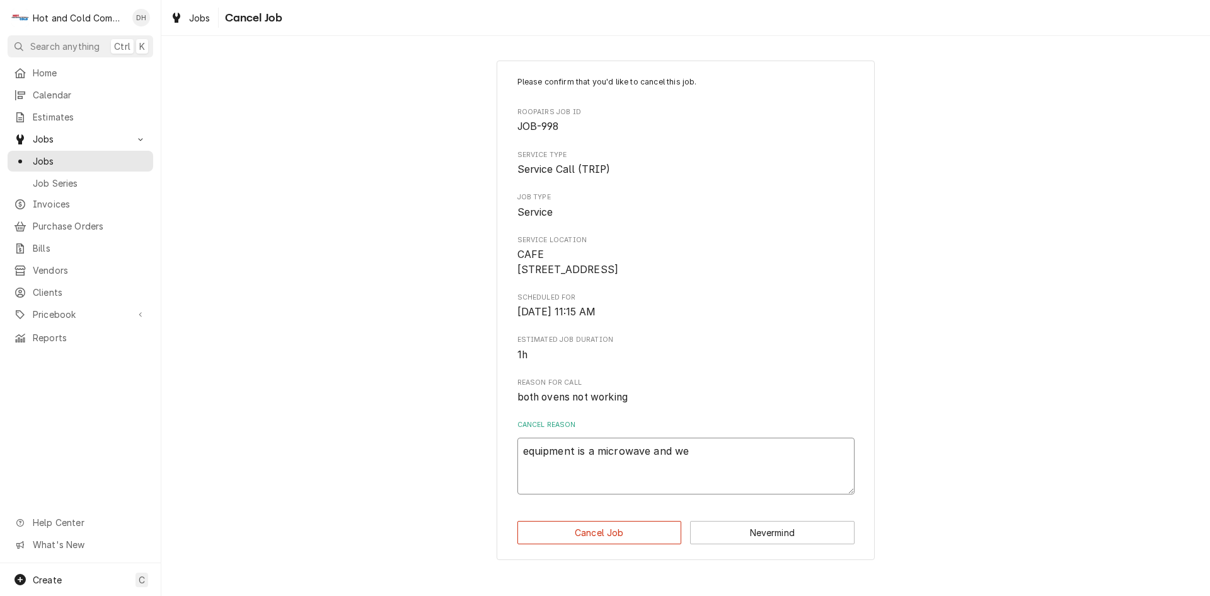
type textarea "x"
type textarea "equipment is a microwave and we d"
type textarea "x"
type textarea "equipment is a microwave and we do"
type textarea "x"
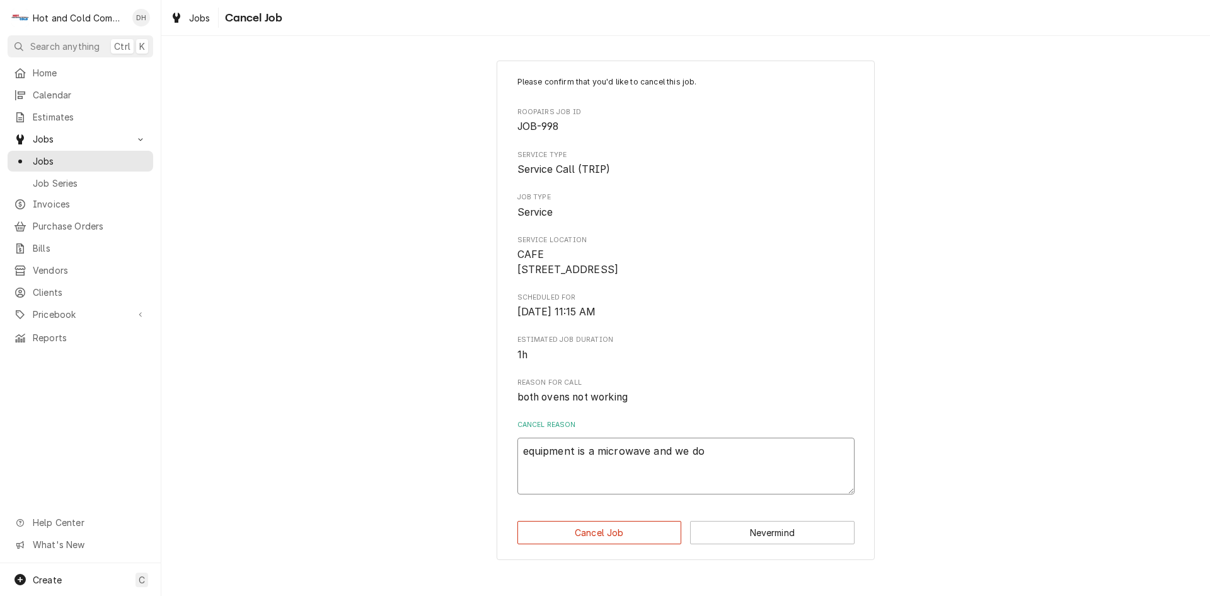
type textarea "equipment is a microwave and we don"
type textarea "x"
type textarea "equipment is a microwave and we don;"
type textarea "x"
type textarea "equipment is a microwave and we don;t"
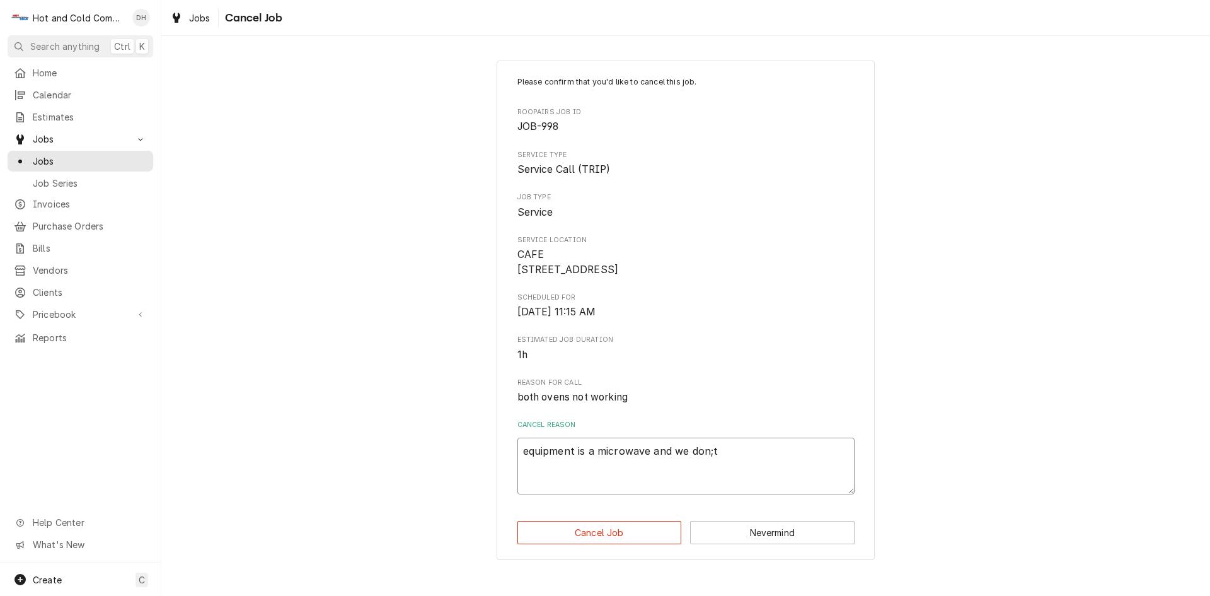
type textarea "x"
type textarea "equipment is a microwave and we don;t"
type textarea "x"
type textarea "equipment is a microwave and we don;t d"
type textarea "x"
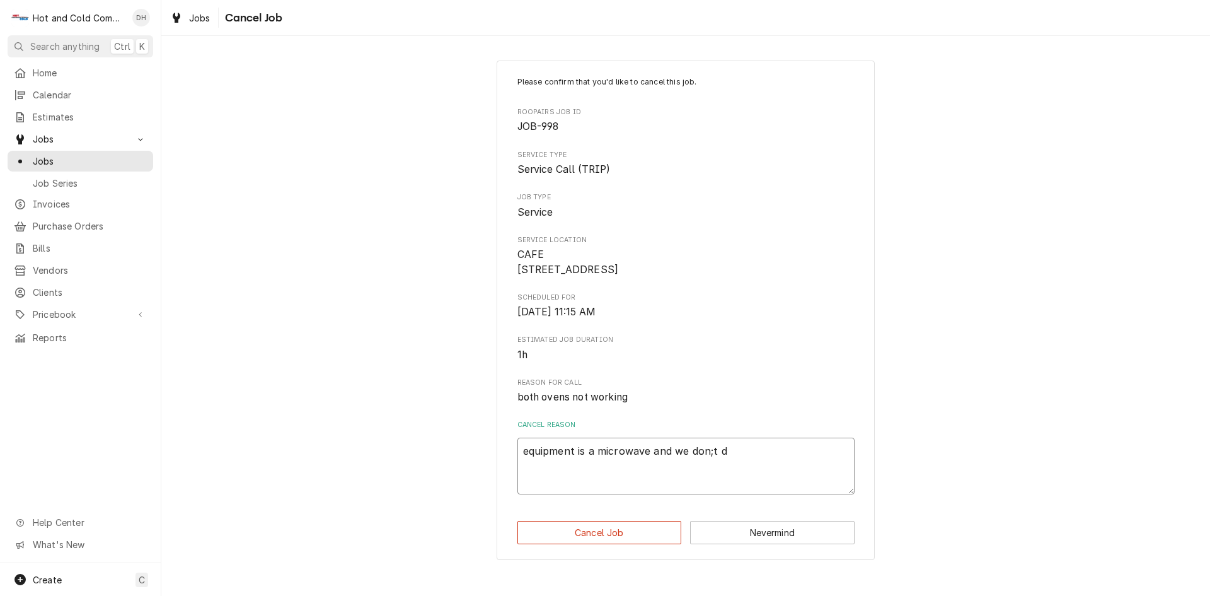
type textarea "equipment is a microwave and we don;t do"
type textarea "x"
type textarea "equipment is a microwave and we don;t do"
type textarea "x"
type textarea "equipment is a microwave and we don;t do m"
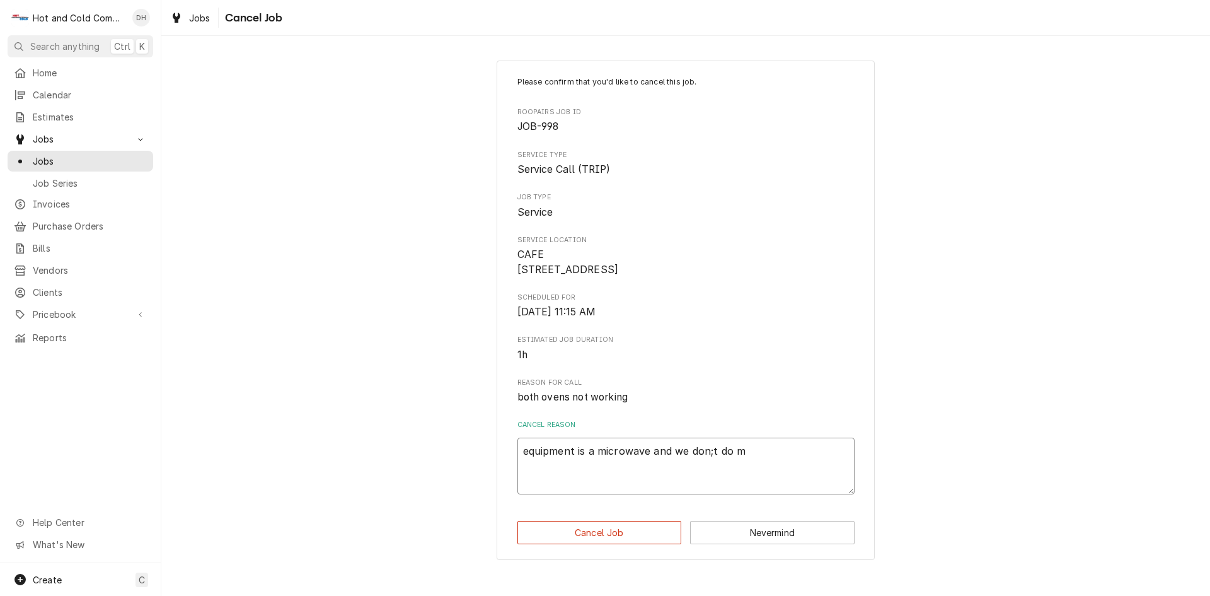
type textarea "x"
type textarea "equipment is a microwave and we don;t do mi"
type textarea "x"
type textarea "equipment is a microwave and we don;t do mic"
type textarea "x"
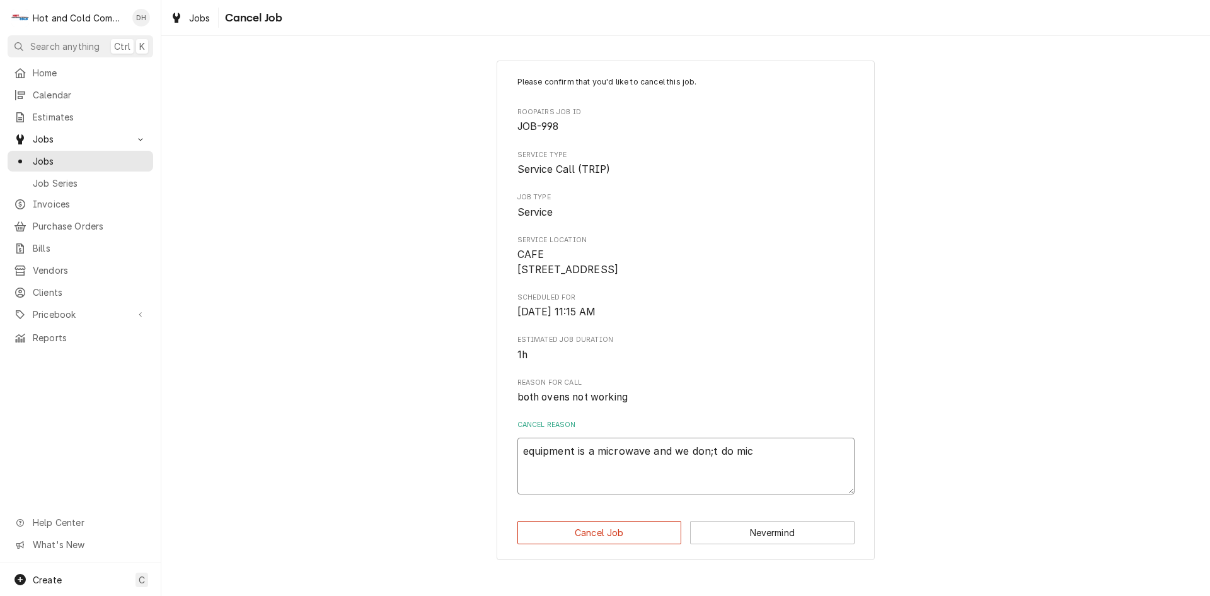
type textarea "equipment is a microwave and we don;t do micr"
type textarea "x"
type textarea "equipment is a microwave and we don;t do micro"
type textarea "x"
type textarea "equipment is a microwave and we don;t do microw"
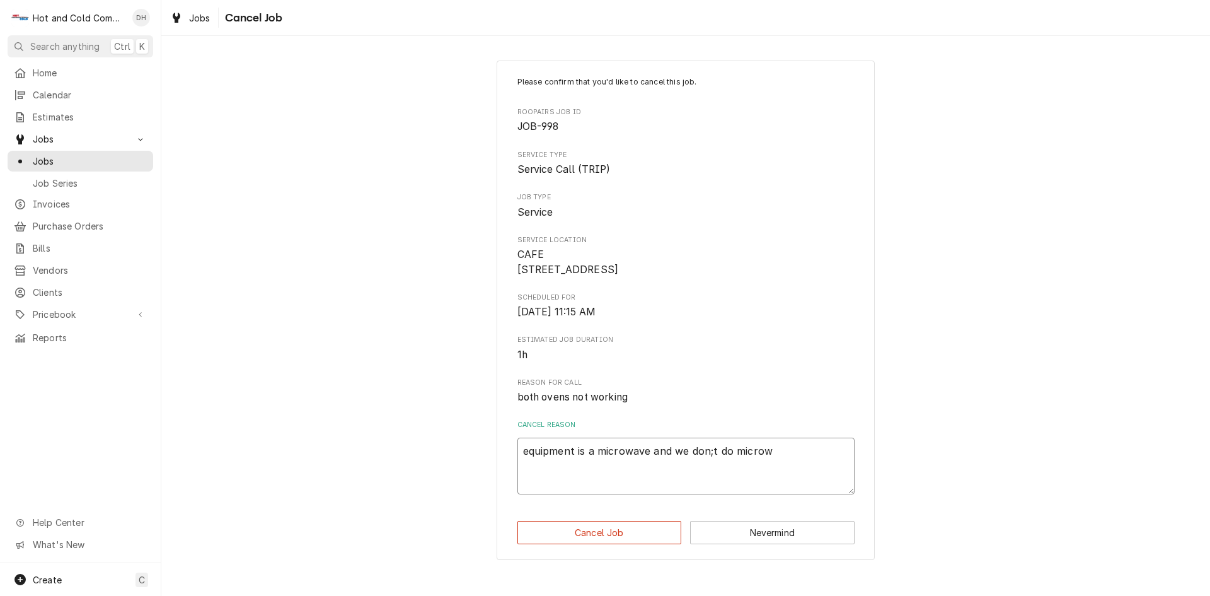
type textarea "x"
type textarea "equipment is a microwave and we don;t do microwa"
type textarea "x"
type textarea "equipment is a microwave and we don;t do microwav"
type textarea "x"
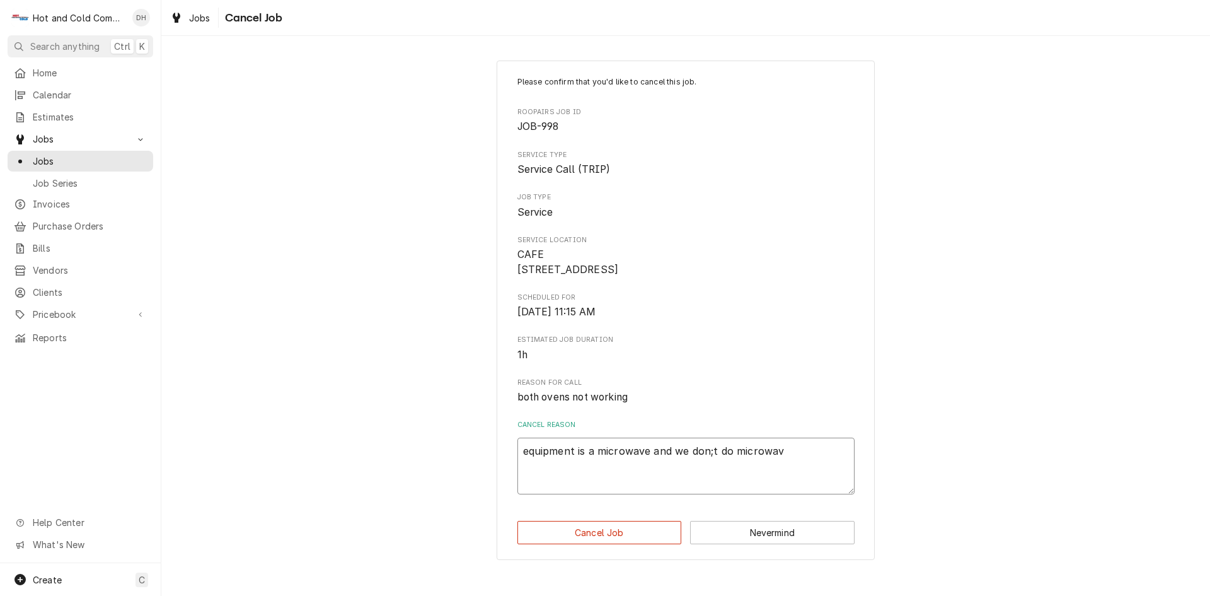
type textarea "equipment is a microwave and we don;t do microwave"
type textarea "x"
type textarea "equipment is a microwave and we don;t do microwaves"
click at [635, 544] on button "Cancel Job" at bounding box center [599, 532] width 164 height 23
type textarea "x"
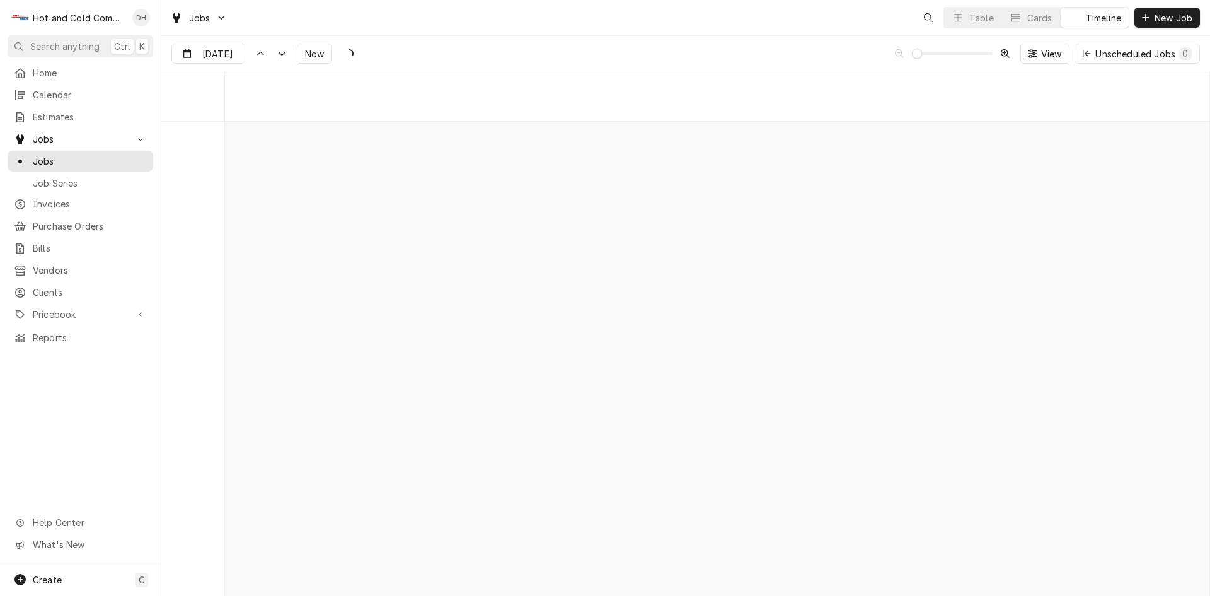
scroll to position [9870, 0]
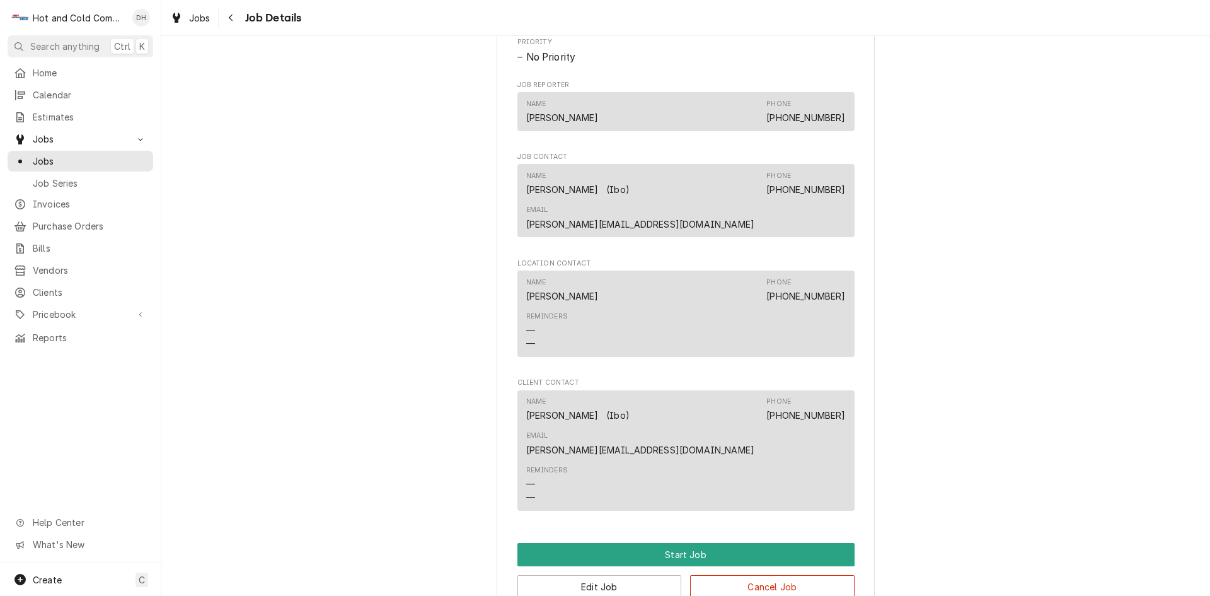
scroll to position [821, 0]
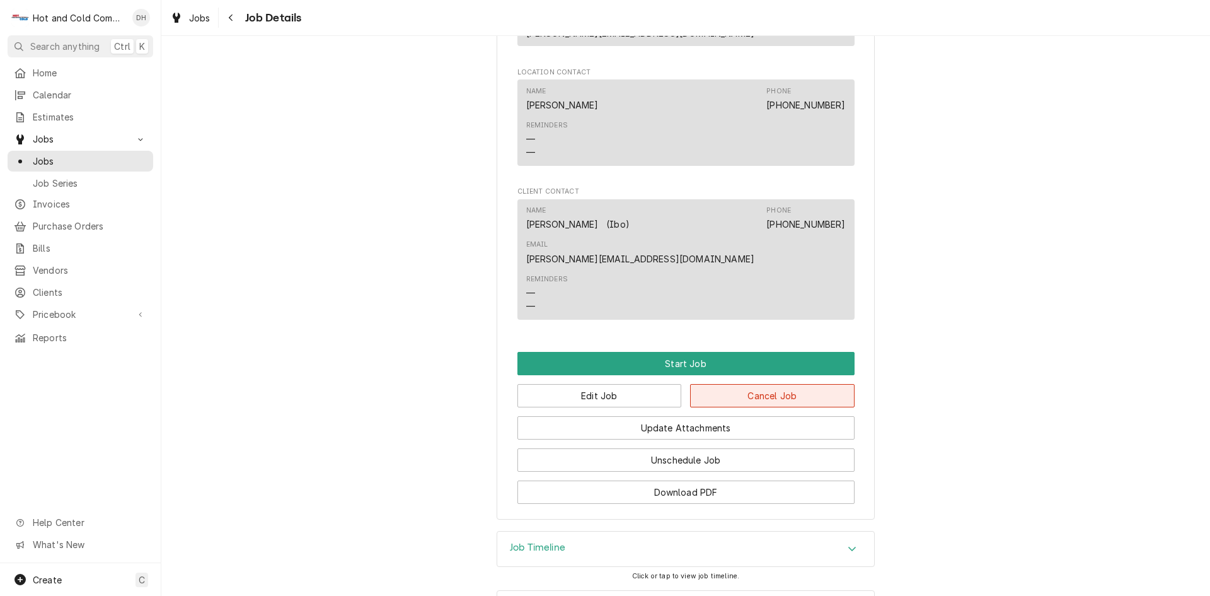
click at [802, 384] on button "Cancel Job" at bounding box center [772, 395] width 164 height 23
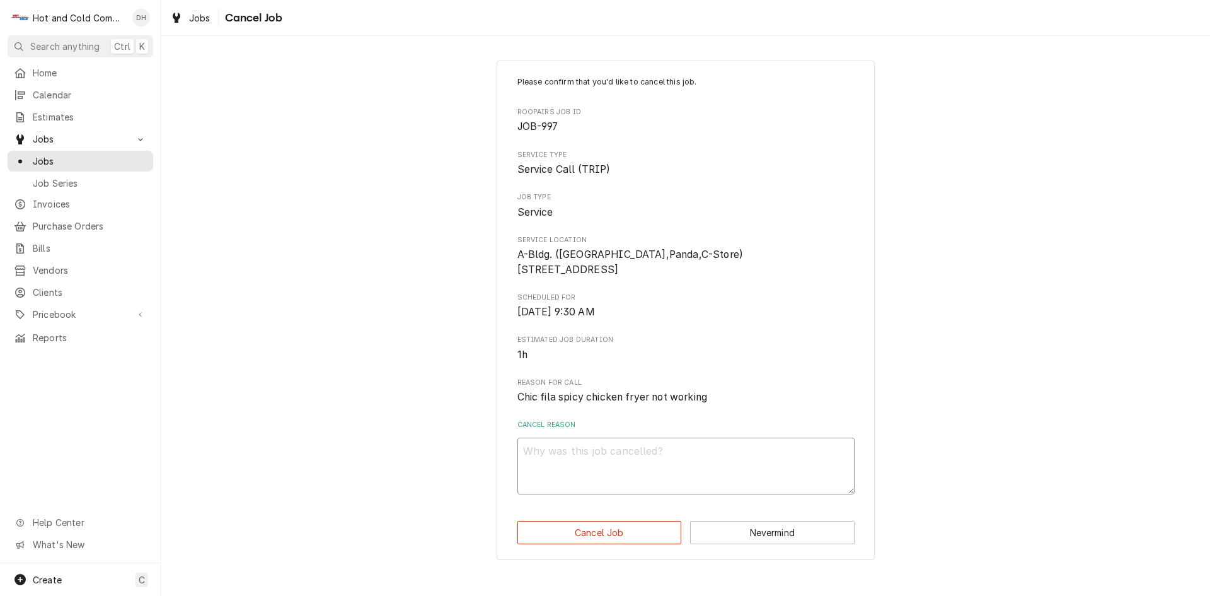
click at [584, 475] on textarea "Cancel Reason" at bounding box center [685, 465] width 337 height 57
type textarea "x"
type textarea "A"
type textarea "x"
type textarea "Ar"
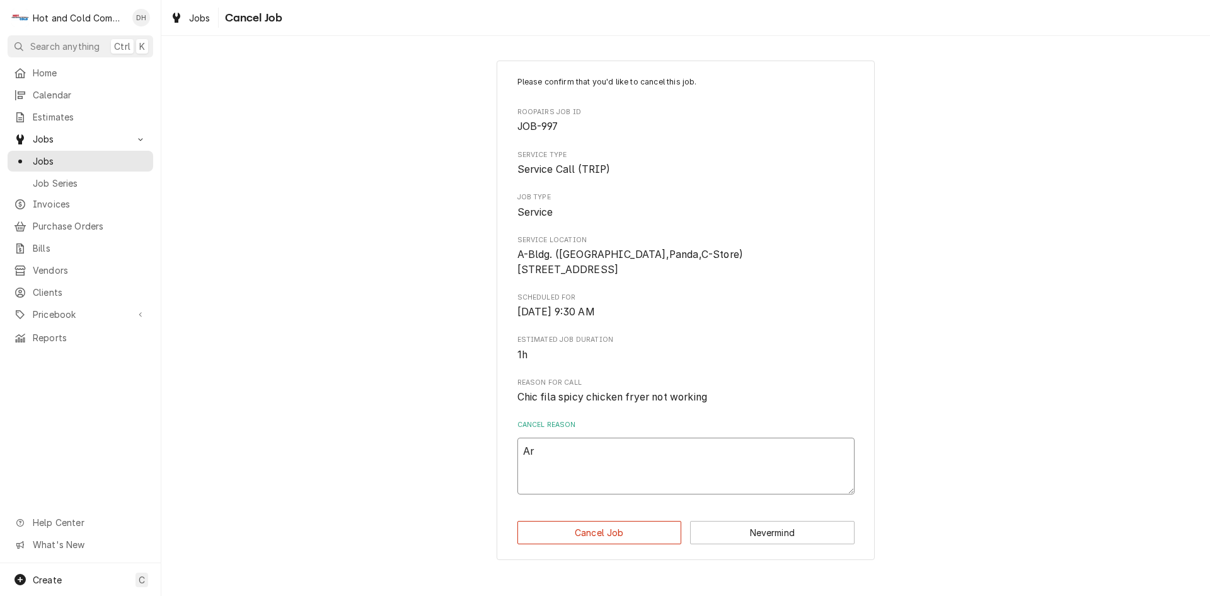
type textarea "x"
type textarea "Ars"
type textarea "x"
type textarea "Arse"
type textarea "x"
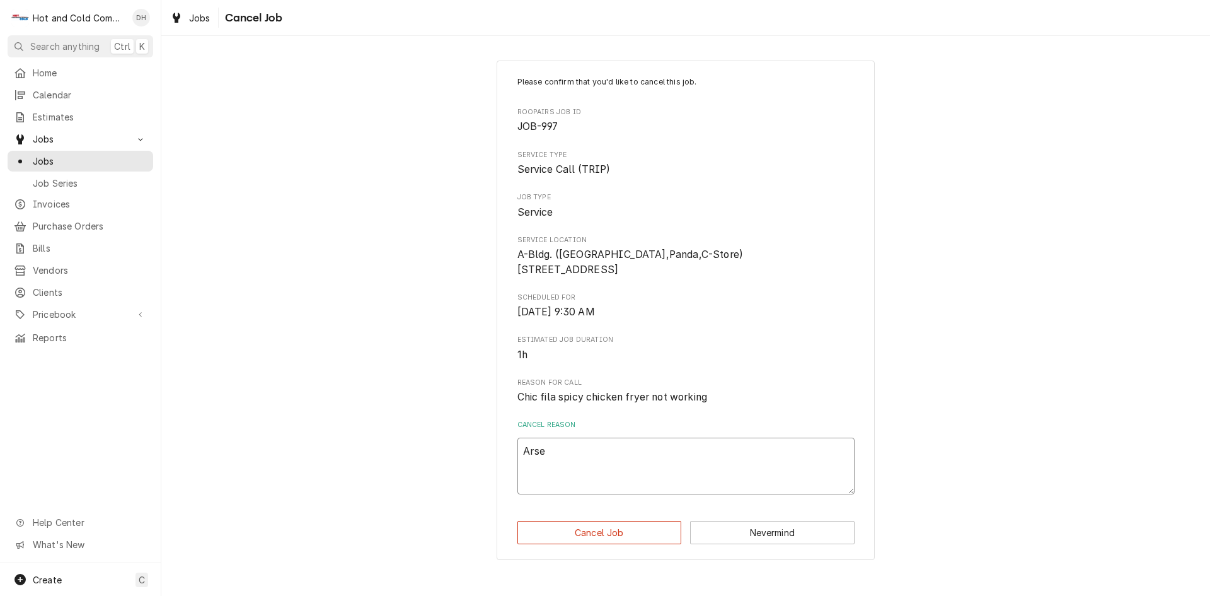
type textarea "Arsen"
type textarea "x"
type textarea "Arseni"
type textarea "x"
type textarea "[PERSON_NAME]"
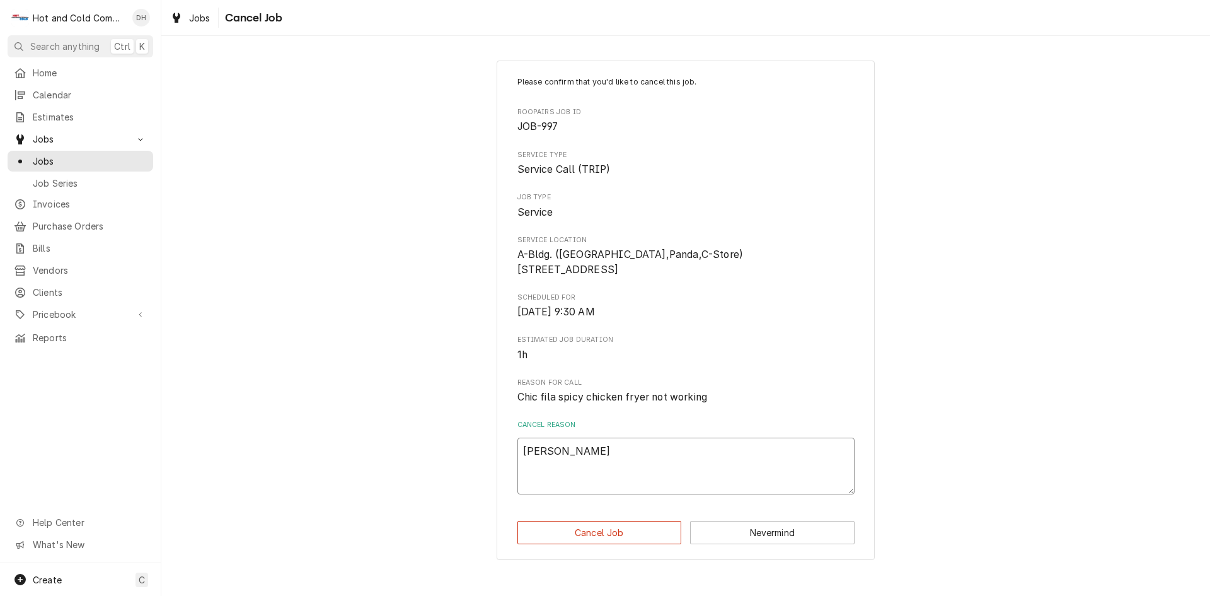
type textarea "x"
type textarea "[PERSON_NAME]"
type textarea "x"
type textarea "[PERSON_NAME]"
type textarea "x"
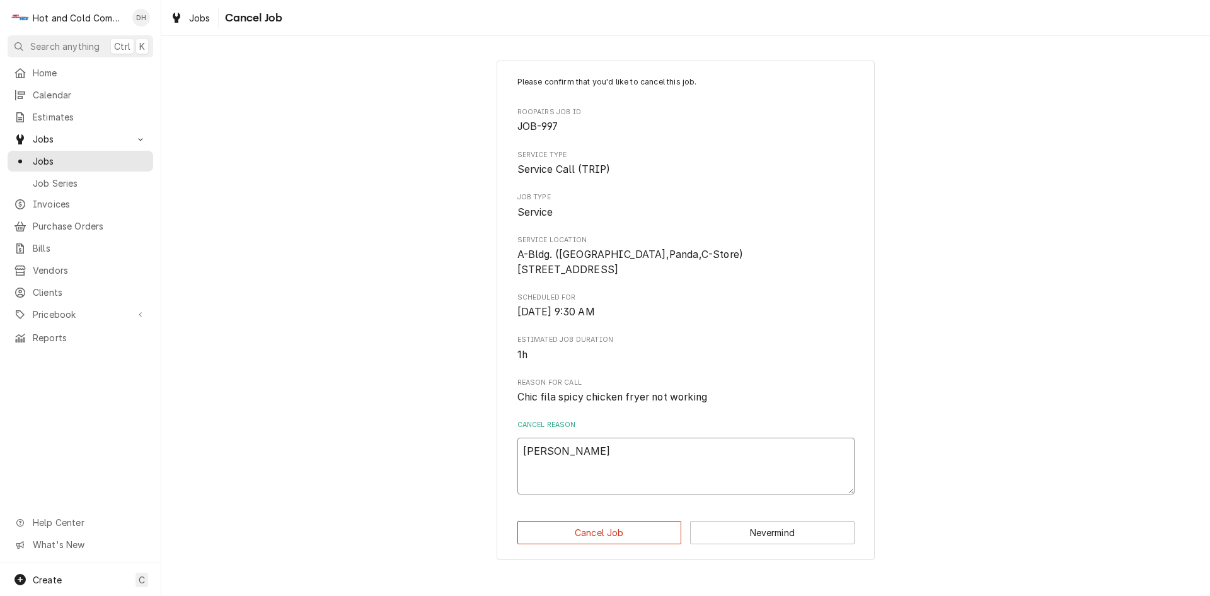
type textarea "[PERSON_NAME] ca"
type textarea "x"
type textarea "[PERSON_NAME]"
type textarea "x"
type textarea "[PERSON_NAME] call"
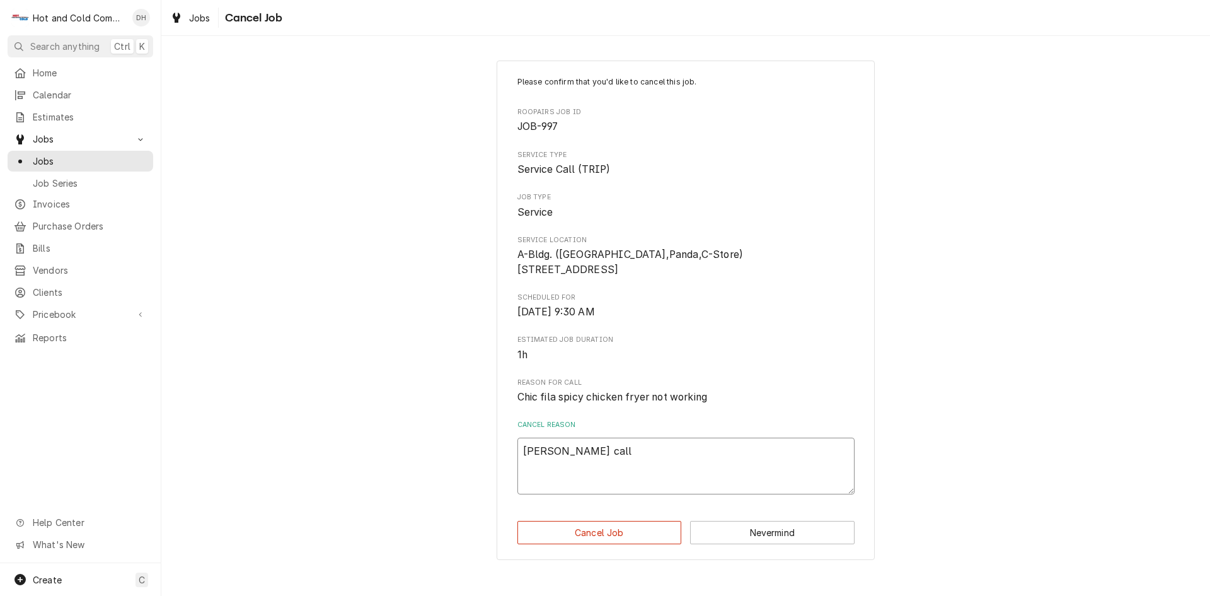
type textarea "x"
type textarea "[PERSON_NAME]"
type textarea "x"
type textarea "[PERSON_NAME] called"
type textarea "x"
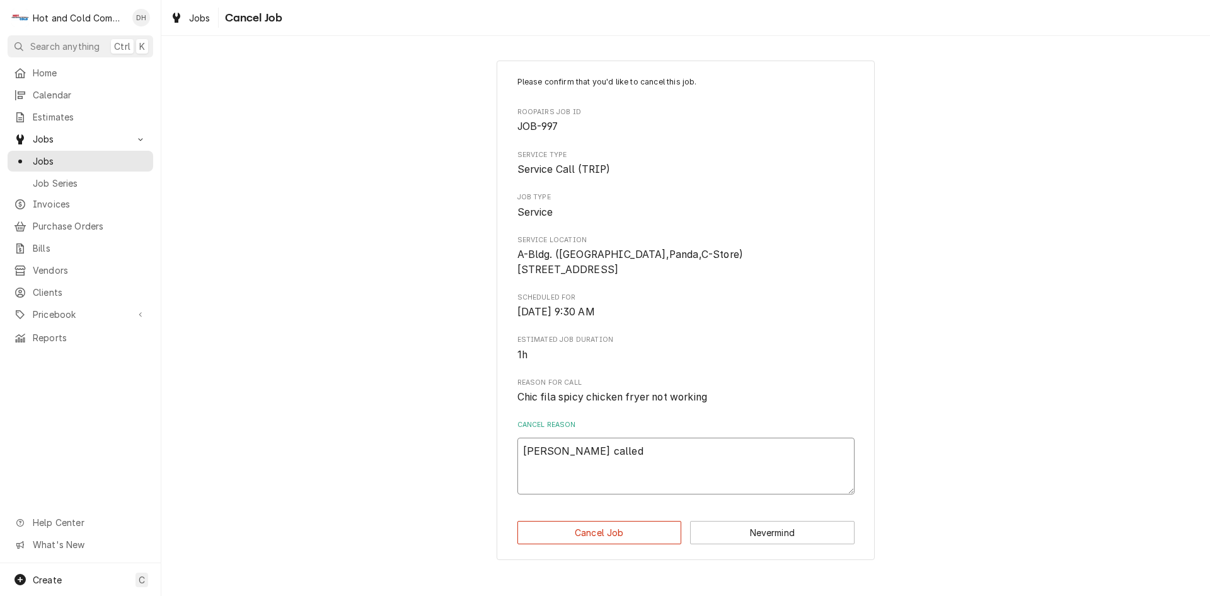
type textarea "[PERSON_NAME] called"
type textarea "x"
type textarea "[PERSON_NAME] called i"
type textarea "x"
type textarea "[PERSON_NAME] called in"
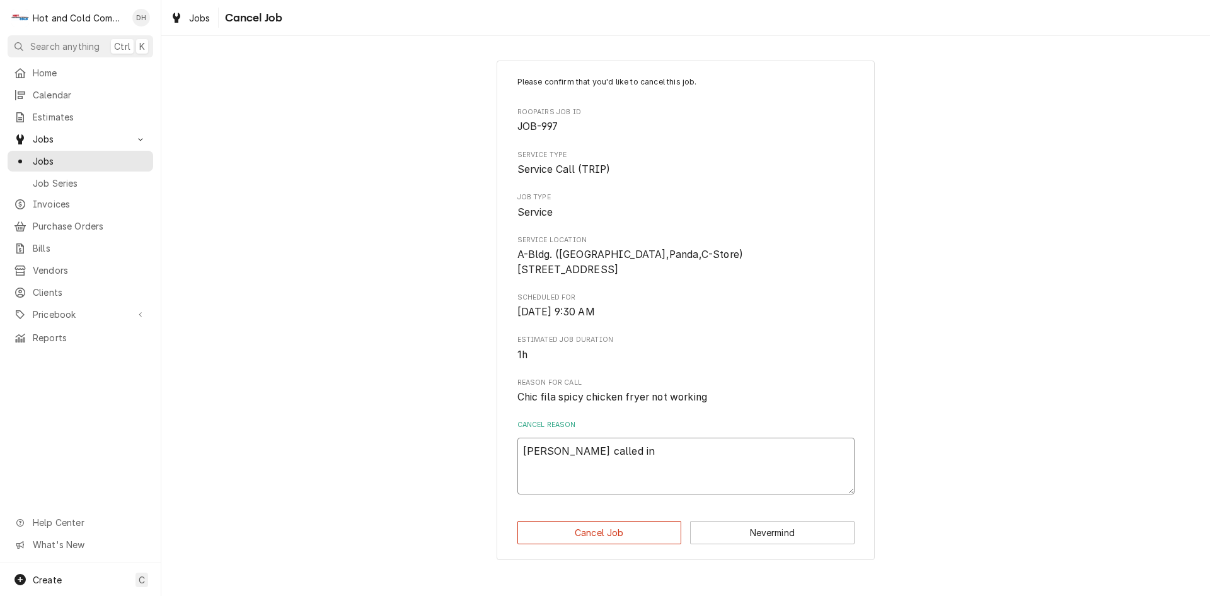
type textarea "x"
type textarea "[PERSON_NAME] called in"
type textarea "x"
type textarea "[PERSON_NAME] called in s"
type textarea "x"
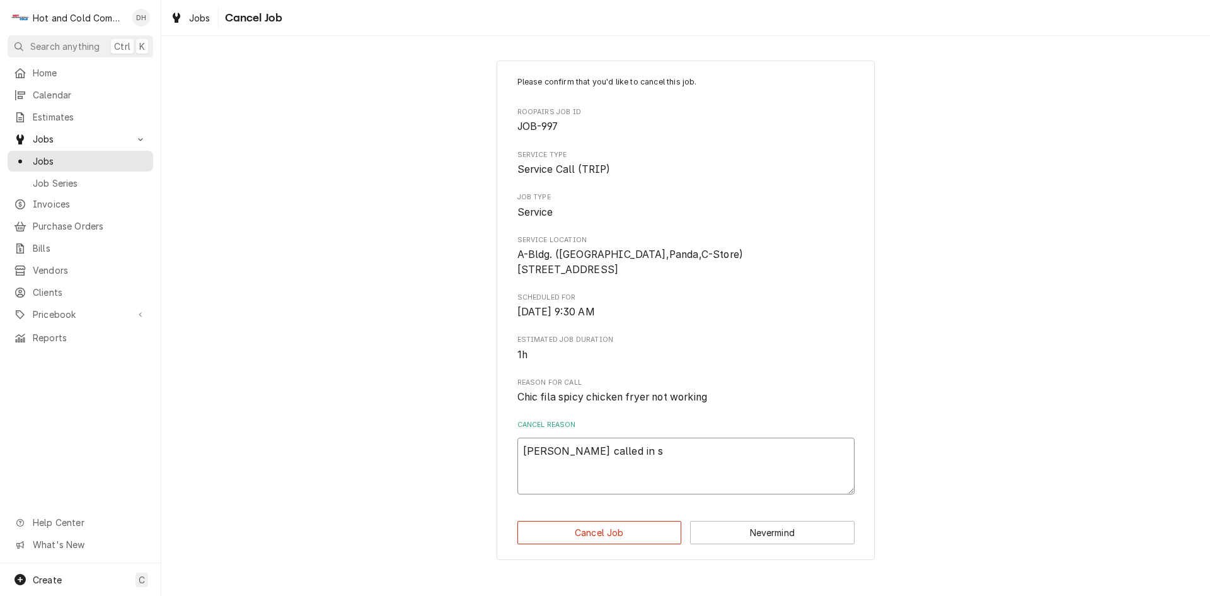
type textarea "[PERSON_NAME] called in sa"
type textarea "x"
type textarea "[PERSON_NAME] called in sai"
type textarea "x"
type textarea "[PERSON_NAME] called in said"
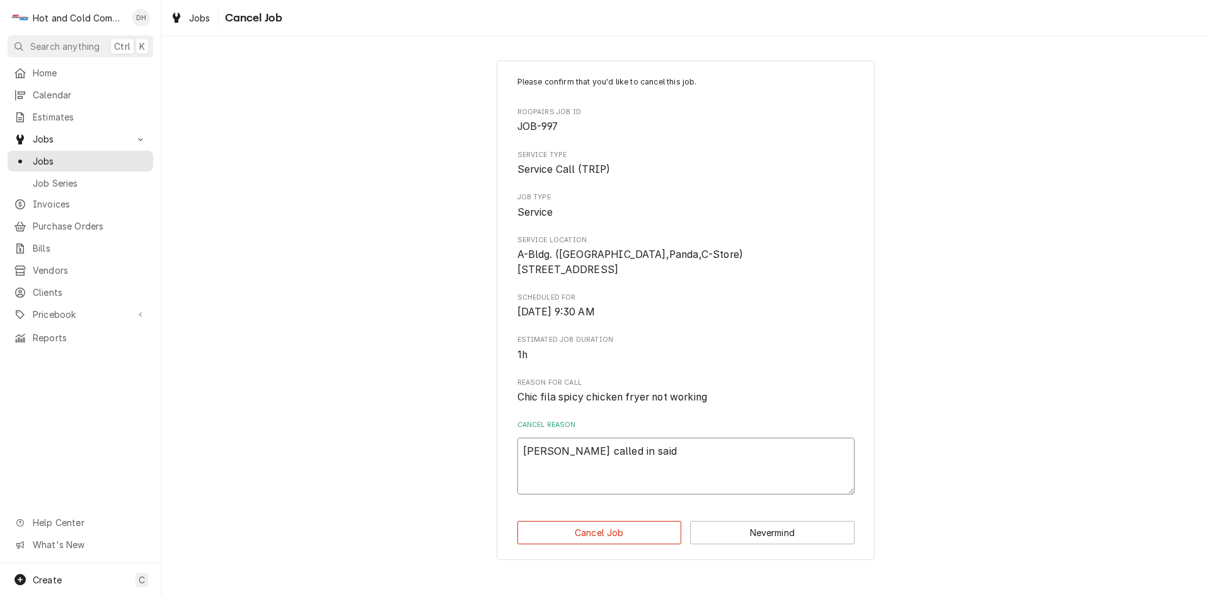
type textarea "x"
type textarea "[PERSON_NAME] called in said"
type textarea "x"
type textarea "[PERSON_NAME] called in said t"
type textarea "x"
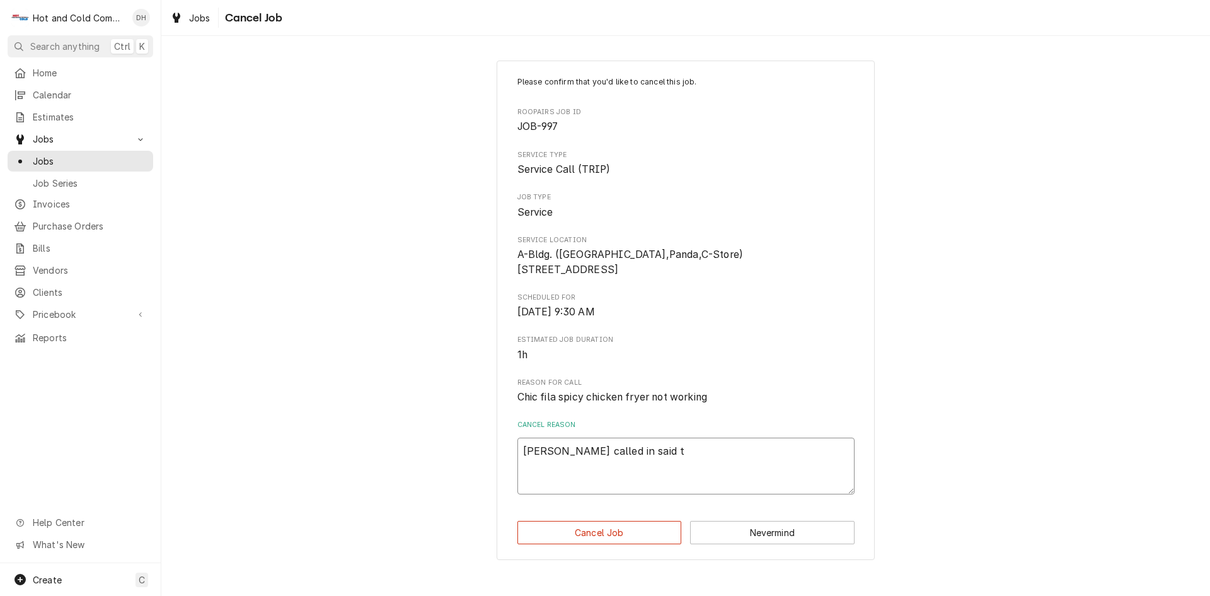
type textarea "[PERSON_NAME] called in said th"
type textarea "x"
type textarea "[PERSON_NAME] called in said the"
type textarea "x"
type textarea "[PERSON_NAME] called in said they"
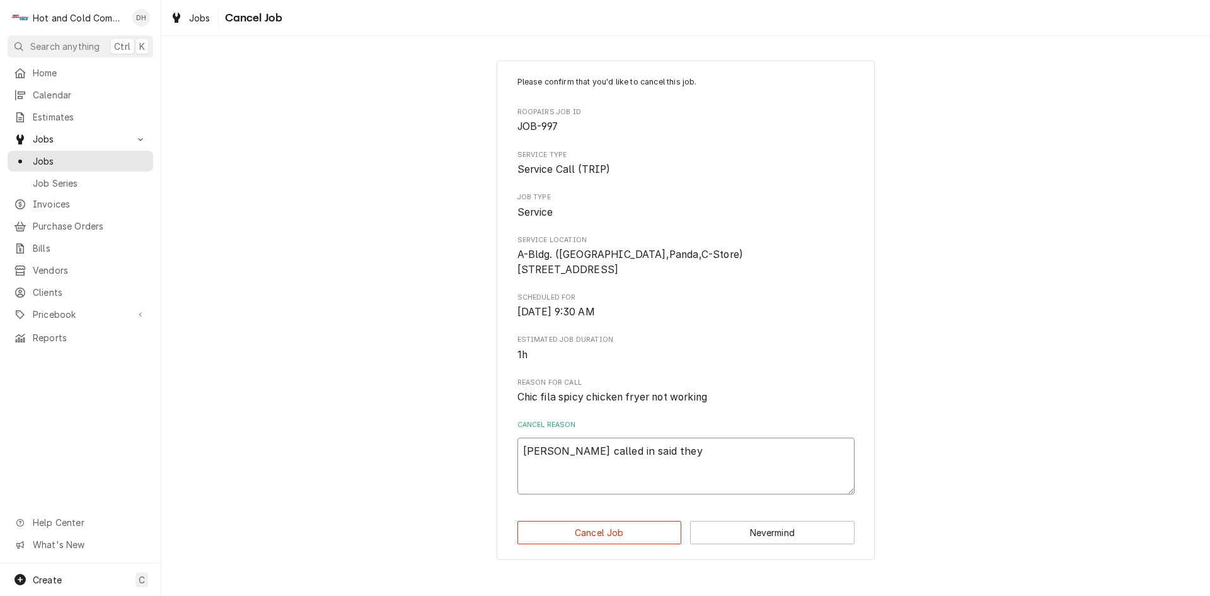
type textarea "x"
type textarea "[PERSON_NAME] called in said they"
type textarea "x"
type textarea "[PERSON_NAME] called in said they r"
type textarea "x"
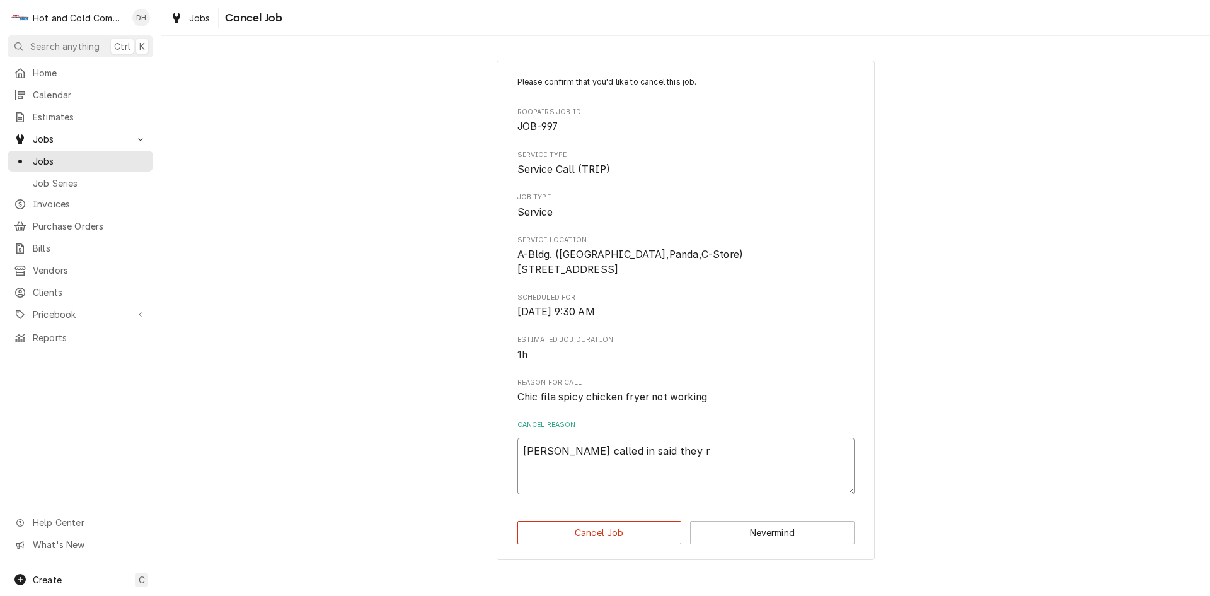
type textarea "[PERSON_NAME] called in said they re"
type textarea "x"
type textarea "[PERSON_NAME] called in said they res"
type textarea "x"
type textarea "[PERSON_NAME] called in said they rese"
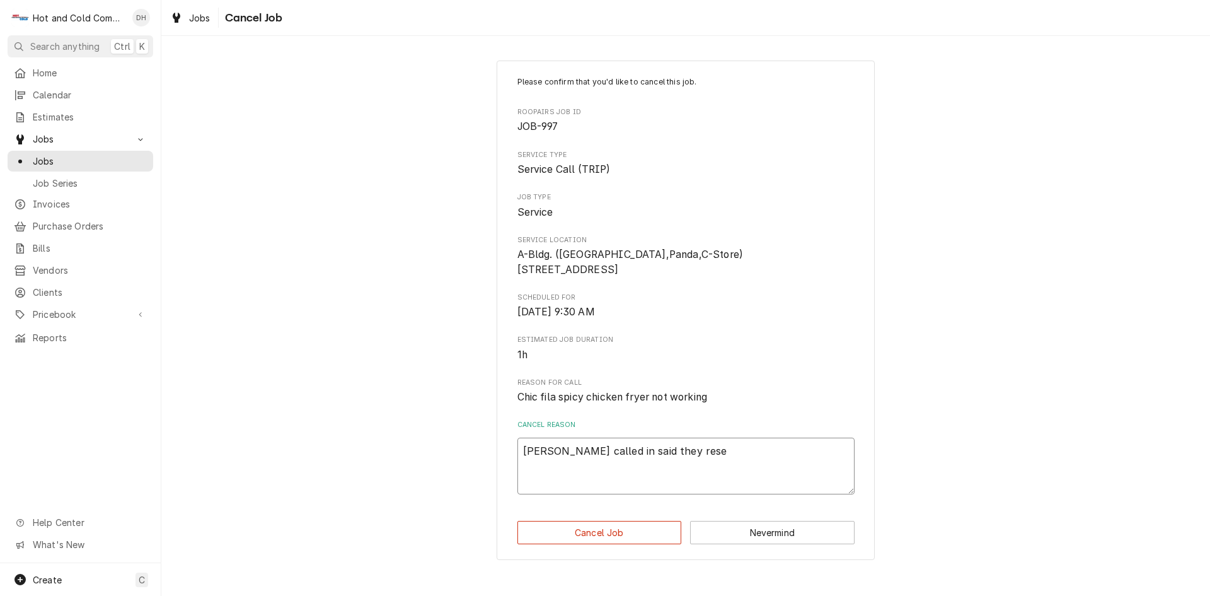
type textarea "x"
type textarea "Arsenio called in said they reset"
type textarea "x"
type textarea "Arsenio called in said they reset"
type textarea "x"
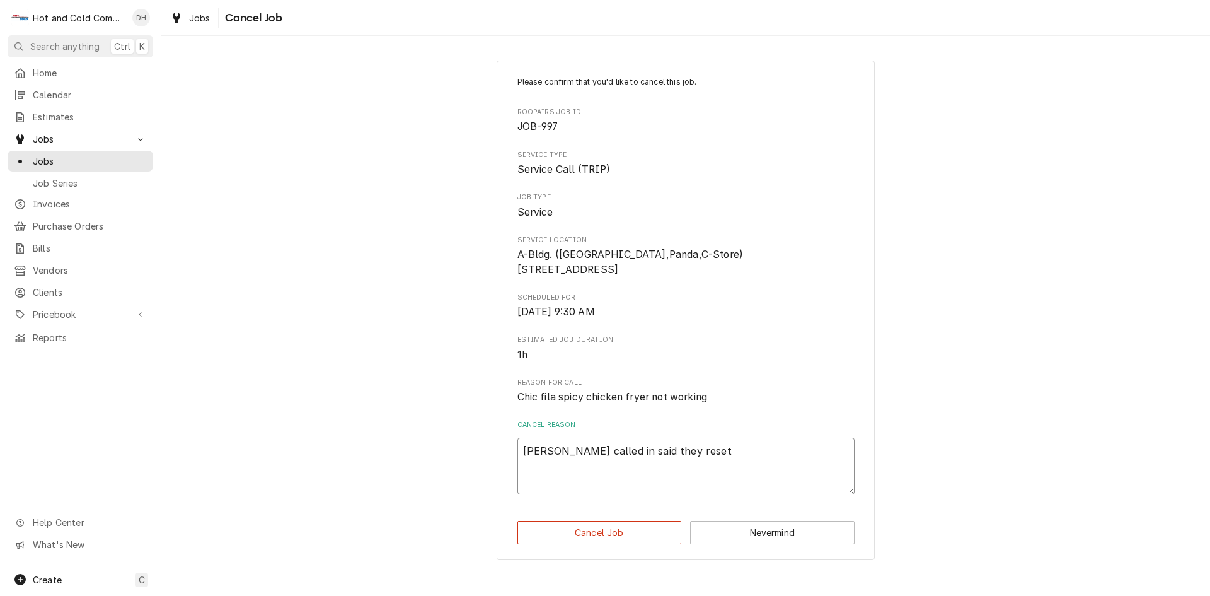
type textarea "Arsenio called in said they reset b"
type textarea "x"
type textarea "Arsenio called in said they reset bu"
type textarea "x"
type textarea "Arsenio called in said they reset but"
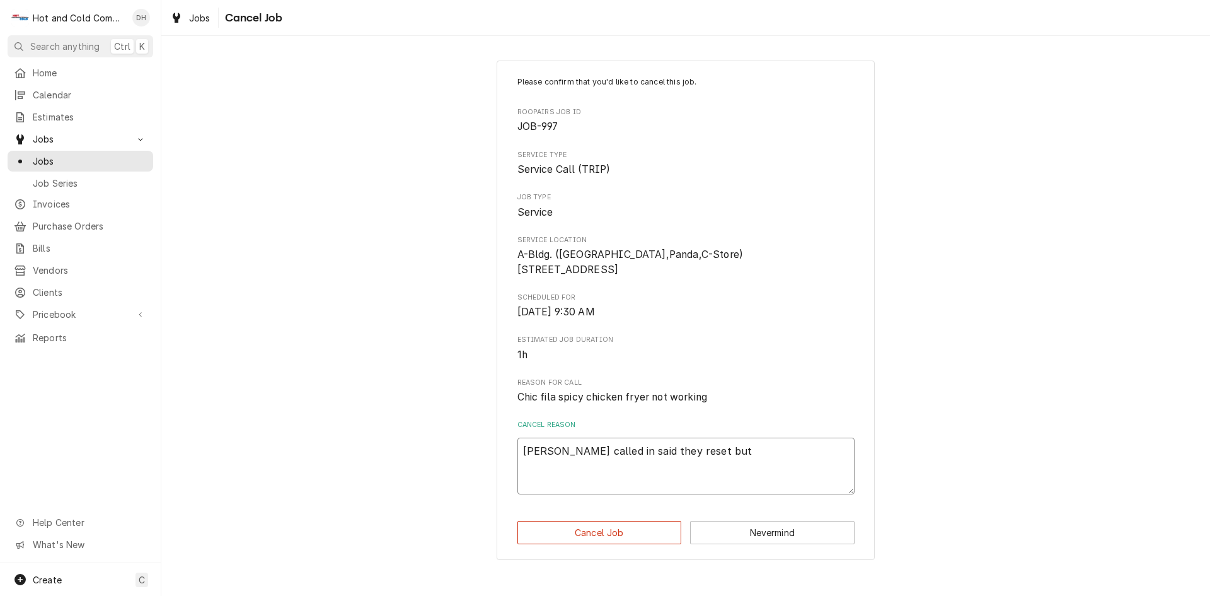
type textarea "x"
type textarea "Arsenio called in said they reset butt"
type textarea "x"
type textarea "Arsenio called in said they reset butto"
type textarea "x"
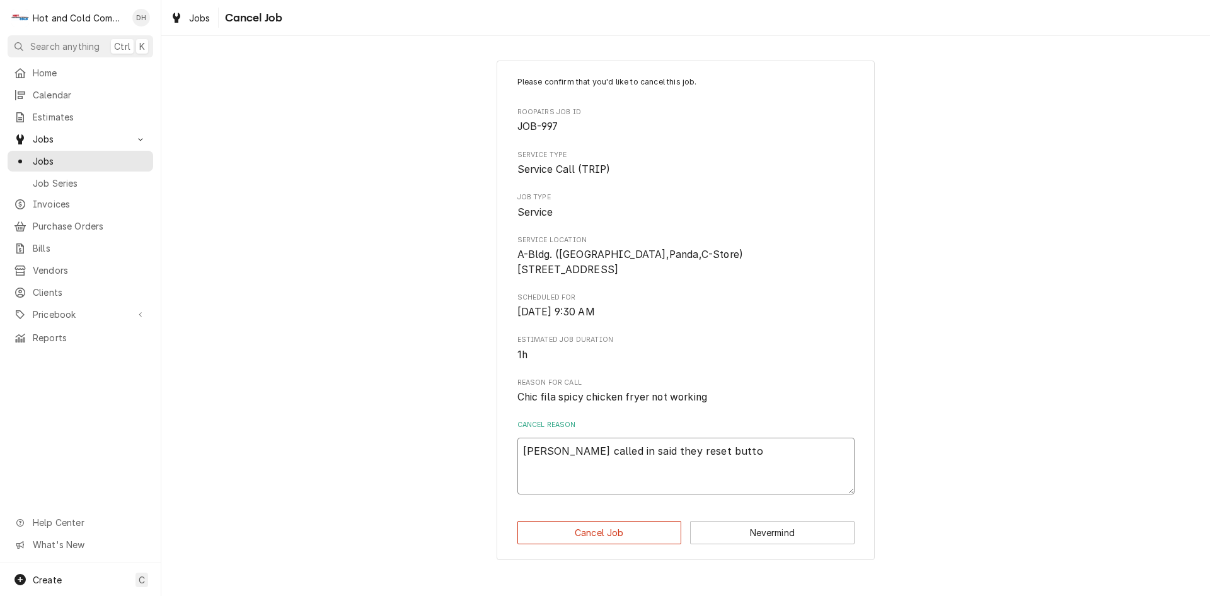
type textarea "Arsenio called in said they reset button"
type textarea "x"
type textarea "Arsenio called in said they reset button"
type textarea "x"
type textarea "Arsenio called in said they reset button i"
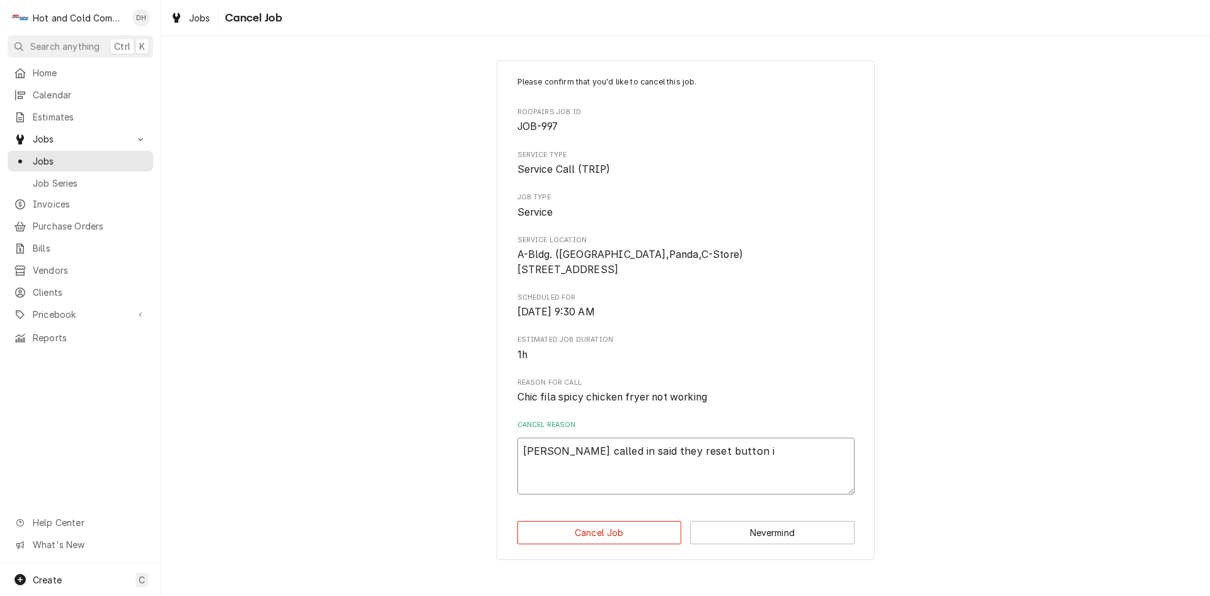
type textarea "x"
type textarea "Arsenio called in said they reset button in"
type textarea "x"
type textarea "Arsenio called in said they reset button in"
type textarea "x"
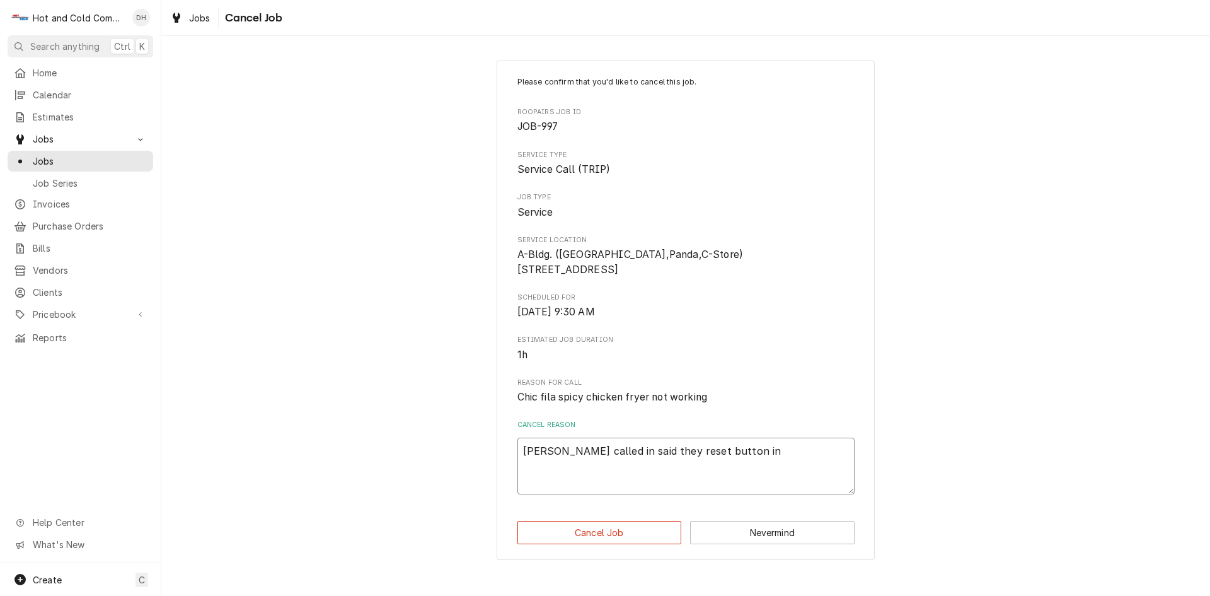
type textarea "Arsenio called in said they reset button in f"
type textarea "x"
type textarea "Arsenio called in said they reset button in fr"
type textarea "x"
type textarea "Arsenio called in said they reset button in fry"
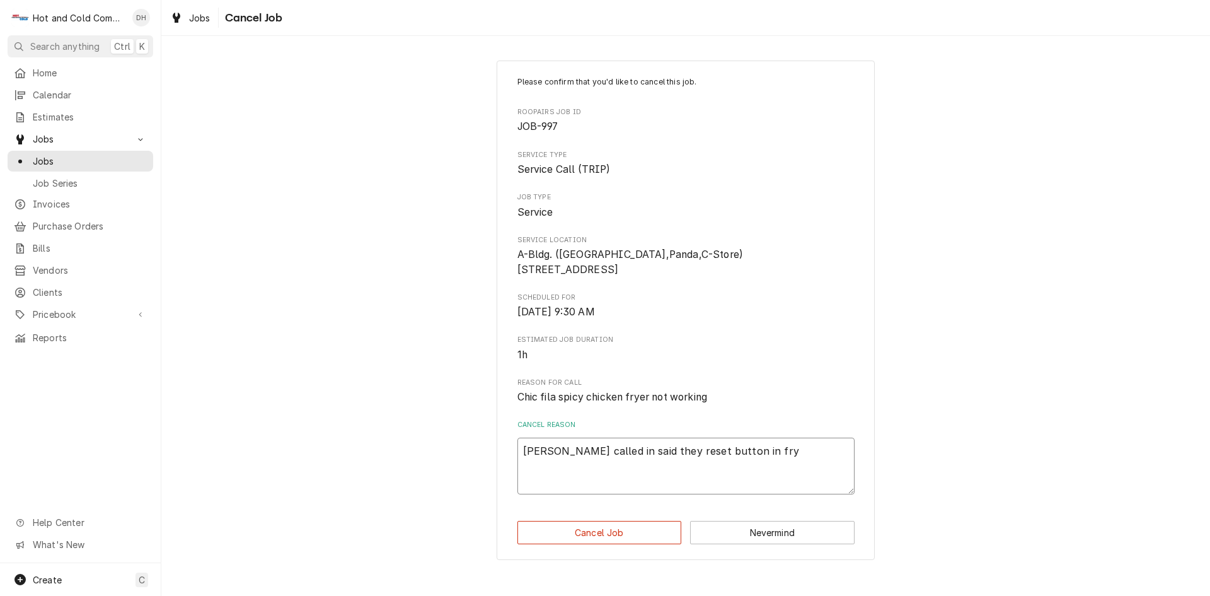
type textarea "x"
type textarea "Arsenio called in said they reset button in frye"
type textarea "x"
type textarea "Arsenio called in said they reset button in fryer"
type textarea "x"
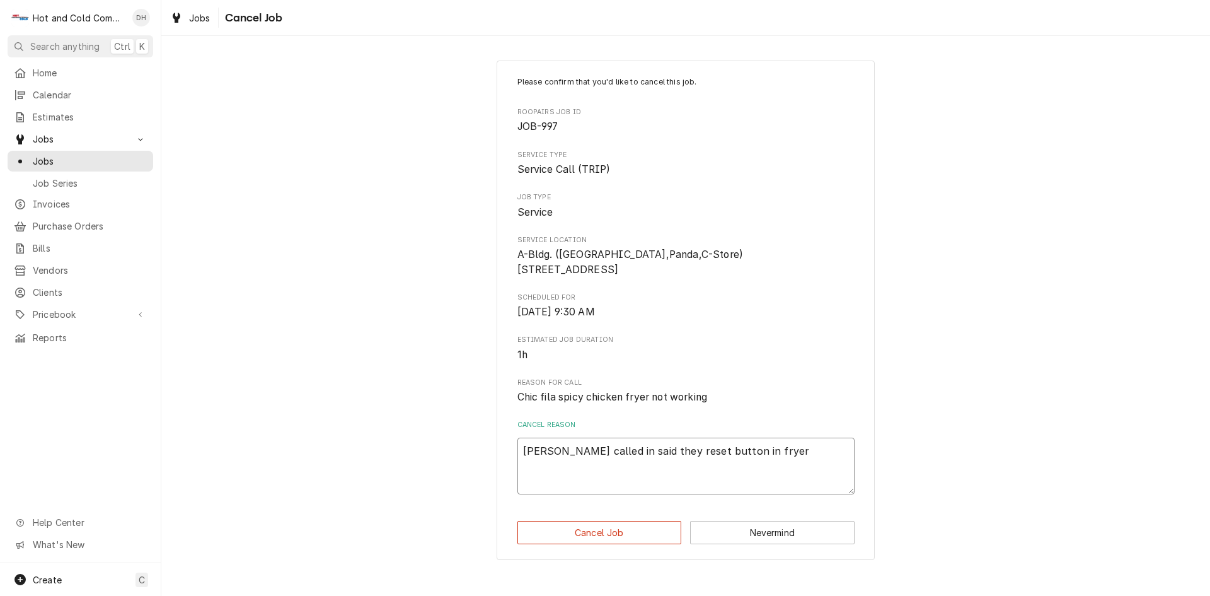
type textarea "Arsenio called in said they reset button in fryer"
type textarea "x"
type textarea "Arsenio called in said they reset button in fryer a"
type textarea "x"
type textarea "Arsenio called in said they reset button in fryer an"
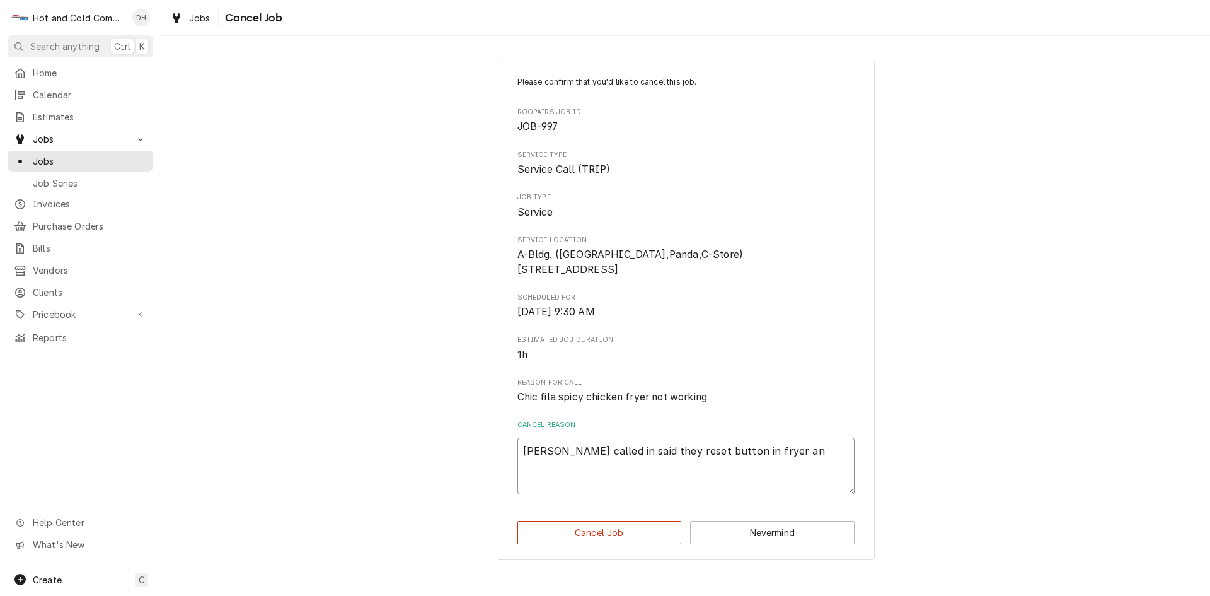
type textarea "x"
type textarea "Arsenio called in said they reset button in fryer and"
type textarea "x"
type textarea "Arsenio called in said they reset button in fryer and"
type textarea "x"
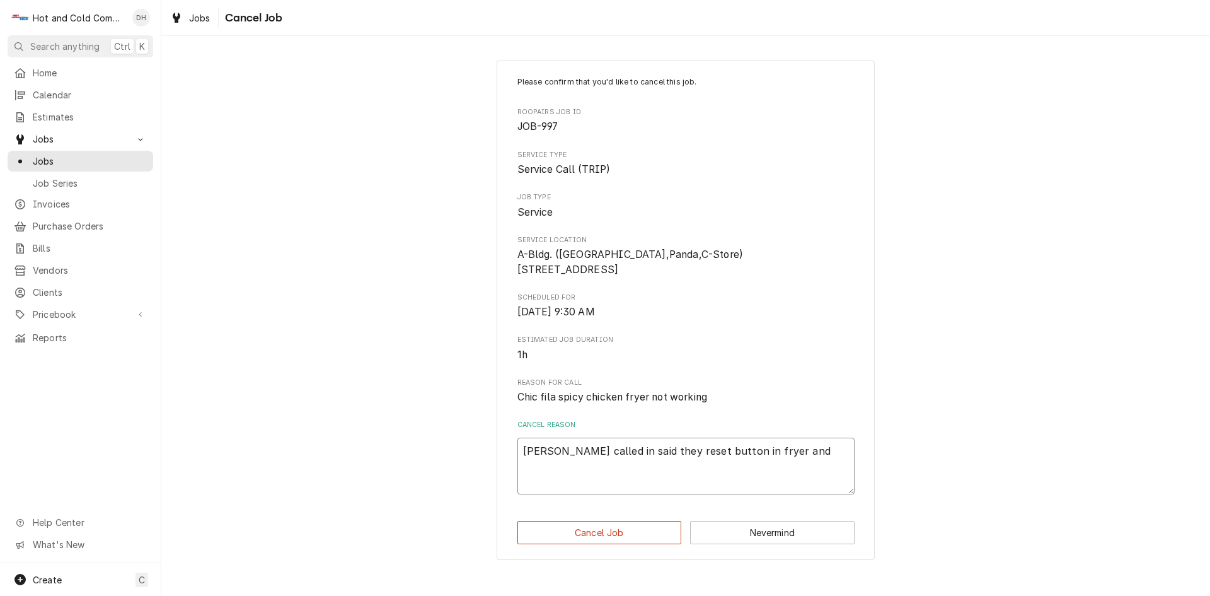
type textarea "Arsenio called in said they reset button in fryer and w"
type textarea "x"
type textarea "Arsenio called in said they reset button in fryer and wo"
type textarea "x"
type textarea "Arsenio called in said they reset button in fryer and wor"
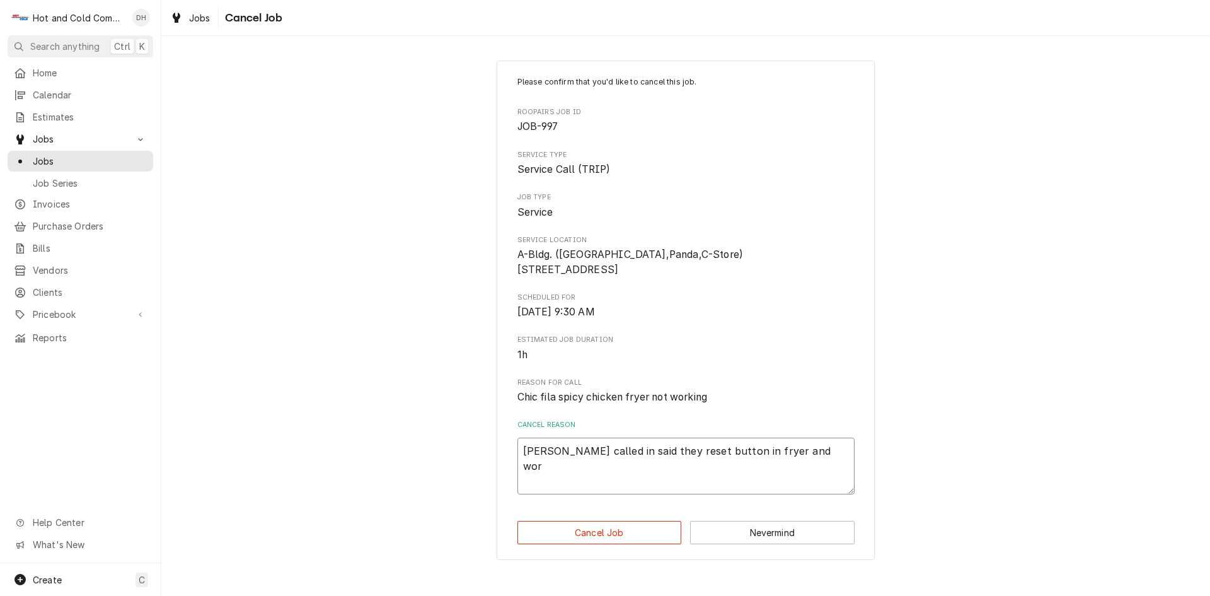
type textarea "x"
type textarea "Arsenio called in said they reset button in fryer and work"
type textarea "x"
type textarea "Arsenio called in said they reset button in fryer and worki"
type textarea "x"
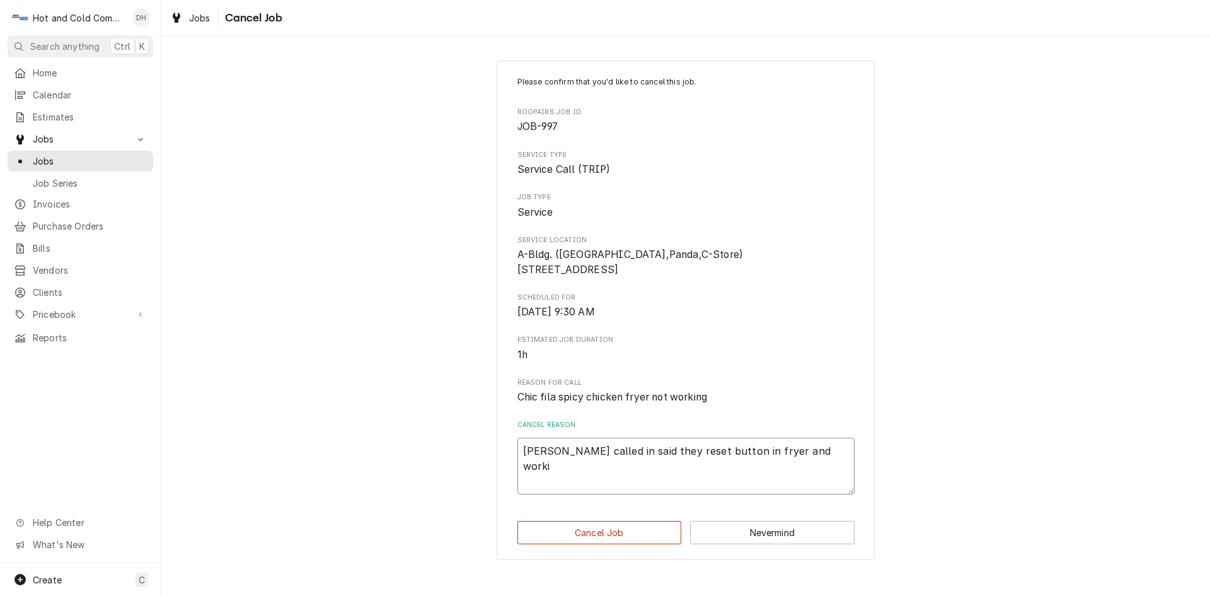
type textarea "Arsenio called in said they reset button in fryer and workin"
type textarea "x"
type textarea "Arsenio called in said they reset button in fryer and working"
type textarea "x"
type textarea "Arsenio called in said they reset button in fryer and working"
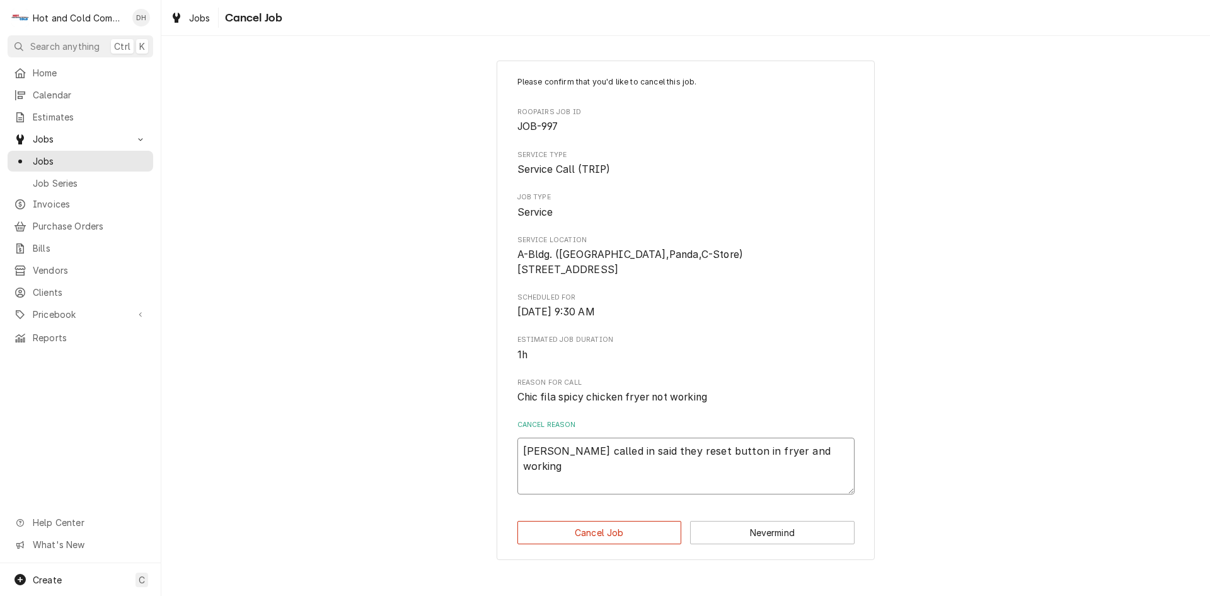
type textarea "x"
type textarea "Arsenio called in said they reset button in fryer and working n"
type textarea "x"
type textarea "Arsenio called in said they reset button in fryer and working no"
type textarea "x"
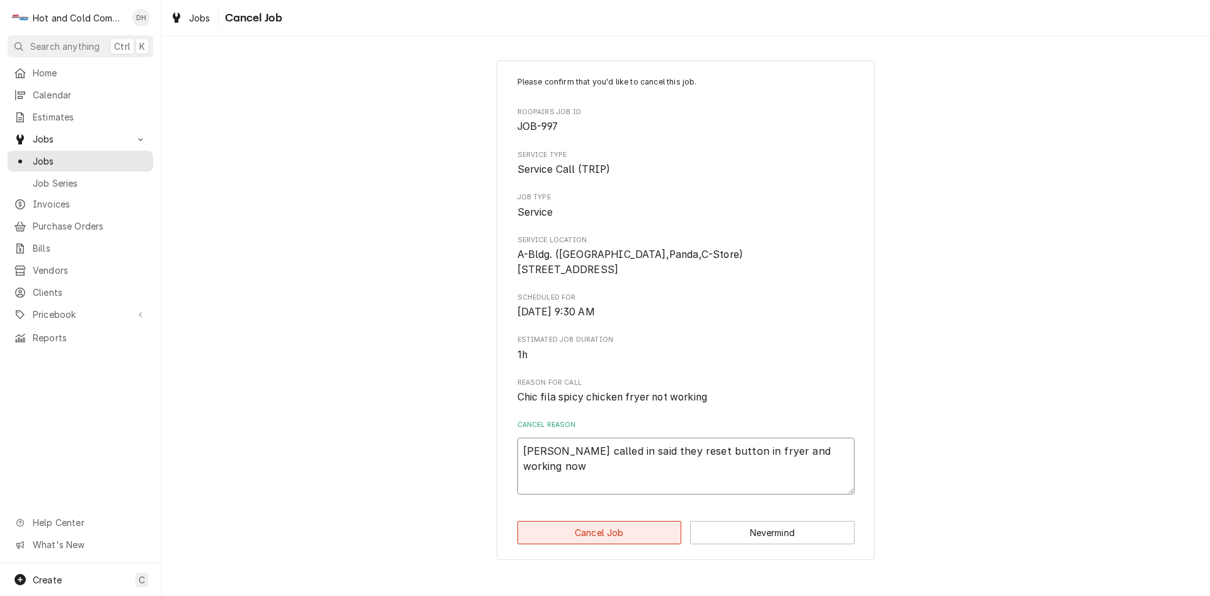
type textarea "Arsenio called in said they reset button in fryer and working now"
click at [620, 543] on button "Cancel Job" at bounding box center [599, 532] width 164 height 23
type textarea "x"
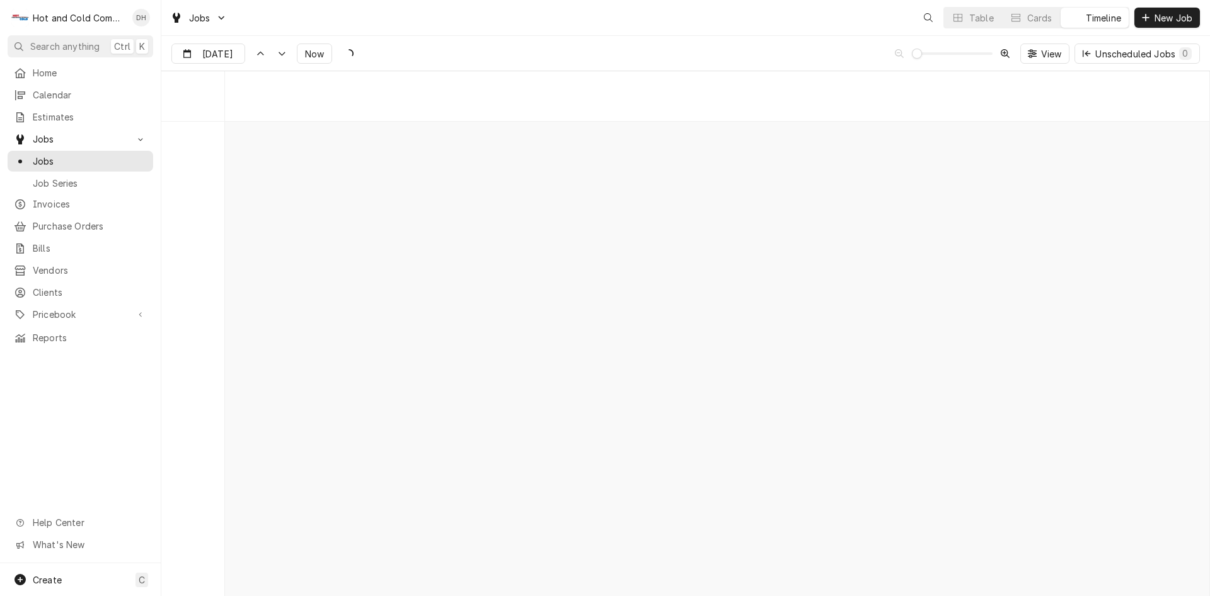
scroll to position [9870, 0]
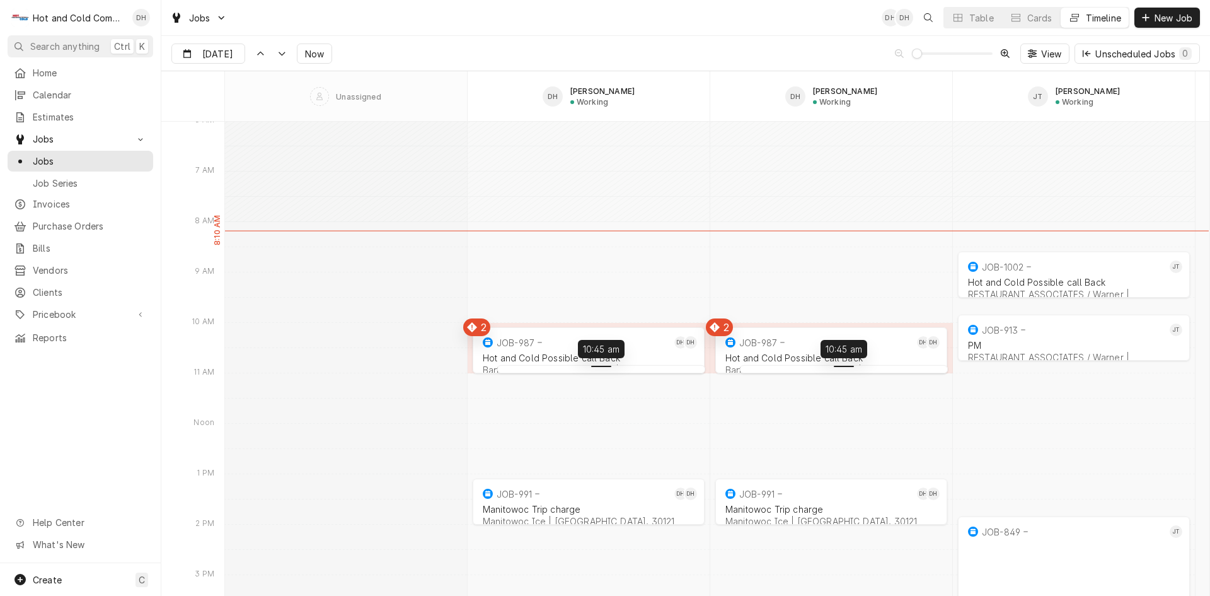
drag, startPoint x: 616, startPoint y: 341, endPoint x: 565, endPoint y: 395, distance: 74.0
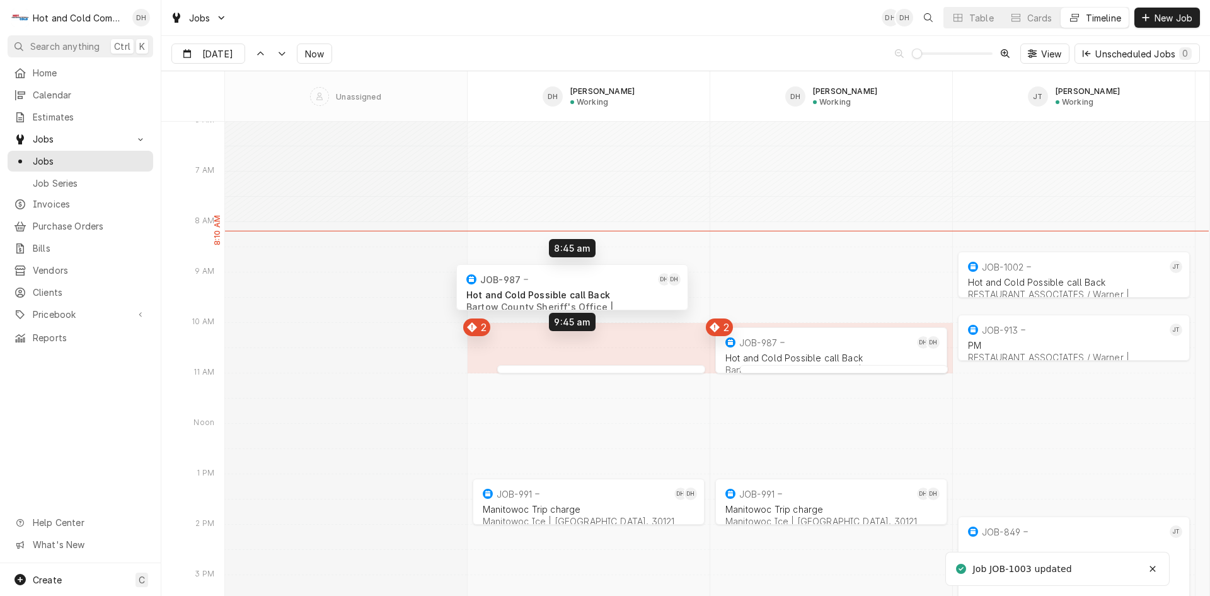
drag, startPoint x: 620, startPoint y: 343, endPoint x: 604, endPoint y: 280, distance: 65.1
click at [604, 280] on div "8:45 AM 9:45 AM JOB-987 DH DH Hot and Cold Possible call Back Bartow County She…" at bounding box center [717, 474] width 984 height 20444
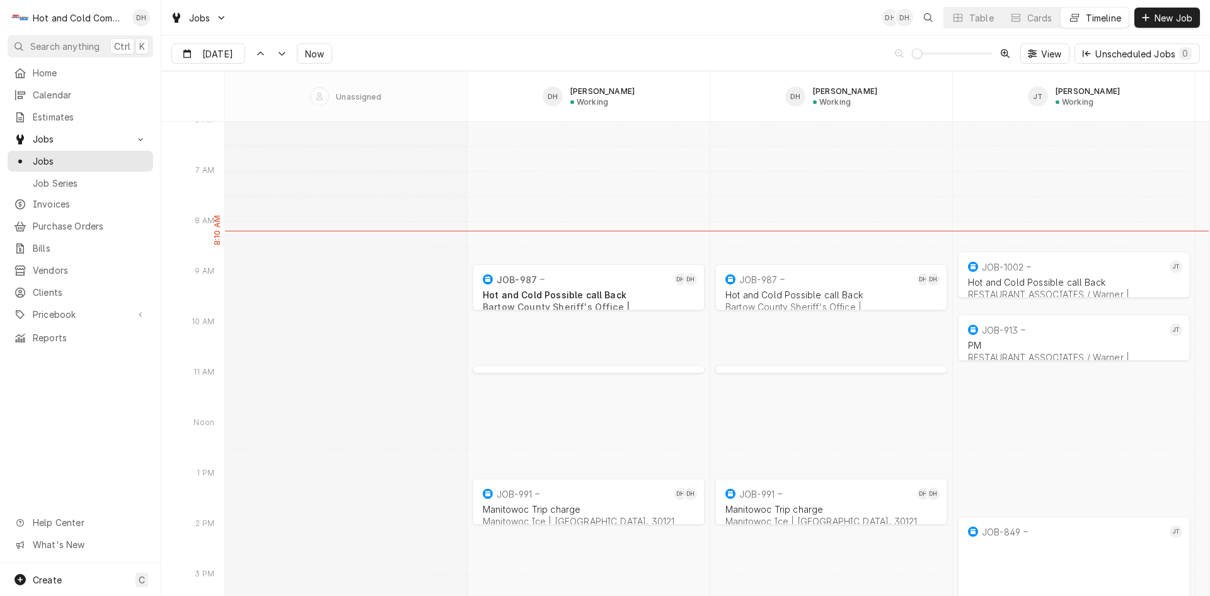
drag, startPoint x: 600, startPoint y: 370, endPoint x: 601, endPoint y: 340, distance: 29.6
click at [601, 340] on div "8:45 AM 9:45 AM JOB-987 DH DH Hot and Cold Possible call Back Bartow County She…" at bounding box center [717, 474] width 984 height 20444
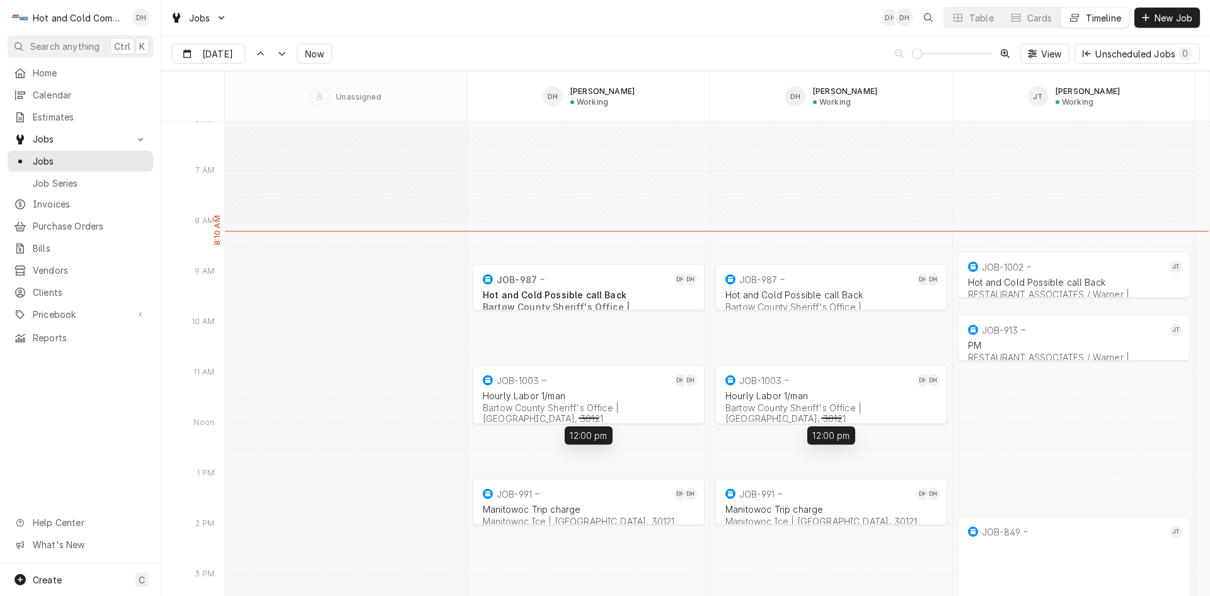
drag, startPoint x: 589, startPoint y: 373, endPoint x: 588, endPoint y: 420, distance: 46.6
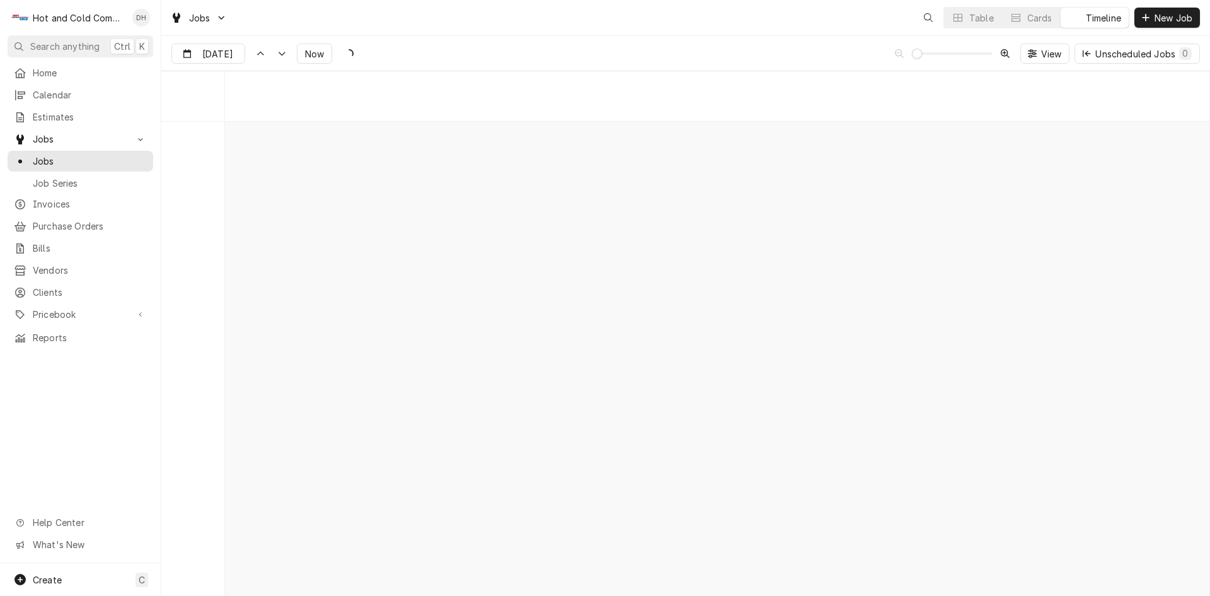
scroll to position [9870, 0]
